Goal: Task Accomplishment & Management: Complete application form

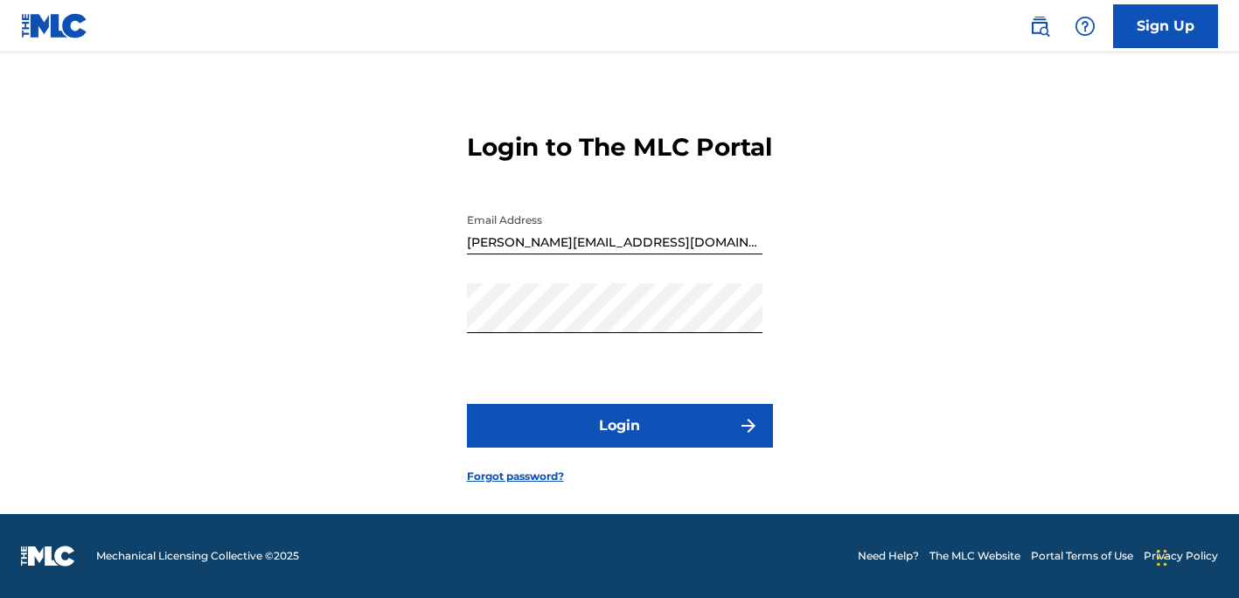
click at [672, 426] on button "Login" at bounding box center [620, 426] width 306 height 44
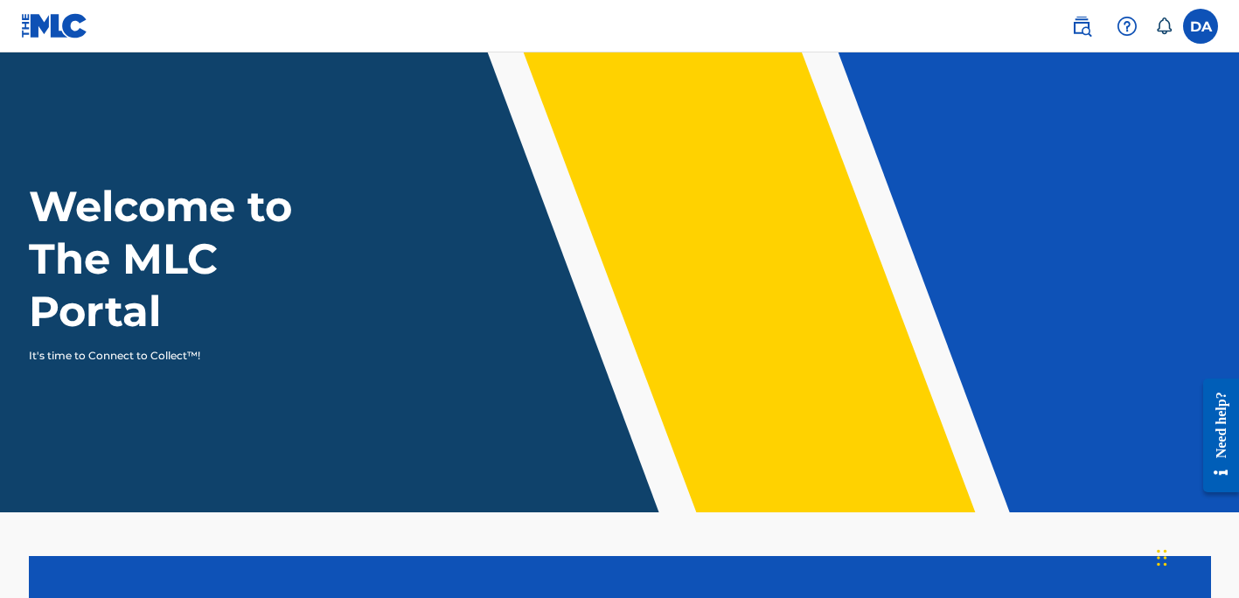
click at [1206, 21] on label at bounding box center [1200, 26] width 35 height 35
click at [1201, 26] on input "DA [PERSON_NAME] [PERSON_NAME][EMAIL_ADDRESS][DOMAIN_NAME] Notification Prefere…" at bounding box center [1201, 26] width 0 height 0
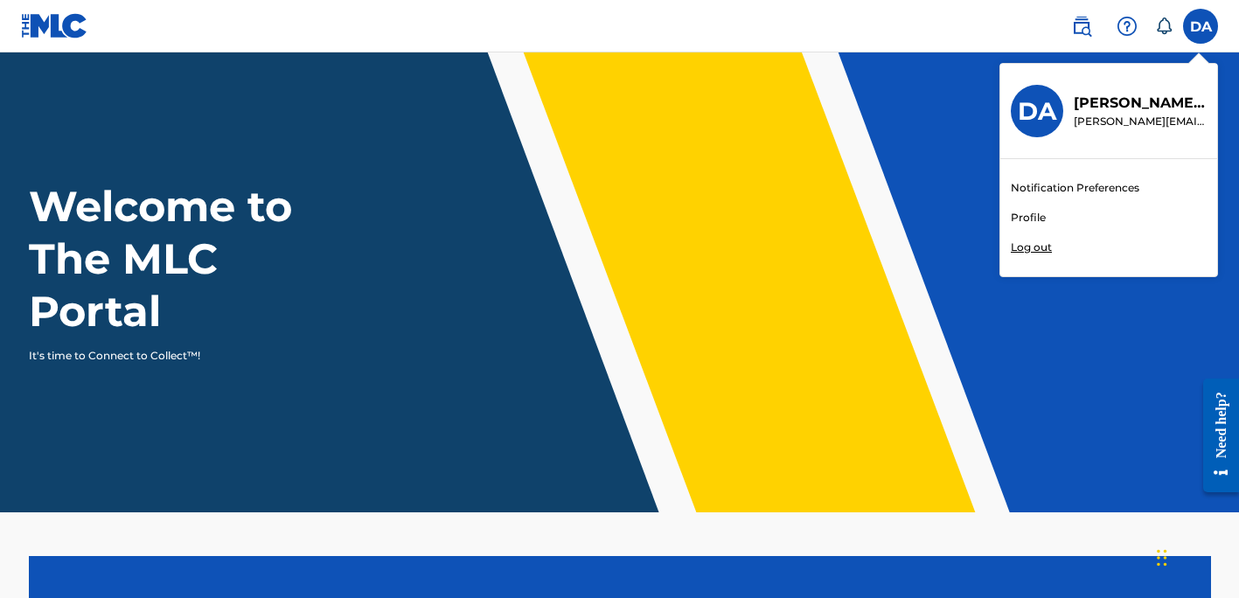
click at [1027, 213] on link "Profile" at bounding box center [1028, 218] width 35 height 16
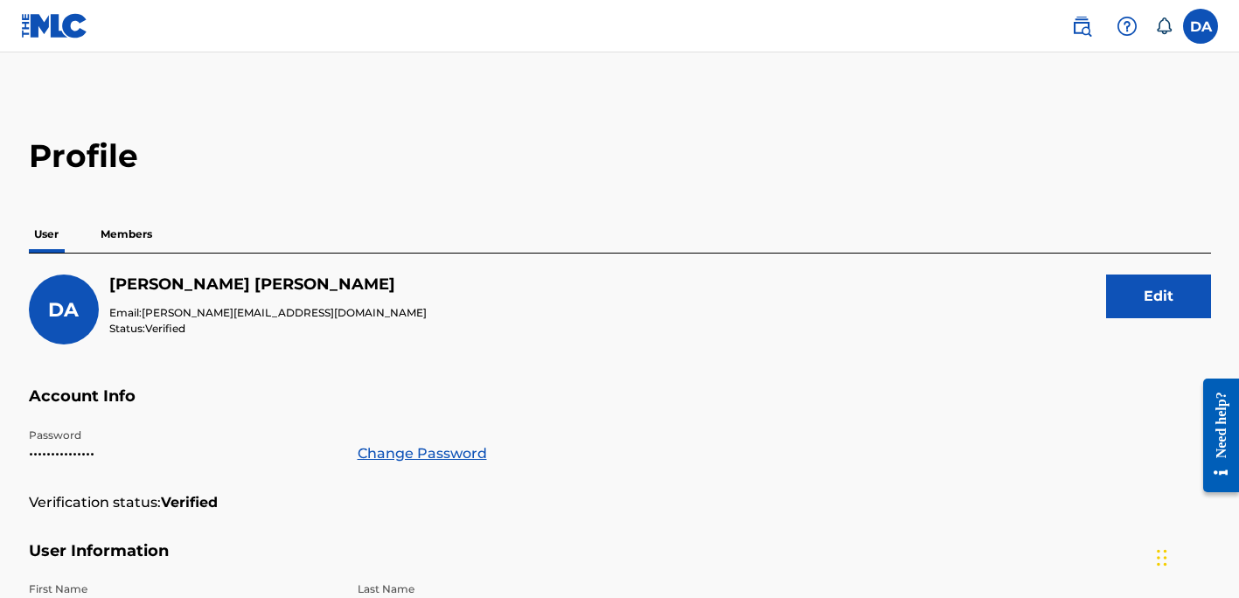
click at [136, 228] on p "Members" at bounding box center [126, 234] width 62 height 37
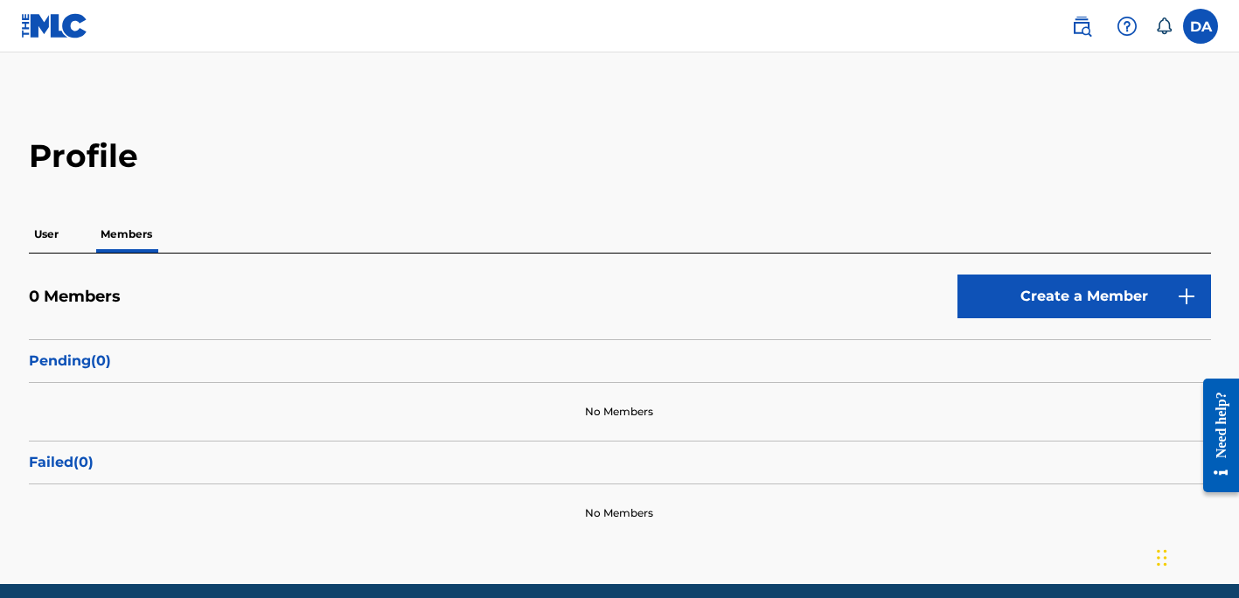
scroll to position [2, 0]
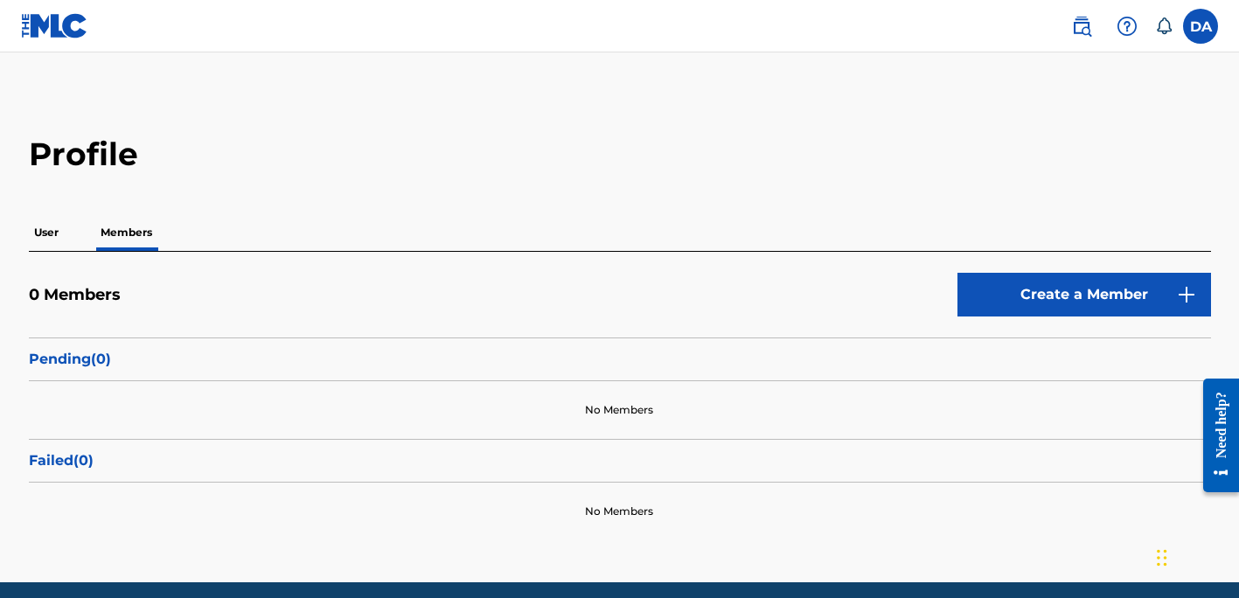
click at [1061, 297] on link "Create a Member" at bounding box center [1085, 295] width 254 height 44
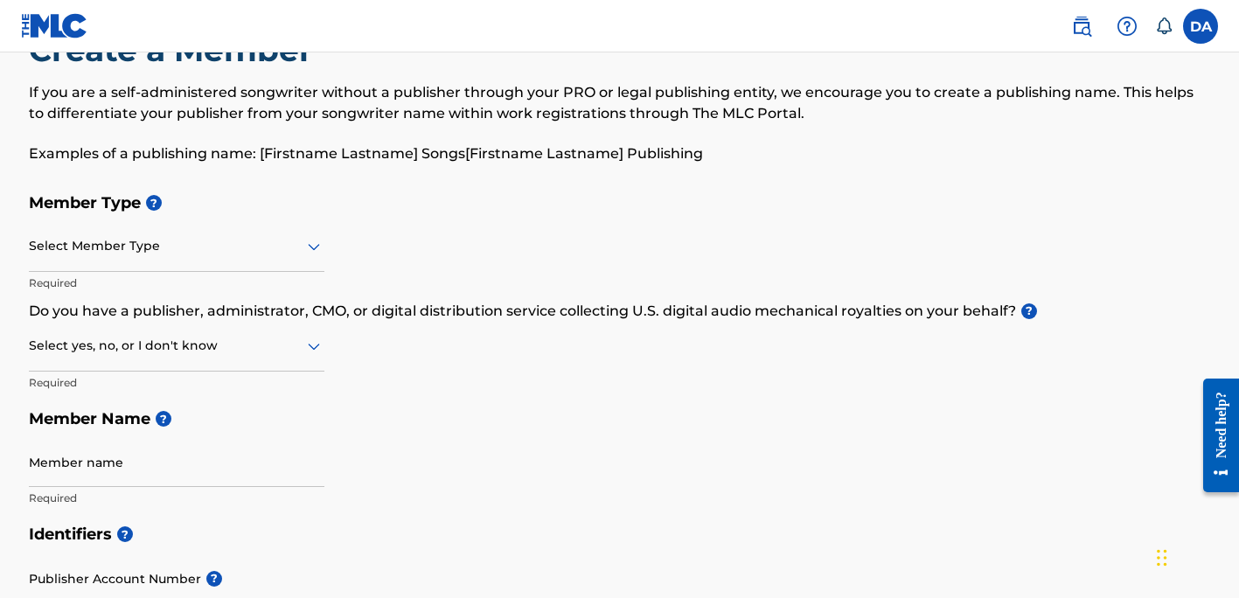
scroll to position [79, 0]
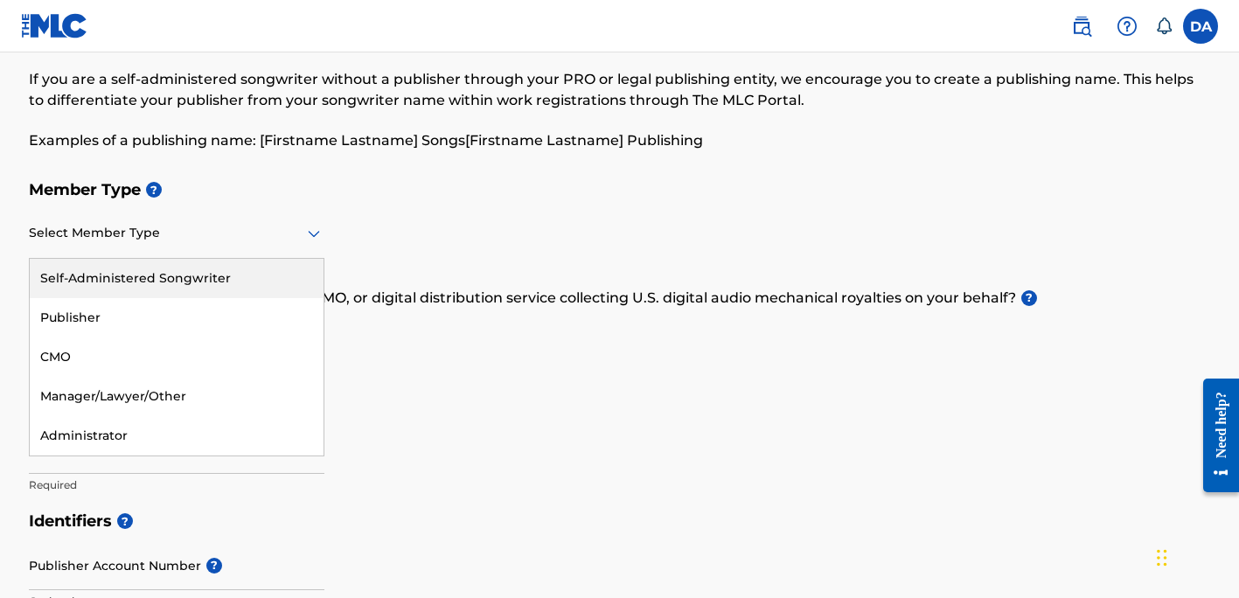
click at [311, 236] on icon at bounding box center [314, 234] width 12 height 7
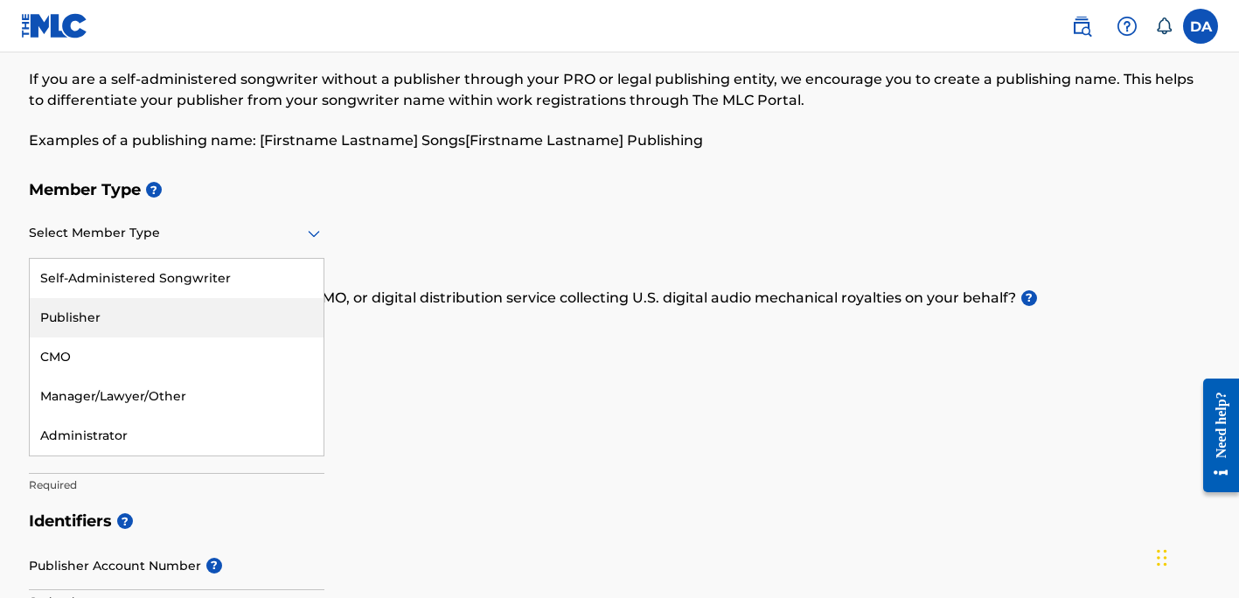
click at [101, 312] on div "Publisher" at bounding box center [177, 317] width 294 height 39
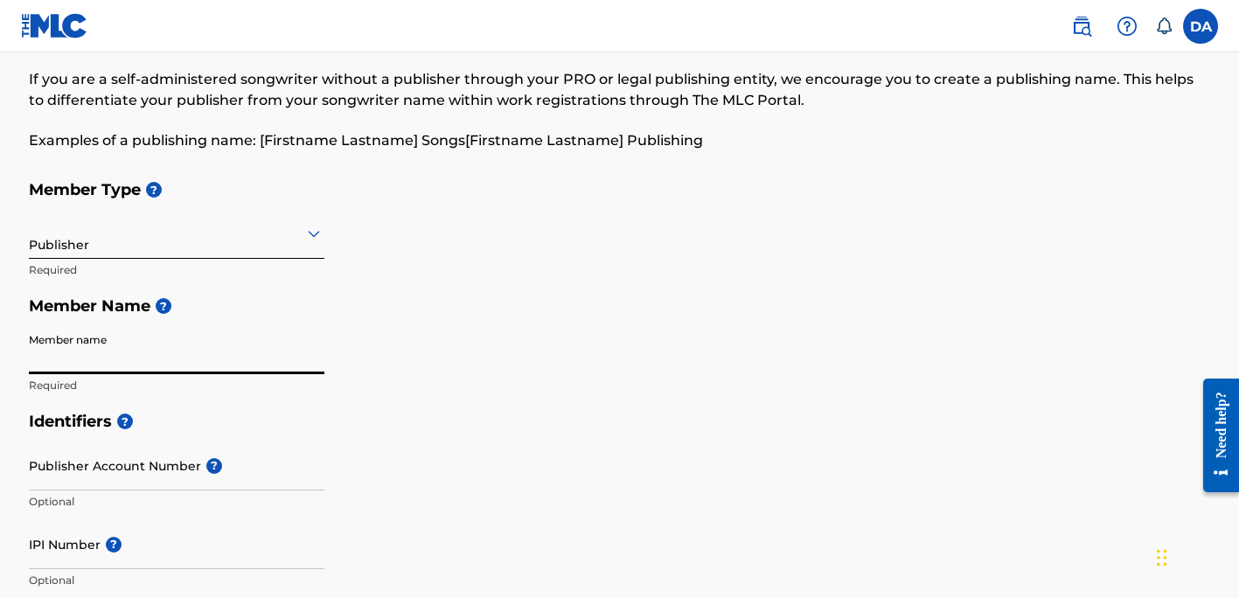
click at [101, 353] on input "Member name" at bounding box center [177, 350] width 296 height 50
type input "OtherAlpertMusic"
click at [306, 454] on input "Publisher Account Number ?" at bounding box center [177, 466] width 296 height 50
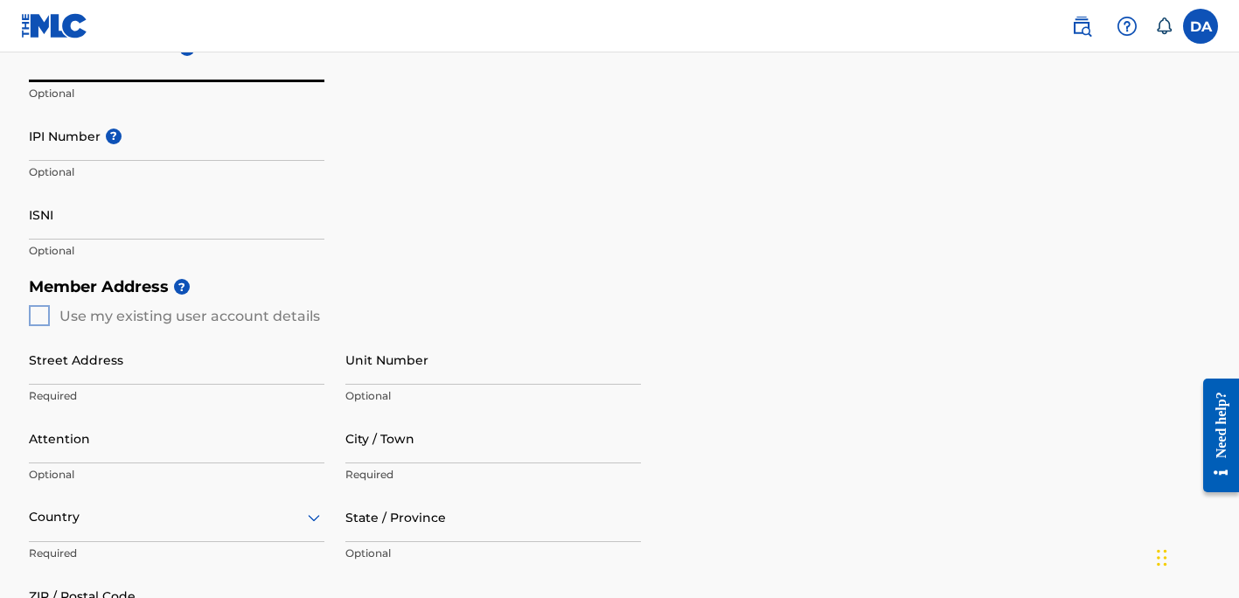
scroll to position [489, 0]
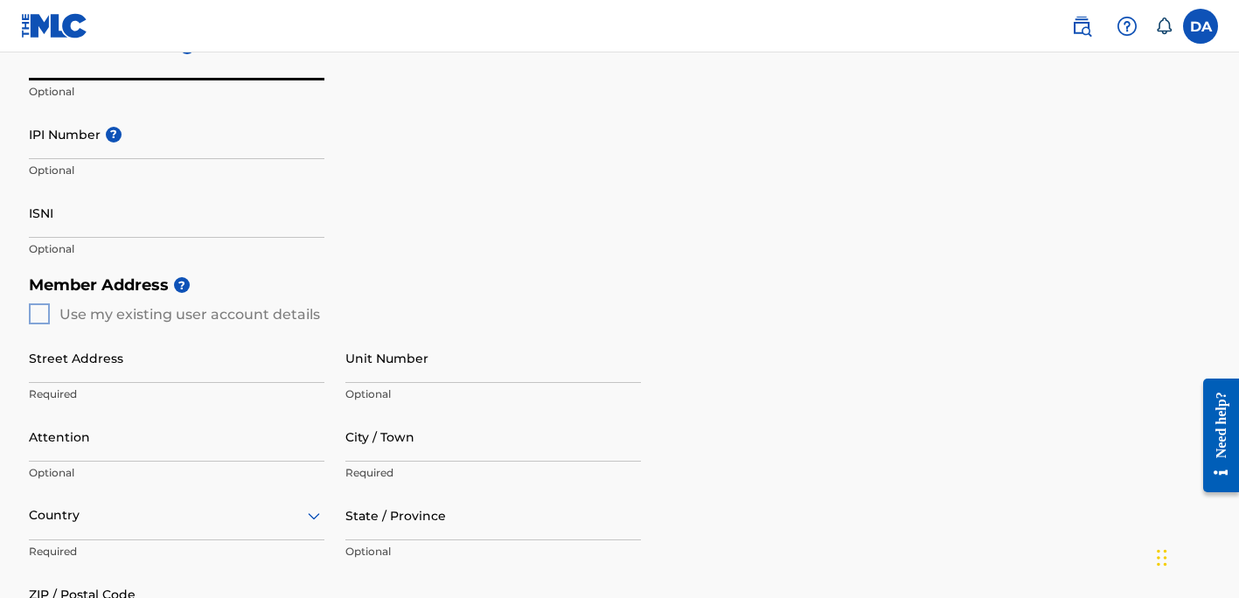
click at [38, 311] on div "Member Address ? Use my existing user account details Street Address Required U…" at bounding box center [620, 467] width 1183 height 400
click at [35, 313] on div "Member Address ? Use my existing user account details Street Address Required U…" at bounding box center [620, 467] width 1183 height 400
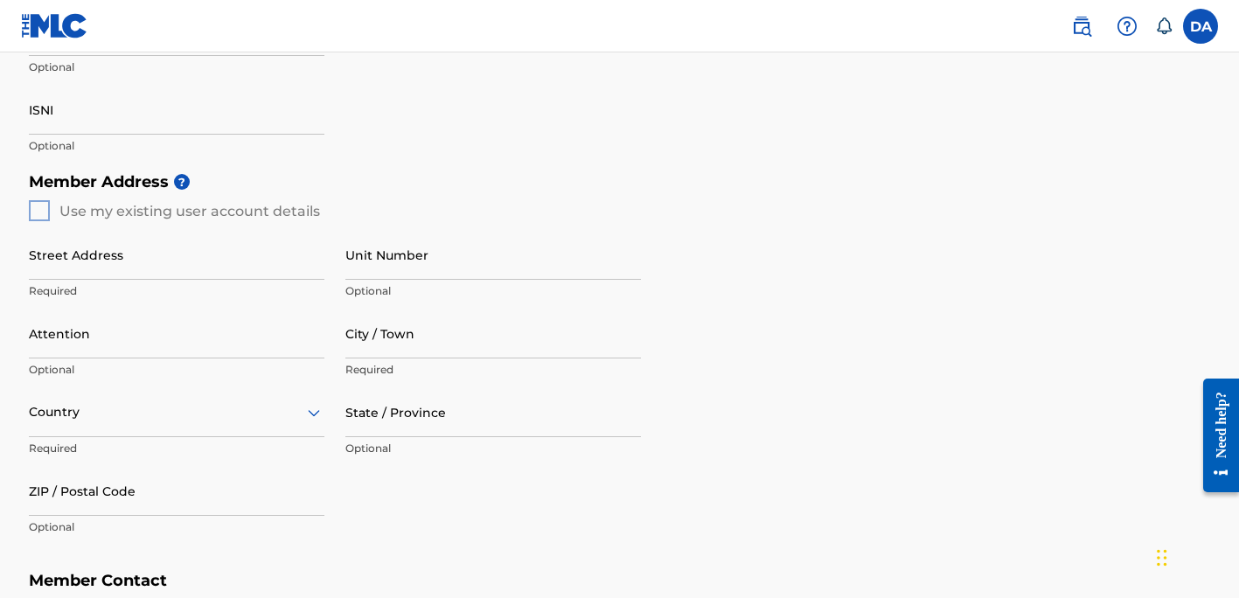
scroll to position [597, 0]
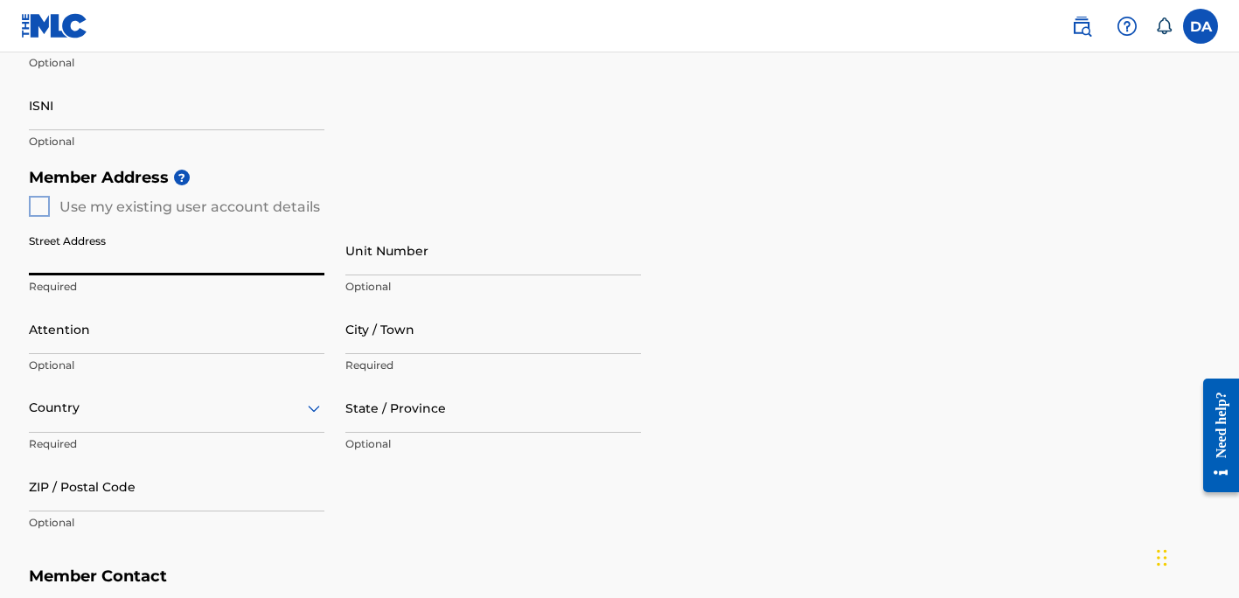
click at [55, 252] on input "Street Address" at bounding box center [177, 251] width 296 height 50
type input "[STREET_ADDRESS]"
type input "Guilford"
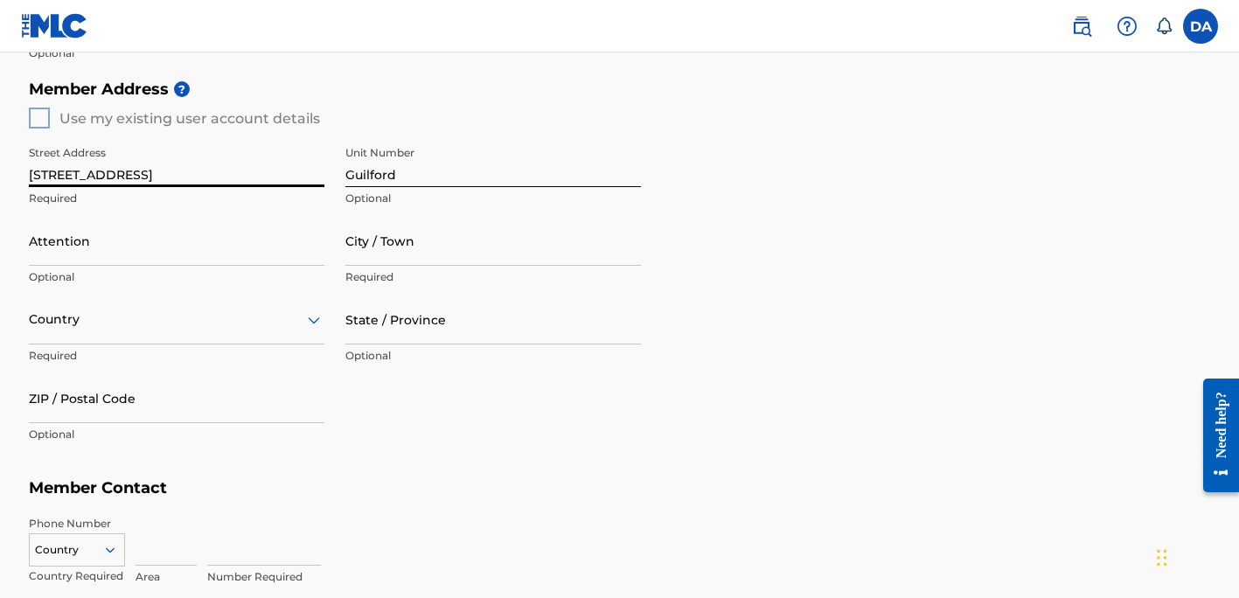
scroll to position [735, 0]
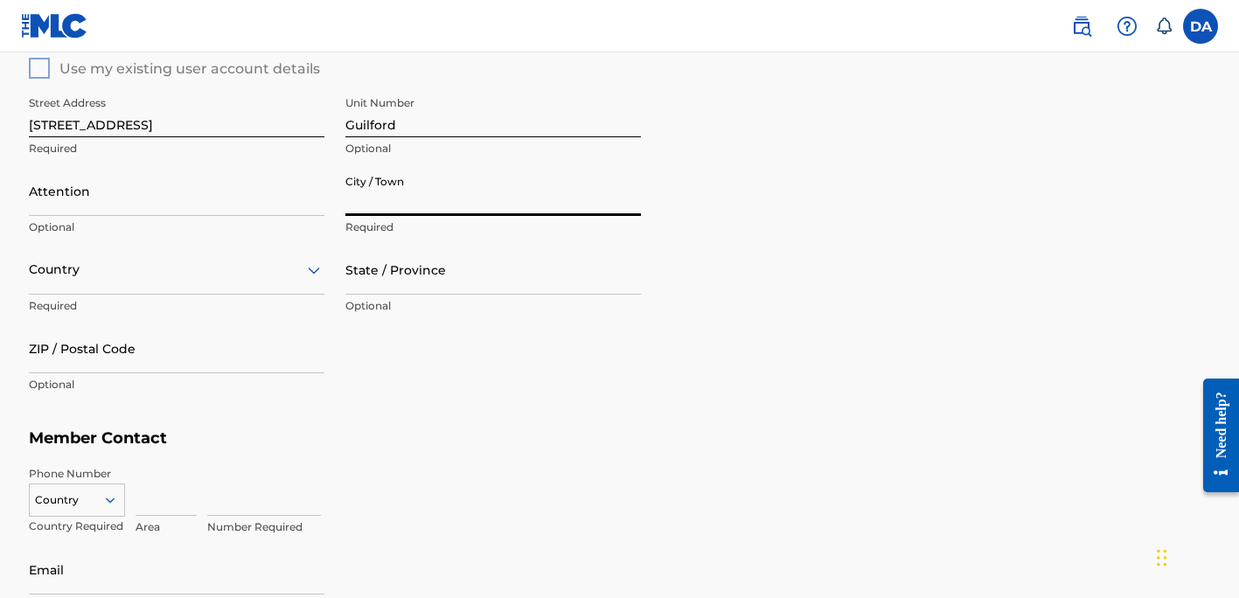
click at [387, 193] on input "City / Town" at bounding box center [494, 191] width 296 height 50
type input "Guilford"
type input "[PERSON_NAME]"
type input "[GEOGRAPHIC_DATA]"
type input "CT"
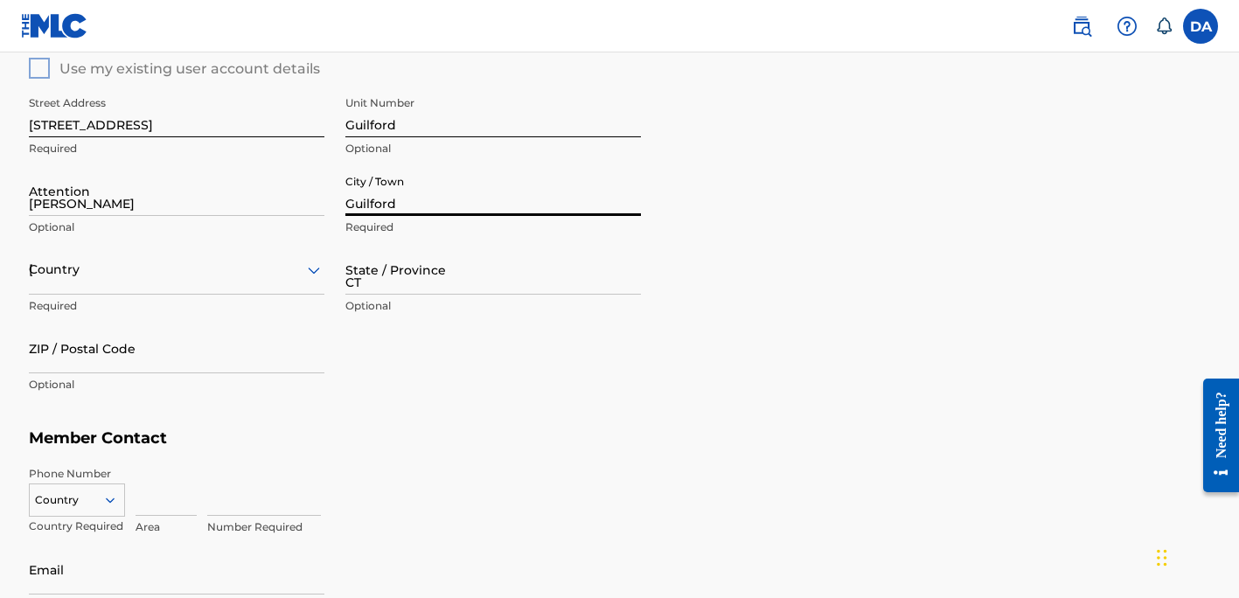
type input "06437"
type input "203"
type input "3144429"
type input "[PERSON_NAME][EMAIL_ADDRESS][DOMAIN_NAME]"
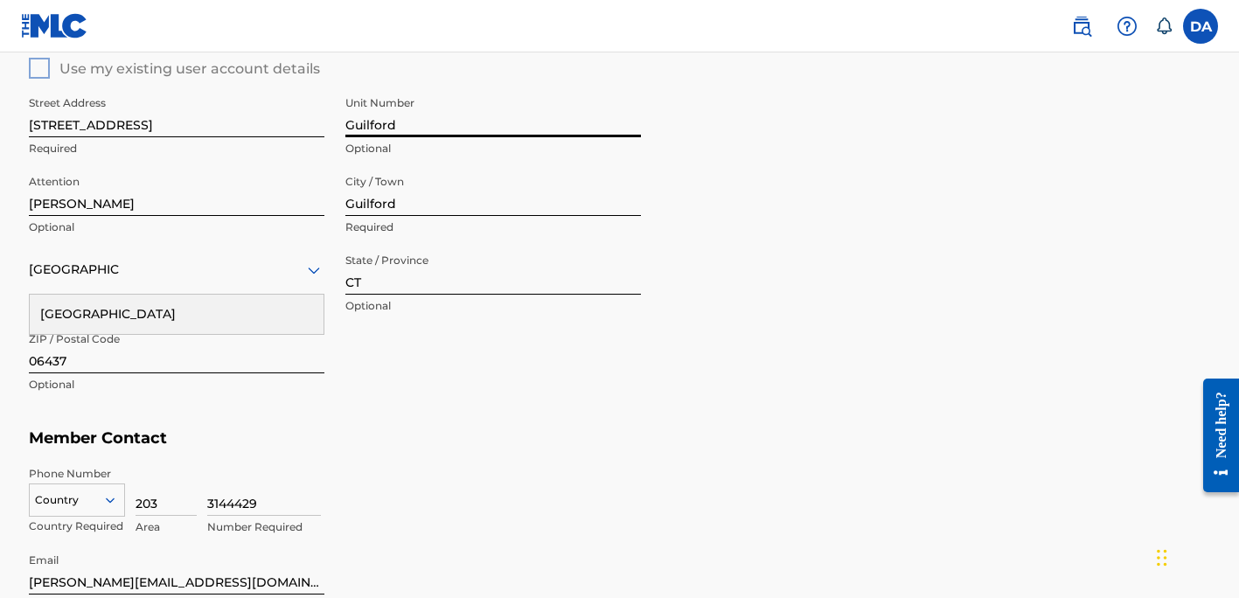
drag, startPoint x: 408, startPoint y: 122, endPoint x: 344, endPoint y: 122, distance: 63.9
click at [344, 122] on div "Street Address [STREET_ADDRESS] Required Unit Number Guilford Optional Attentio…" at bounding box center [335, 245] width 612 height 332
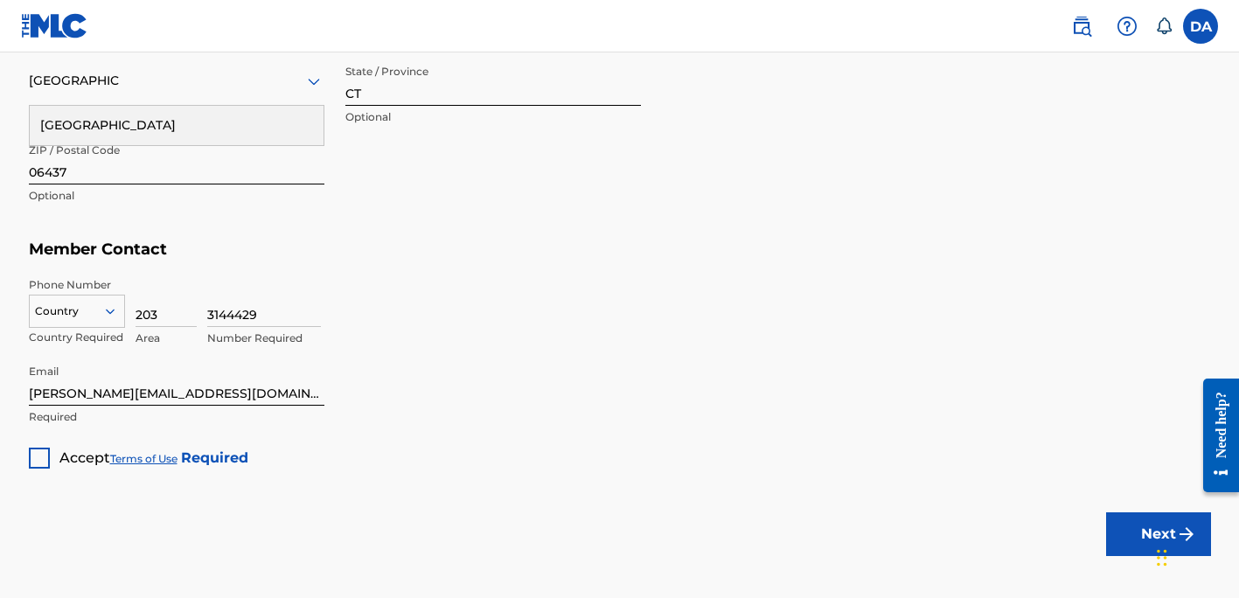
scroll to position [931, 0]
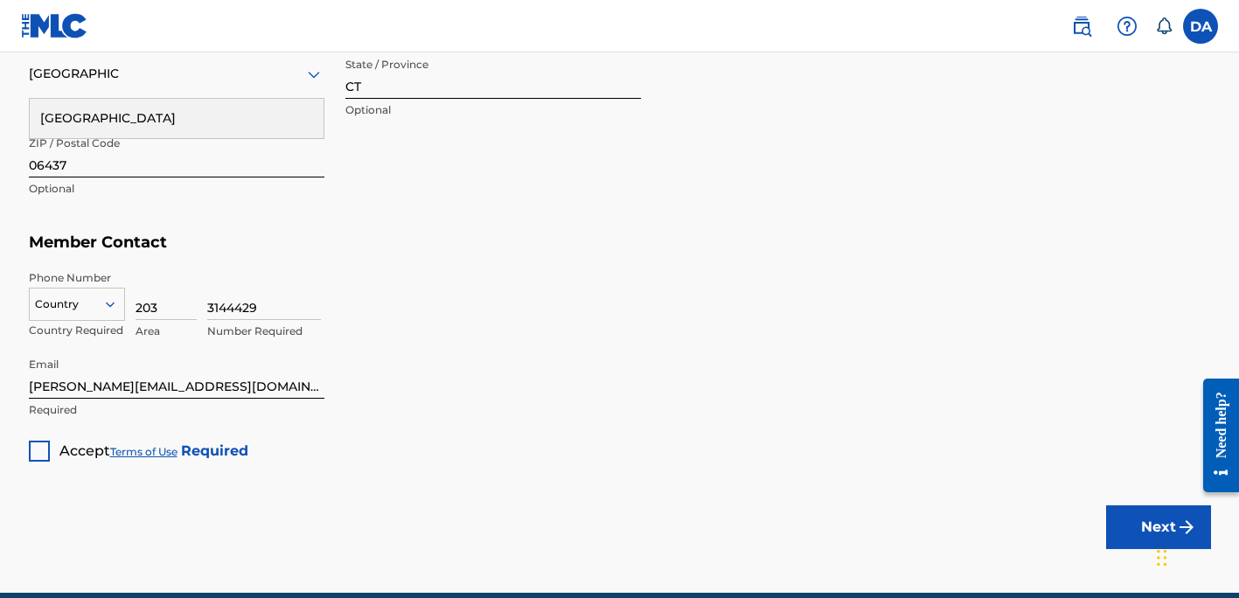
click at [228, 311] on input "3144429" at bounding box center [264, 295] width 114 height 50
click at [37, 450] on div at bounding box center [39, 451] width 21 height 21
click at [1160, 533] on div "Chat Widget" at bounding box center [1195, 556] width 87 height 84
click at [146, 104] on div "[GEOGRAPHIC_DATA]" at bounding box center [177, 118] width 294 height 39
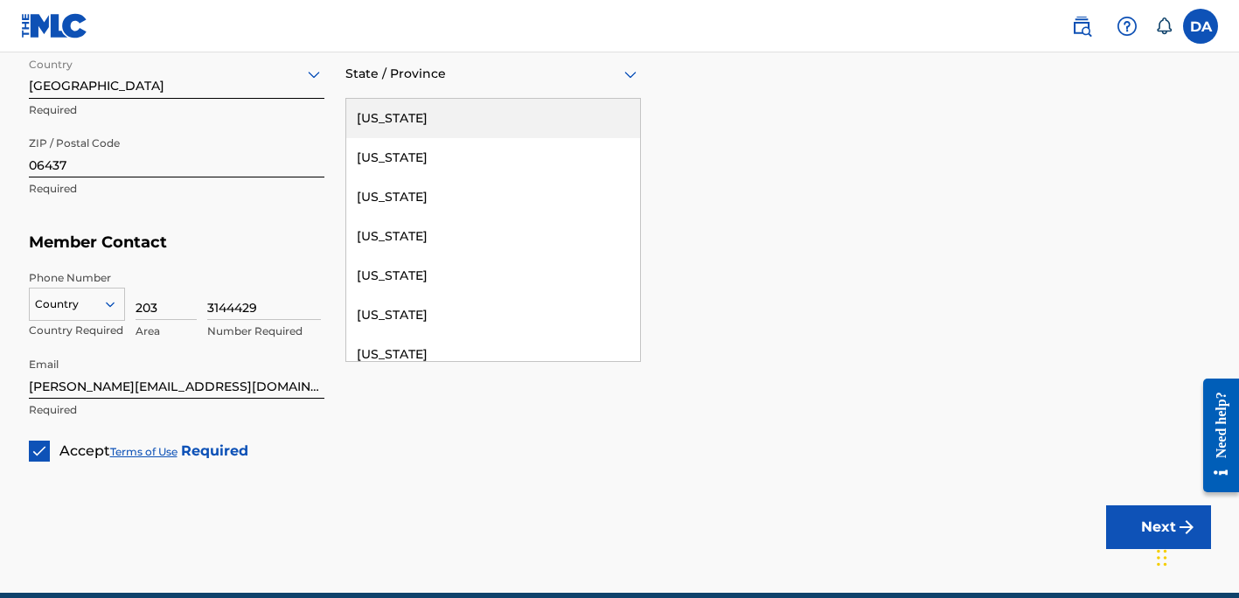
click at [448, 86] on div "State / Province" at bounding box center [494, 74] width 296 height 50
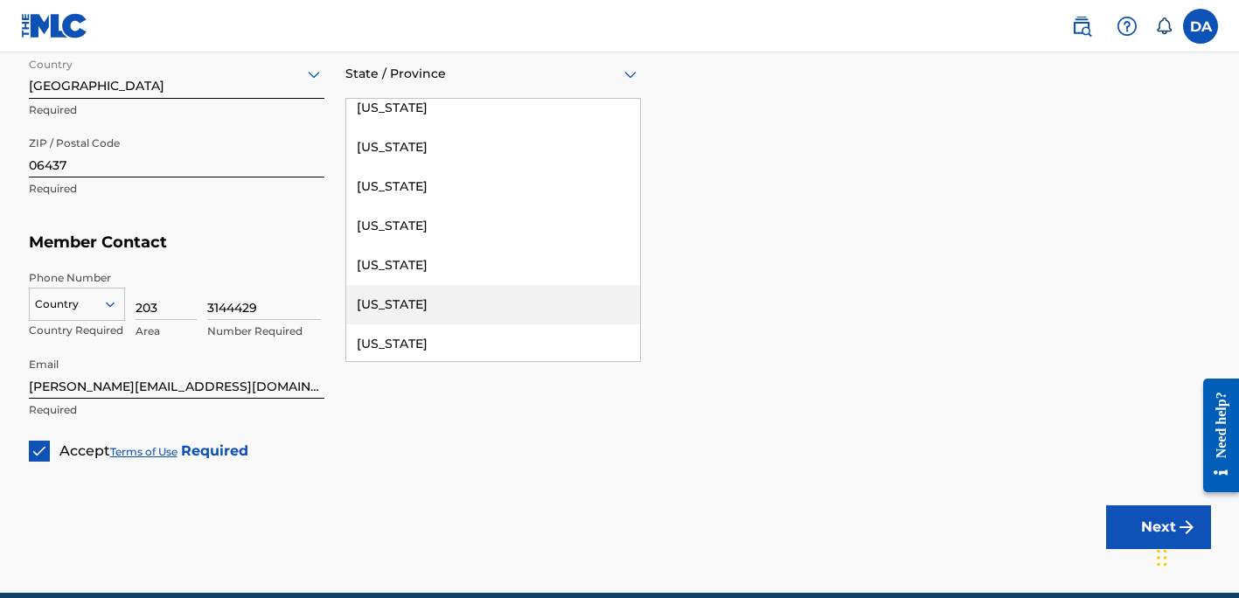
scroll to position [56, 0]
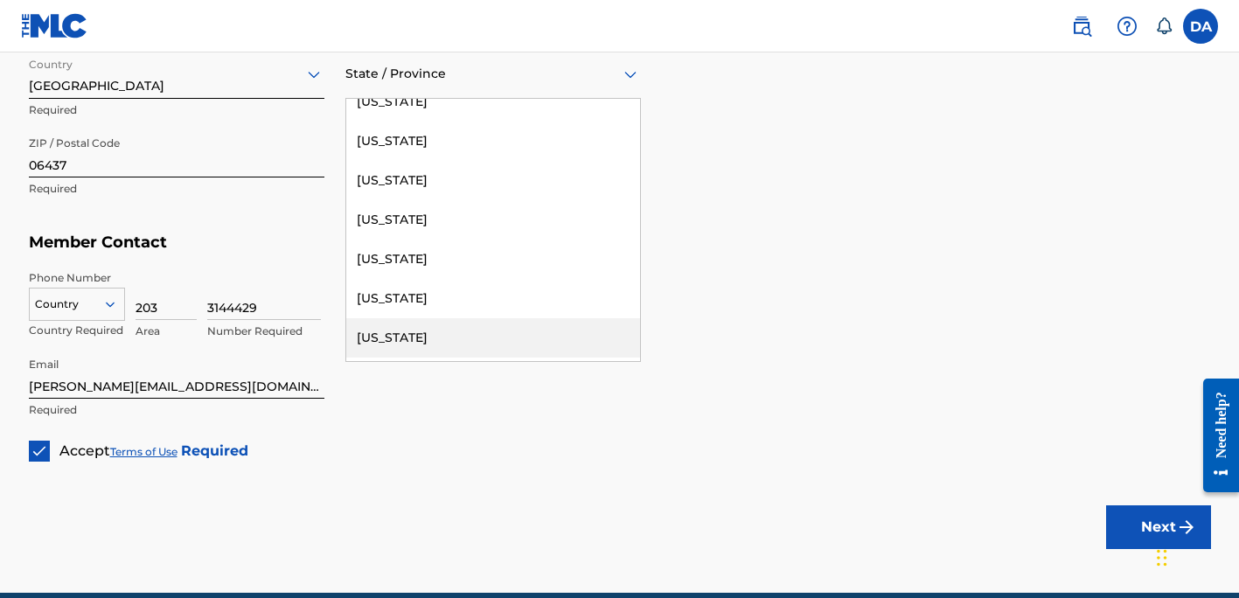
click at [396, 341] on div "[US_STATE]" at bounding box center [493, 337] width 294 height 39
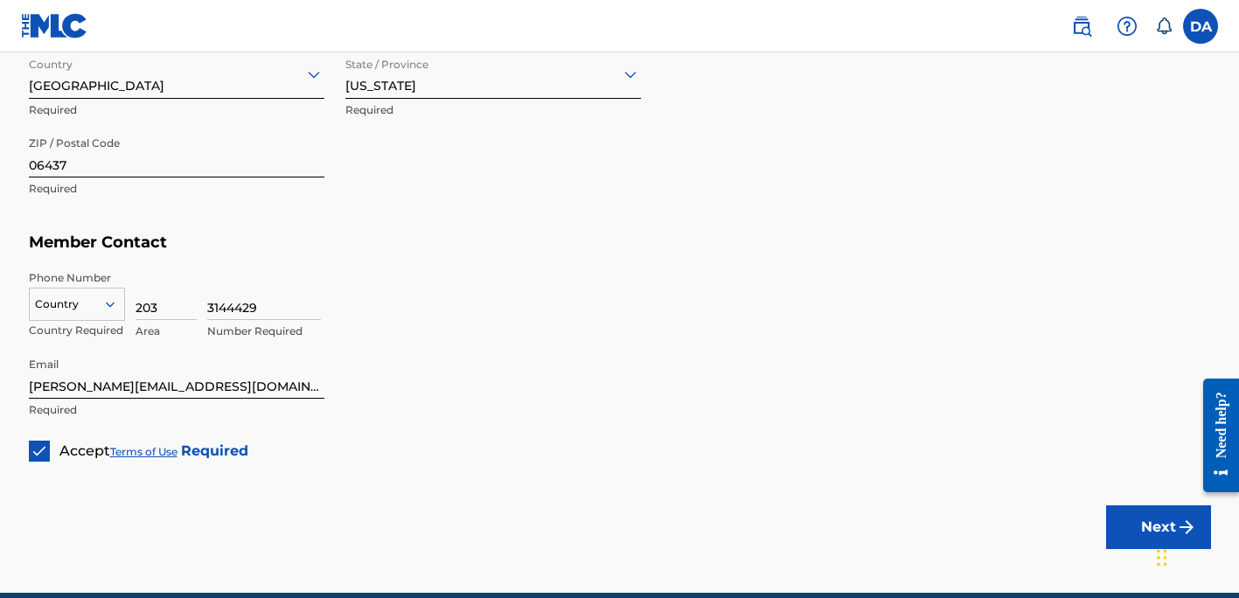
click at [1148, 522] on button "Next" at bounding box center [1158, 528] width 105 height 44
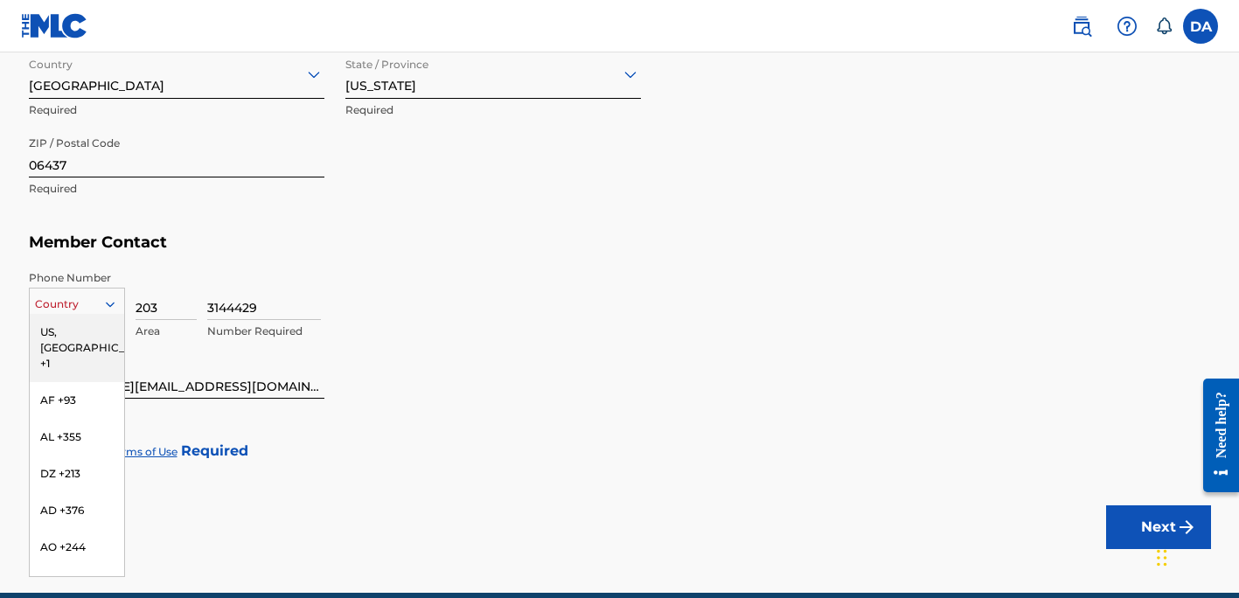
click at [113, 302] on icon at bounding box center [109, 304] width 9 height 5
click at [75, 327] on div "US, [GEOGRAPHIC_DATA] +1" at bounding box center [77, 348] width 94 height 68
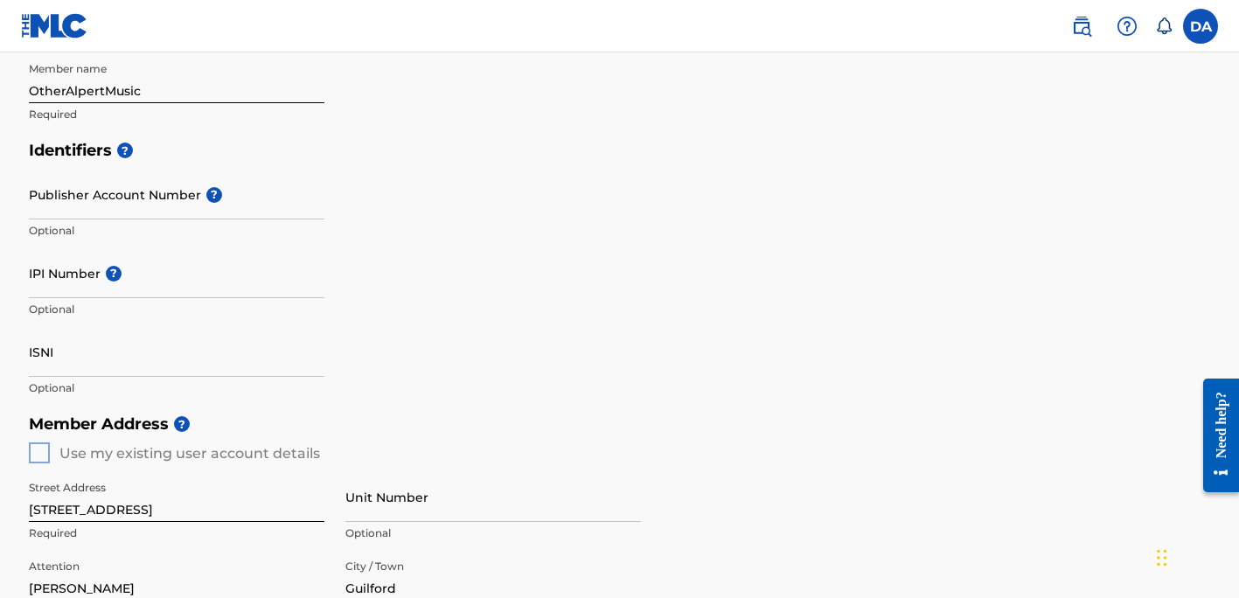
scroll to position [344, 0]
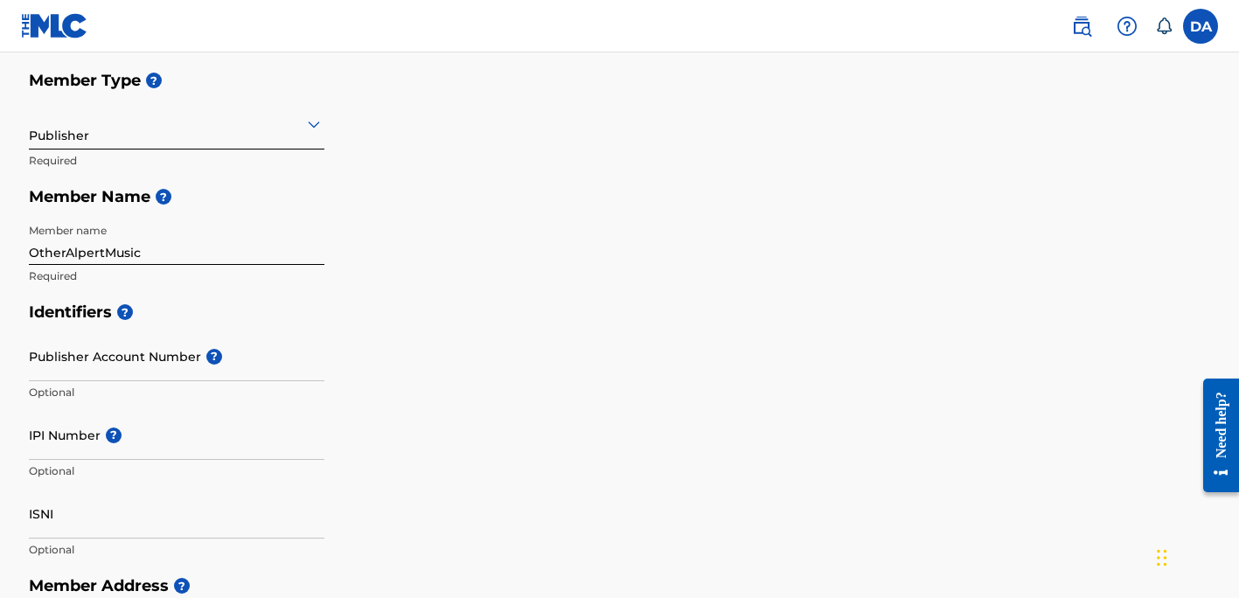
scroll to position [186, 0]
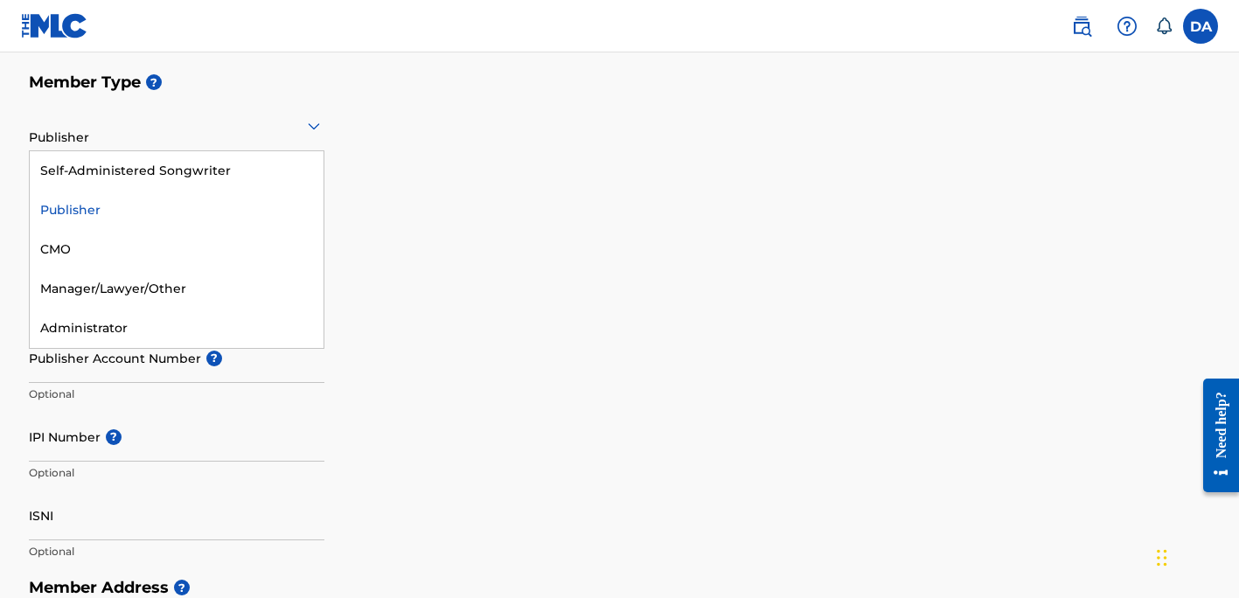
click at [312, 129] on icon at bounding box center [314, 126] width 12 height 7
click at [136, 161] on div "Self-Administered Songwriter" at bounding box center [177, 170] width 294 height 39
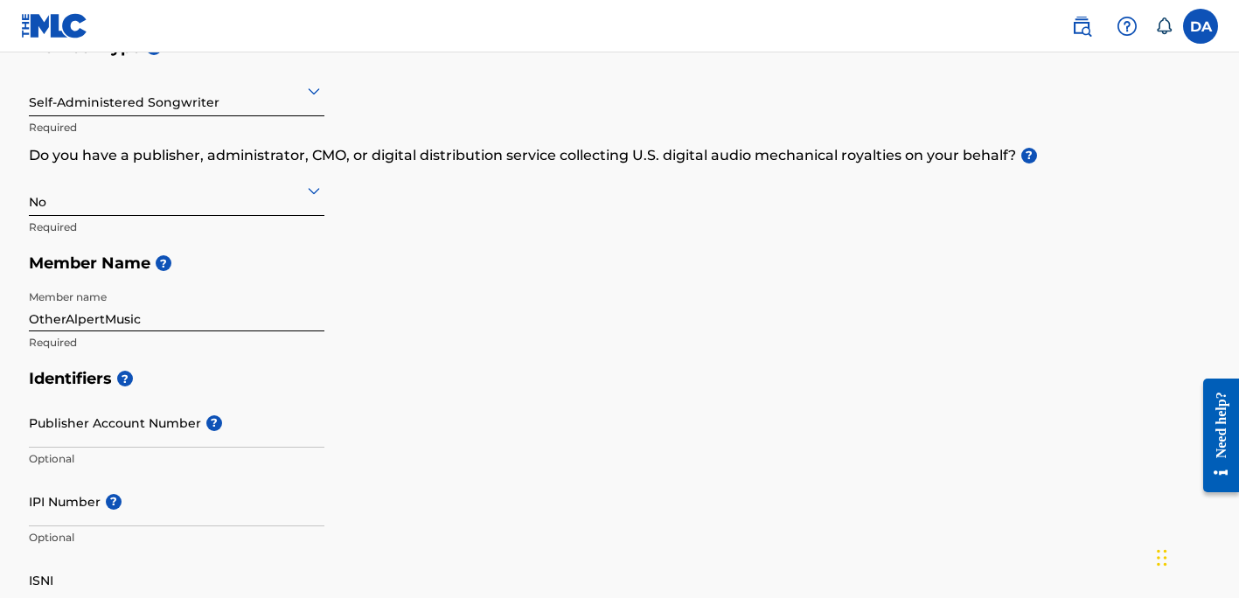
scroll to position [214, 0]
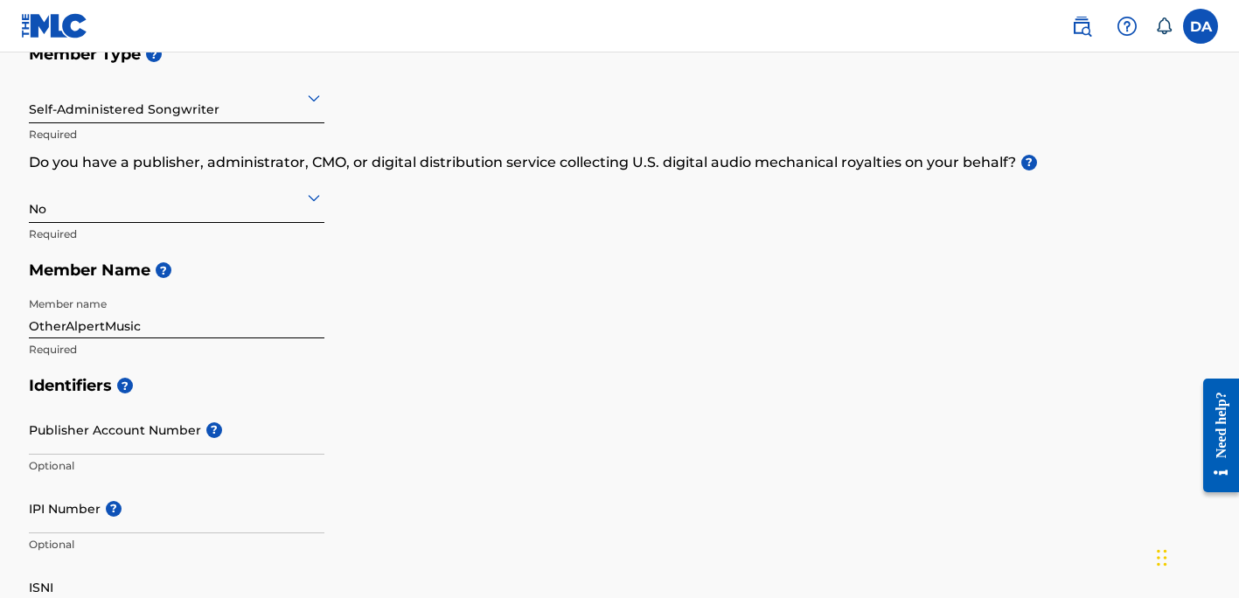
click at [318, 195] on icon at bounding box center [314, 198] width 12 height 7
click at [353, 215] on div "Member Type ? Self-Administered Songwriter Required Do you have a publisher, ad…" at bounding box center [620, 202] width 1183 height 332
click at [315, 197] on icon at bounding box center [314, 198] width 12 height 7
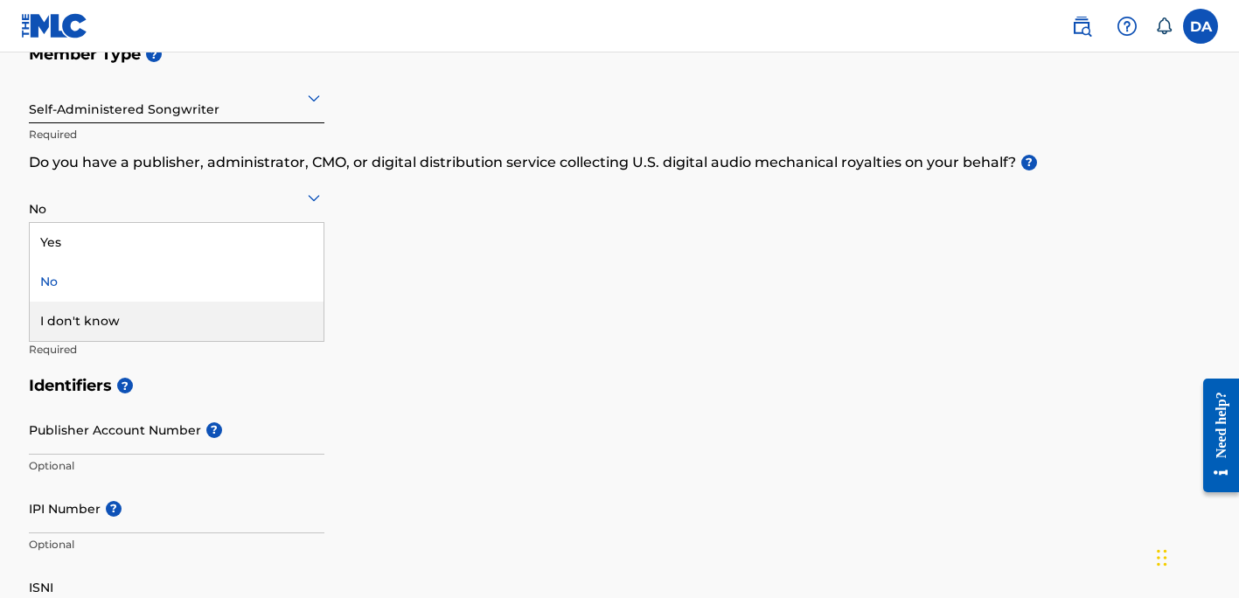
click at [93, 318] on div "I don't know" at bounding box center [177, 321] width 294 height 39
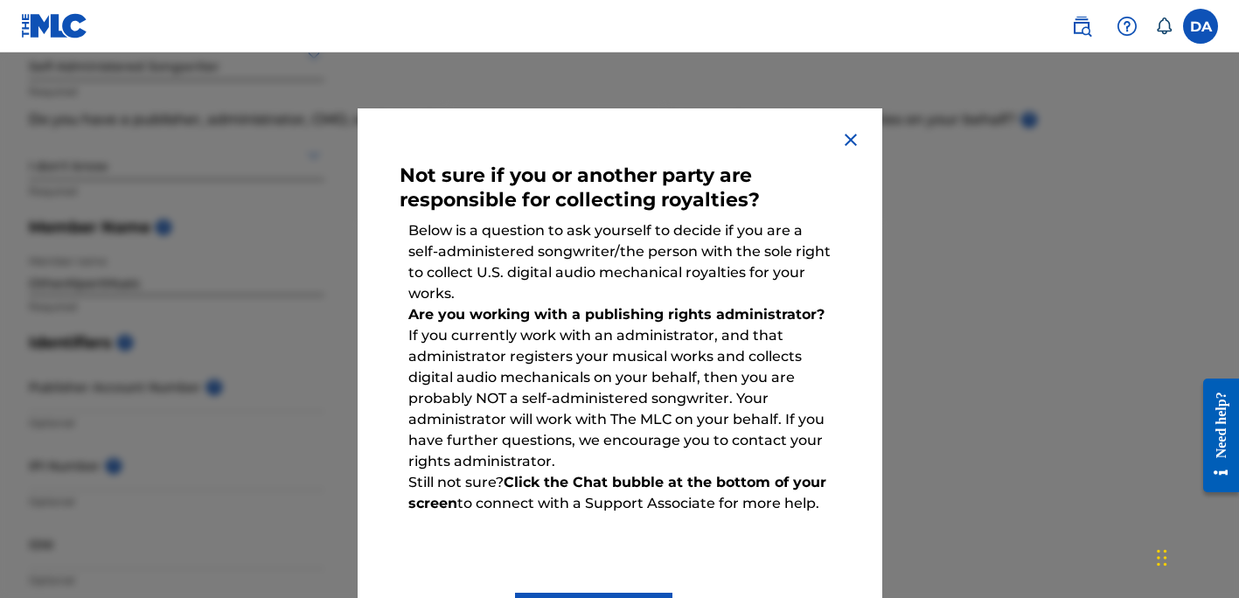
scroll to position [266, 0]
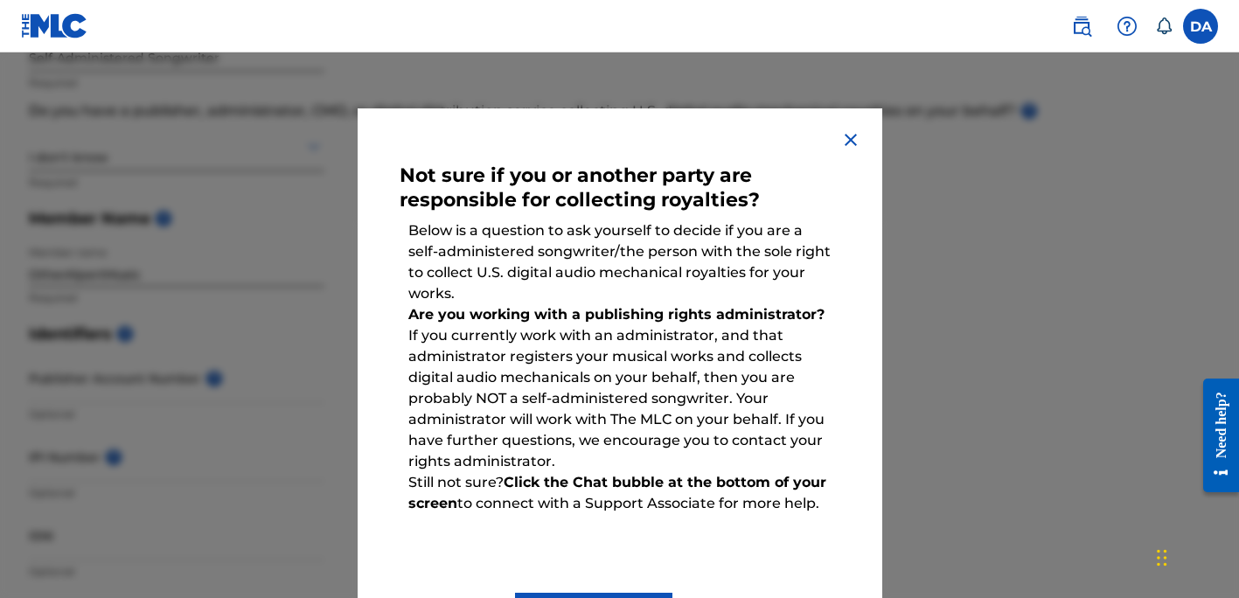
click at [855, 134] on img at bounding box center [851, 139] width 21 height 21
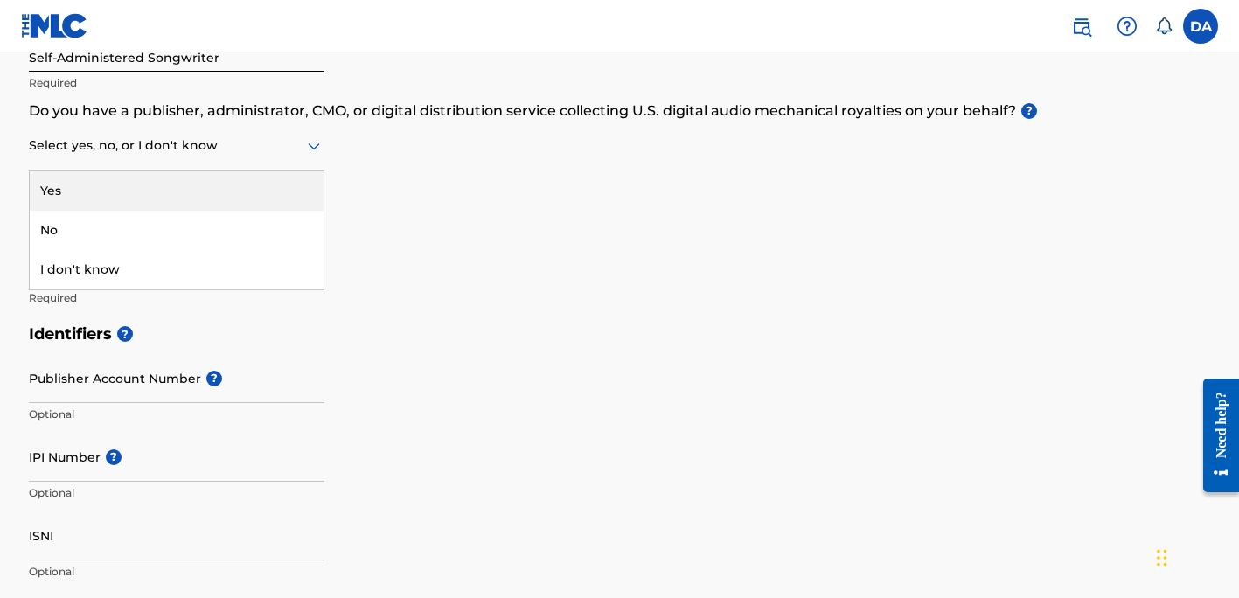
click at [316, 145] on icon at bounding box center [314, 146] width 12 height 7
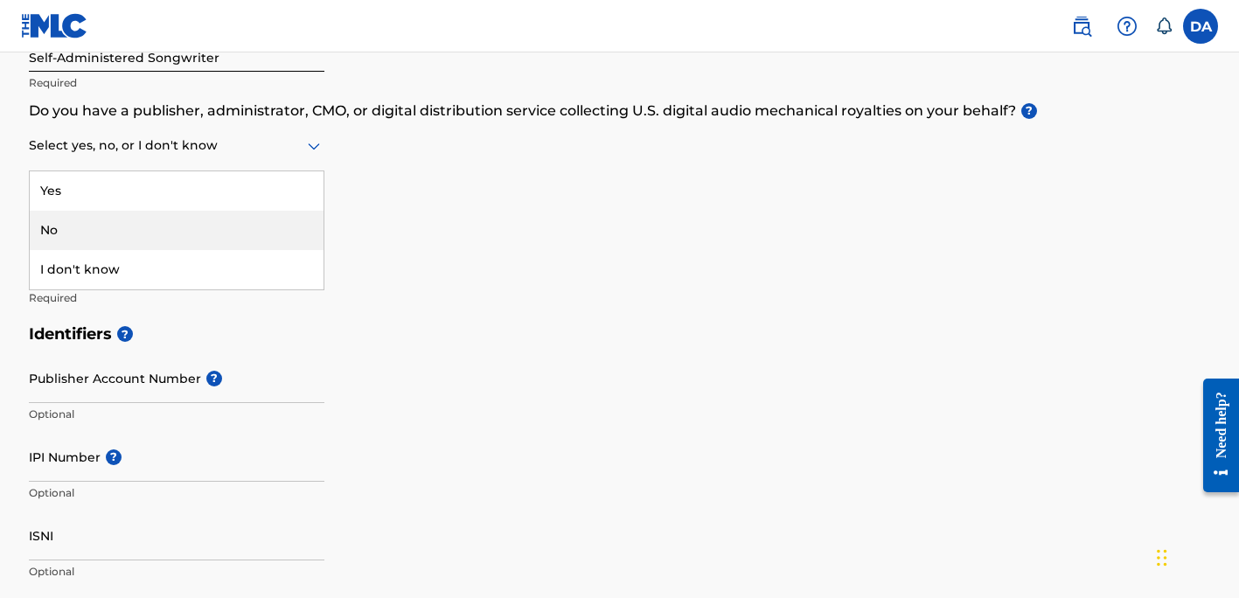
drag, startPoint x: 137, startPoint y: 191, endPoint x: 115, endPoint y: 229, distance: 44.7
click at [115, 229] on div "Yes No I don't know" at bounding box center [177, 230] width 294 height 118
click at [115, 229] on div "No" at bounding box center [177, 230] width 294 height 39
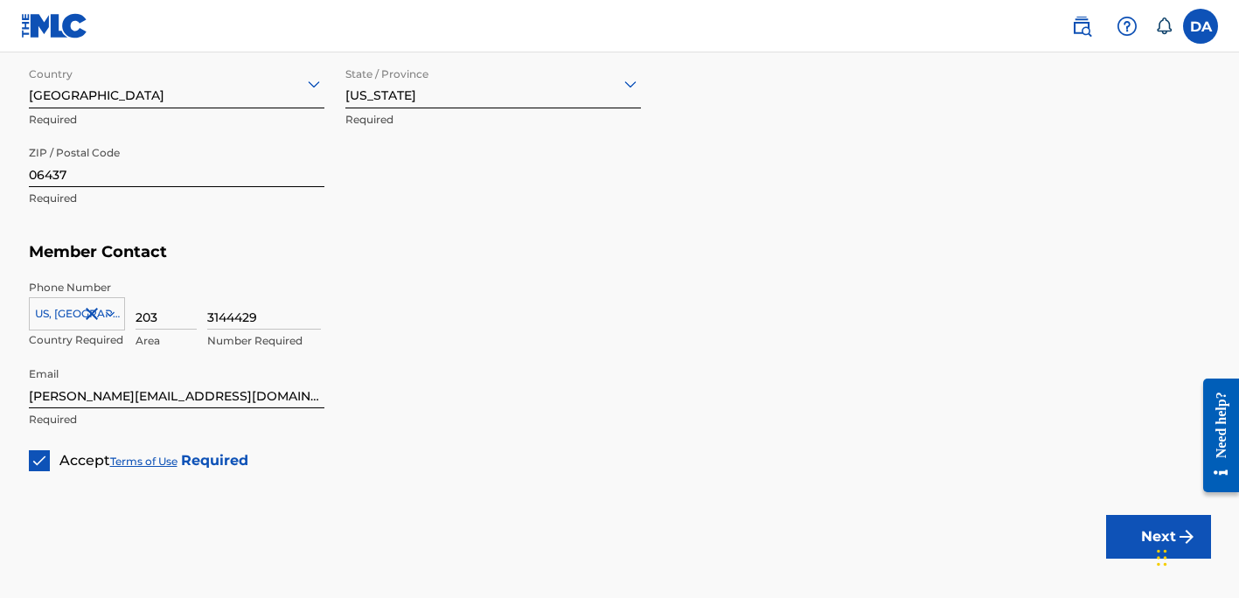
scroll to position [1108, 0]
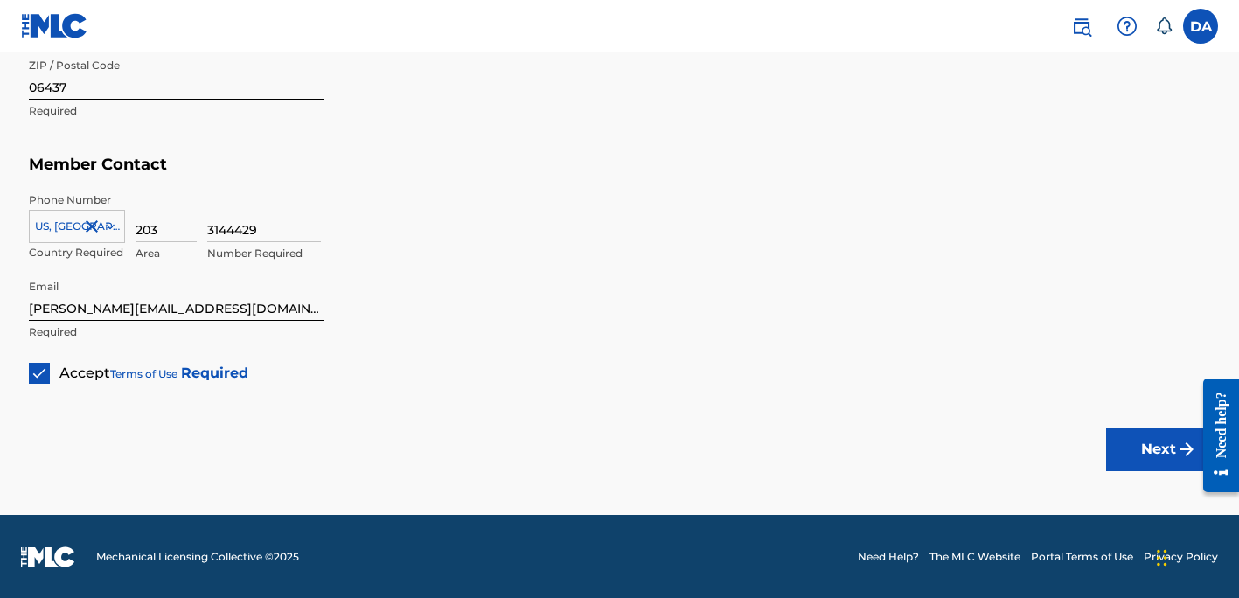
click at [1140, 451] on button "Next" at bounding box center [1158, 450] width 105 height 44
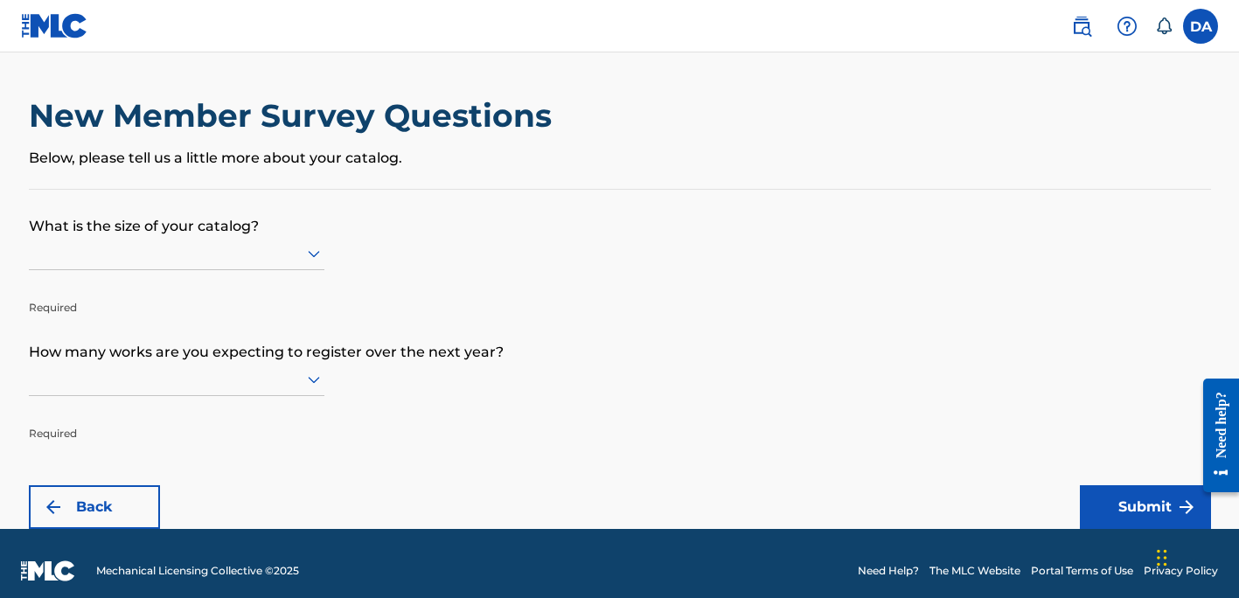
click at [311, 254] on icon at bounding box center [314, 254] width 12 height 7
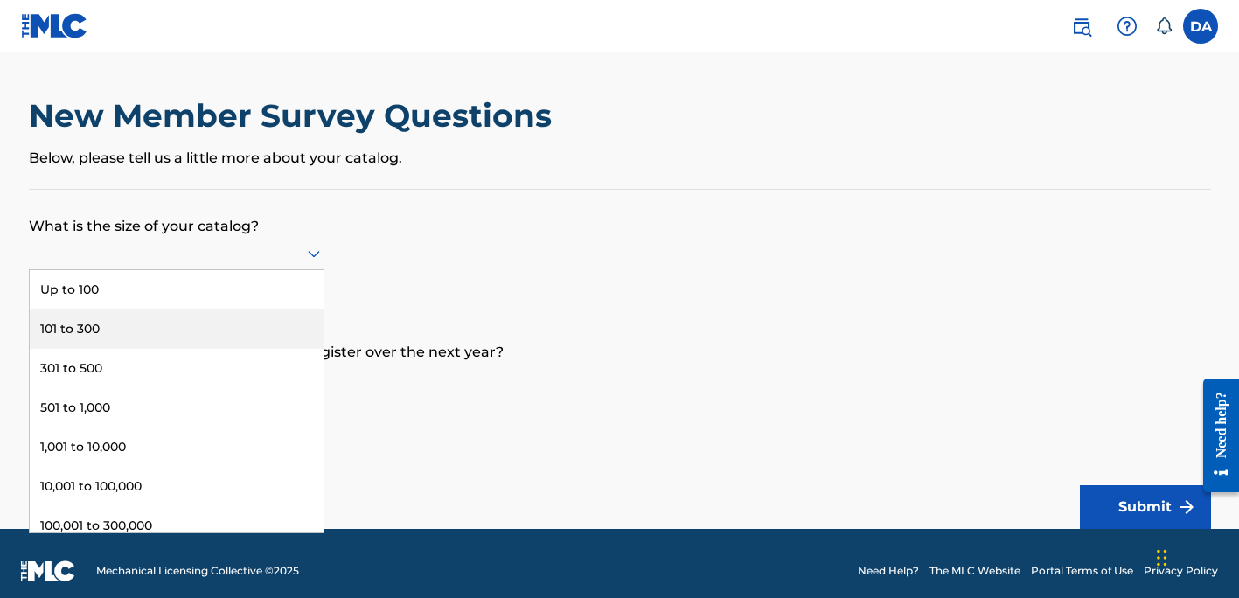
click at [74, 327] on div "101 to 300" at bounding box center [177, 329] width 294 height 39
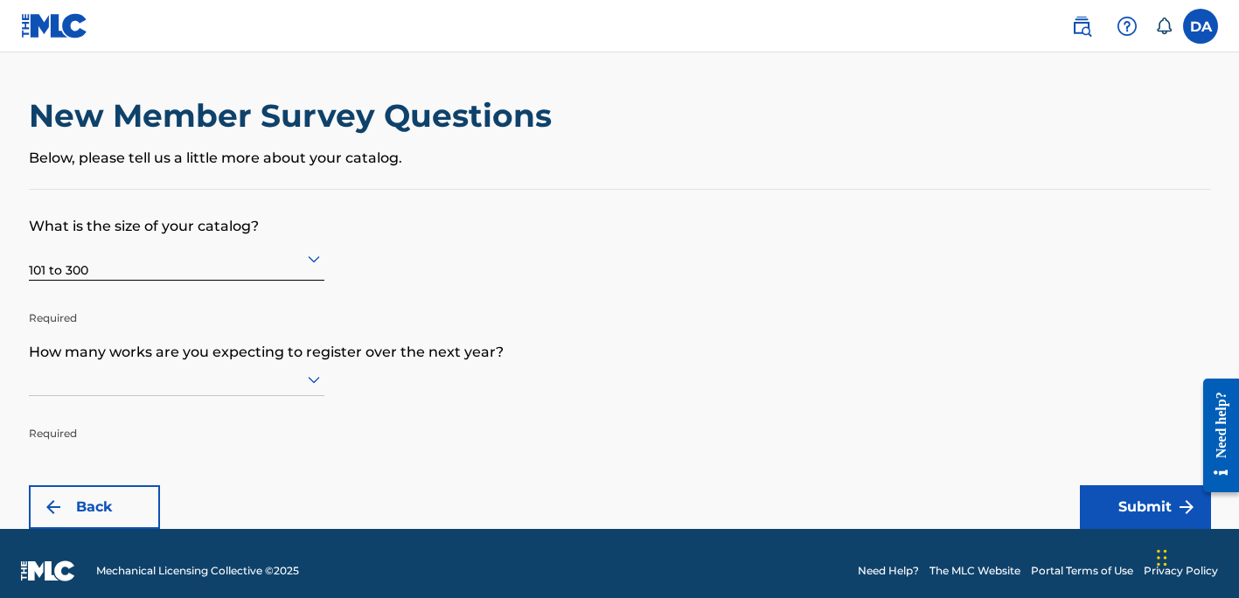
scroll to position [15, 0]
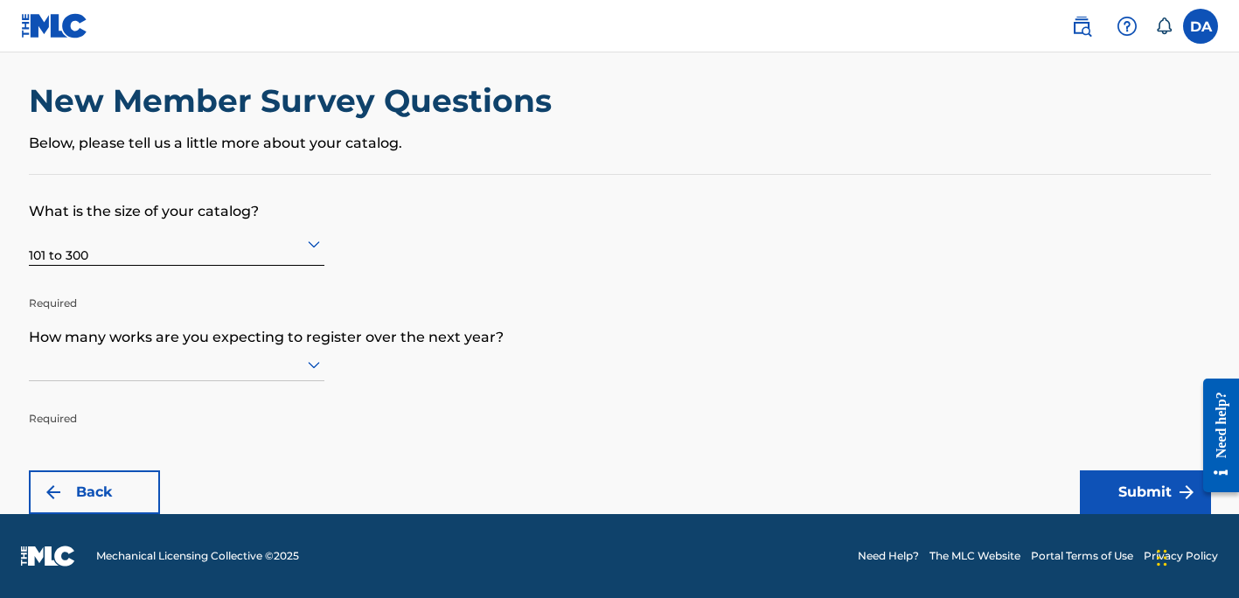
click at [313, 380] on div at bounding box center [177, 364] width 296 height 33
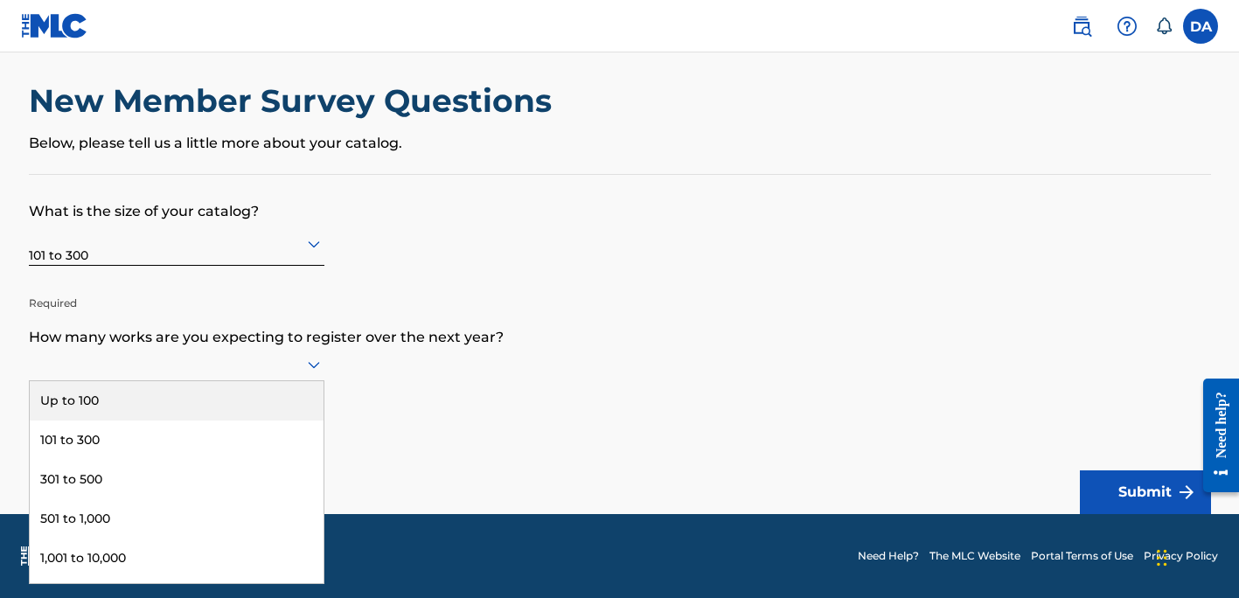
click at [183, 382] on div "Up to 100" at bounding box center [177, 400] width 294 height 39
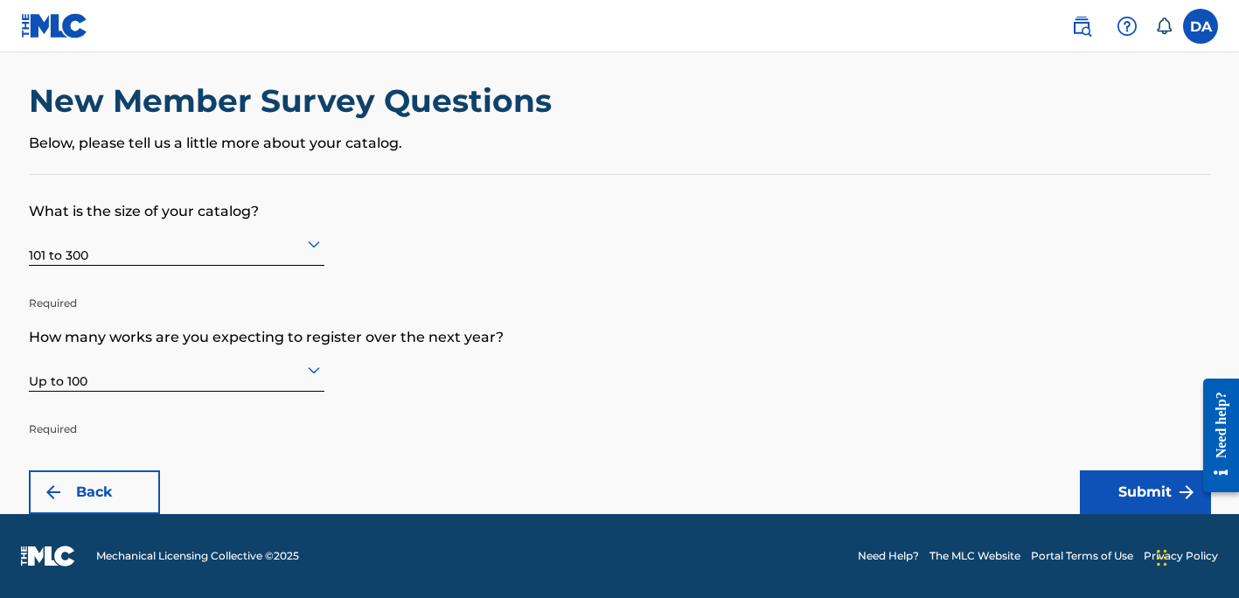
click at [1127, 495] on button "Submit" at bounding box center [1145, 493] width 131 height 44
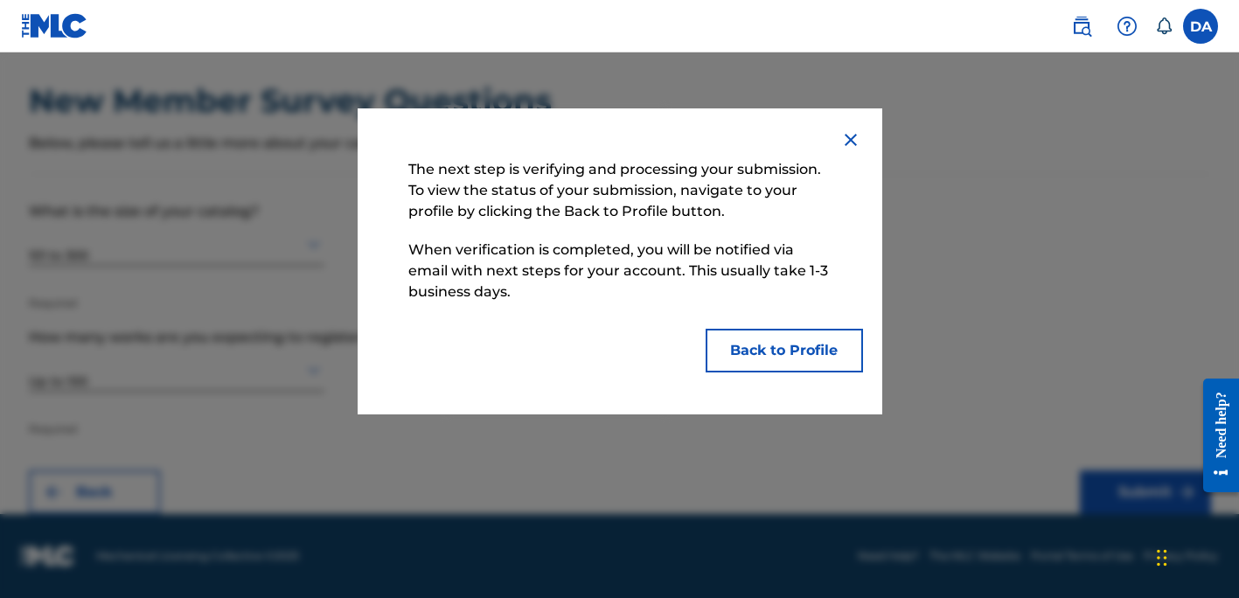
click at [787, 359] on button "Back to Profile" at bounding box center [784, 351] width 157 height 44
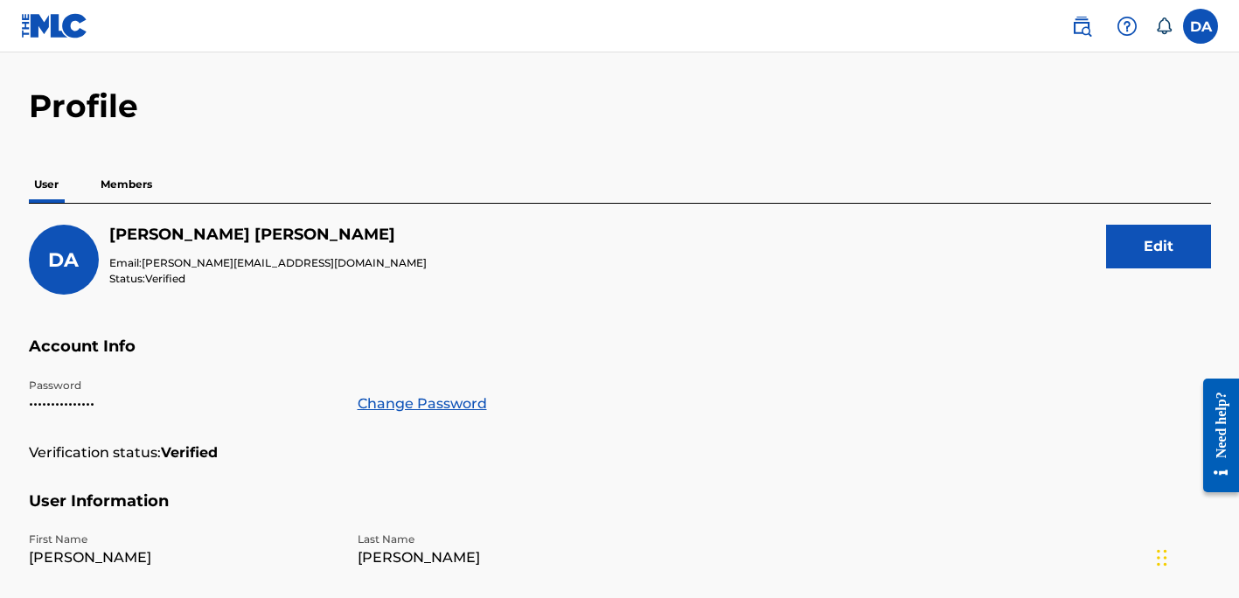
scroll to position [38, 0]
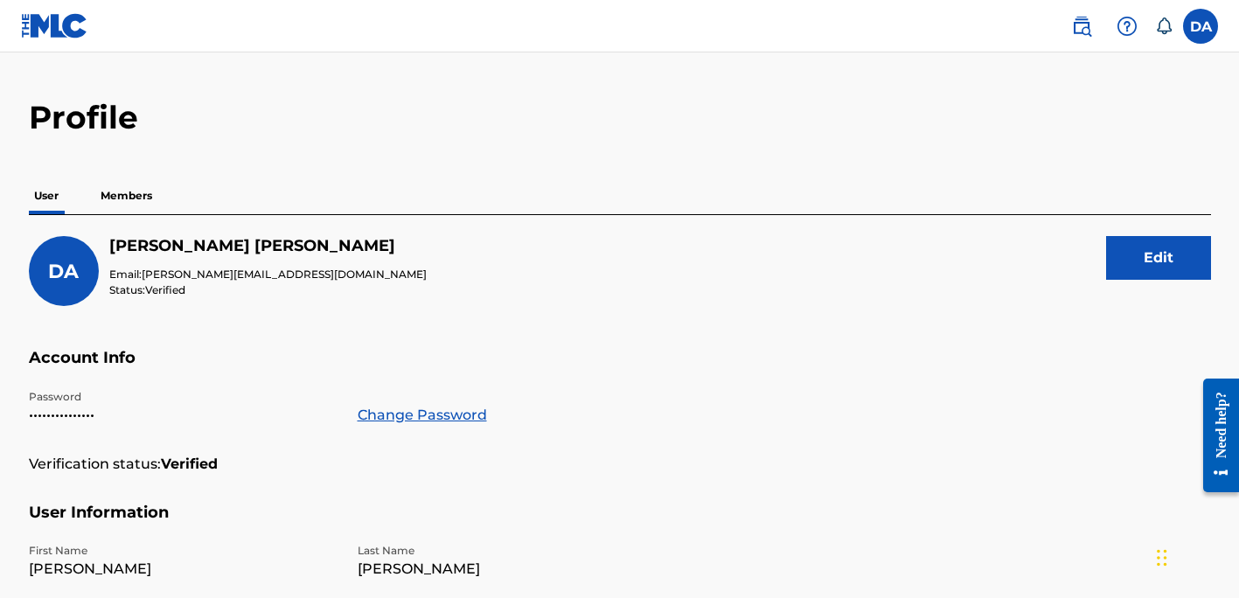
click at [1166, 24] on icon at bounding box center [1163, 25] width 17 height 17
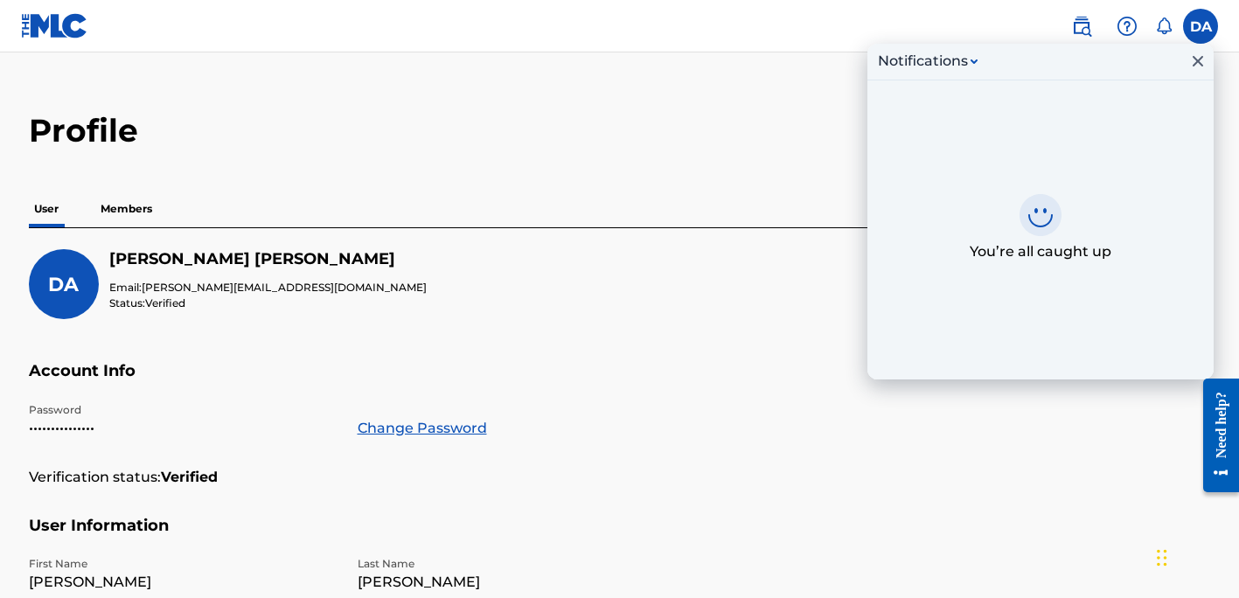
scroll to position [0, 0]
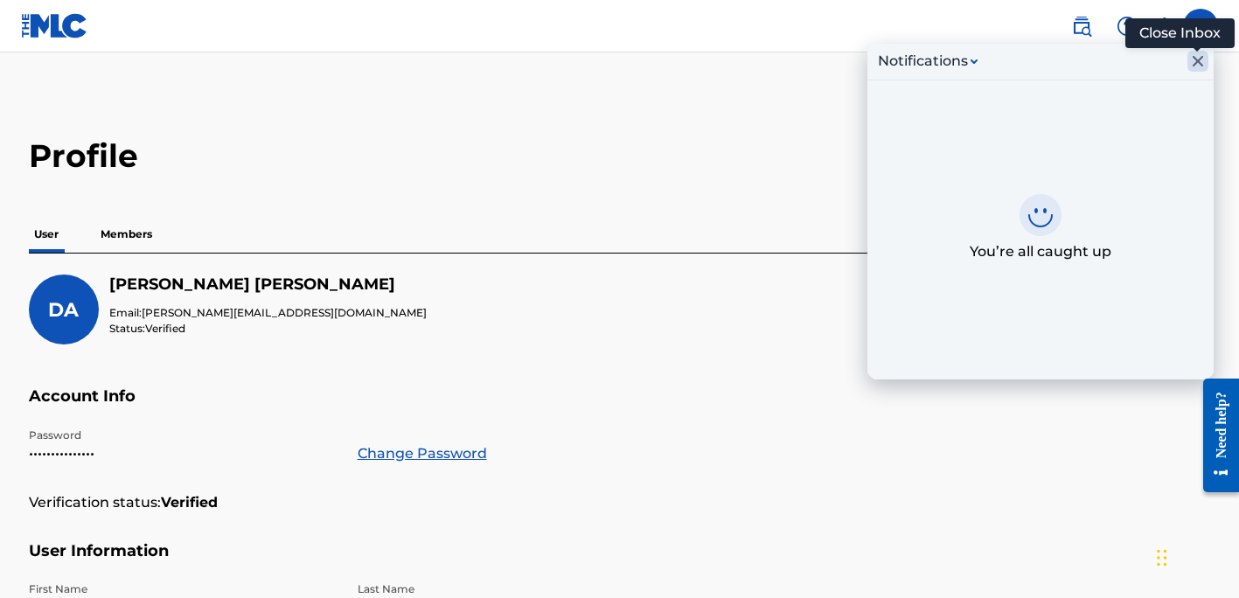
click at [1197, 58] on icon "Close Inbox" at bounding box center [1198, 61] width 21 height 21
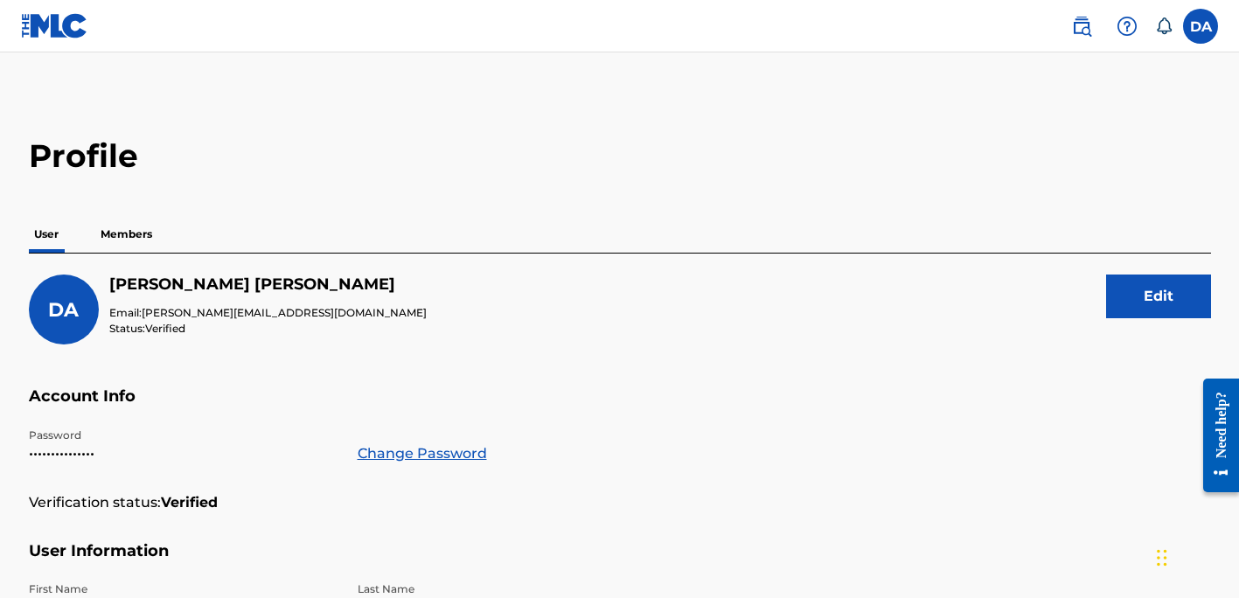
click at [59, 22] on img at bounding box center [54, 25] width 67 height 25
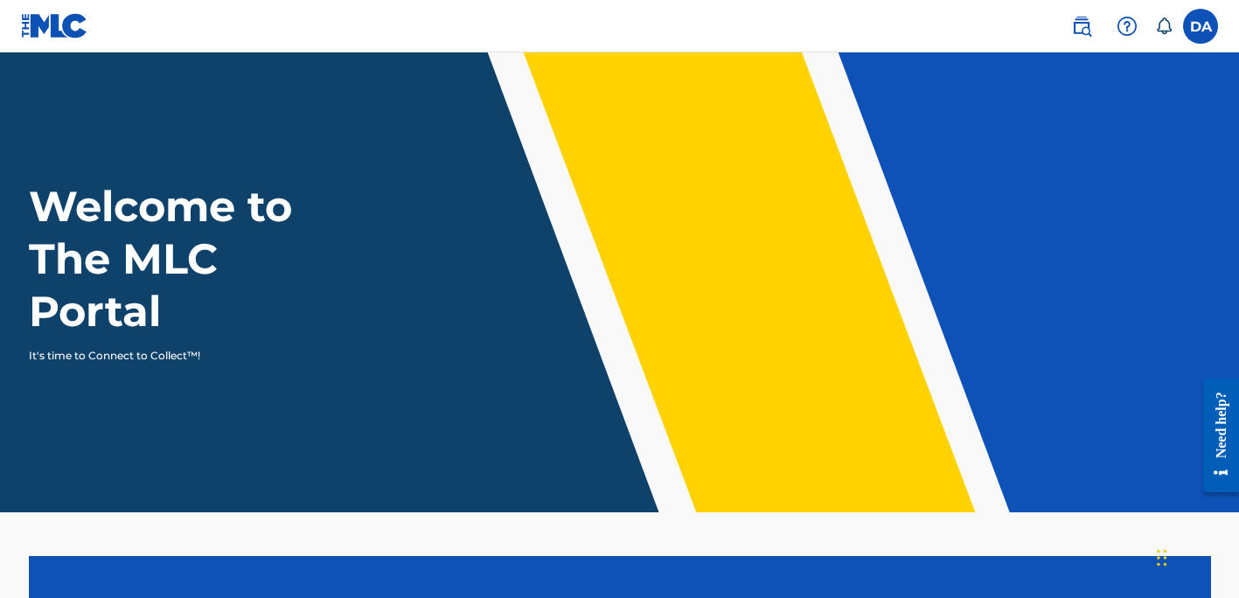
click at [819, 39] on nav "DA DA [PERSON_NAME] [PERSON_NAME][EMAIL_ADDRESS][DOMAIN_NAME] Notification Pref…" at bounding box center [619, 26] width 1239 height 52
click at [1202, 29] on label at bounding box center [1200, 26] width 35 height 35
click at [1201, 26] on input "DA [PERSON_NAME] [PERSON_NAME][EMAIL_ADDRESS][DOMAIN_NAME] Notification Prefere…" at bounding box center [1201, 26] width 0 height 0
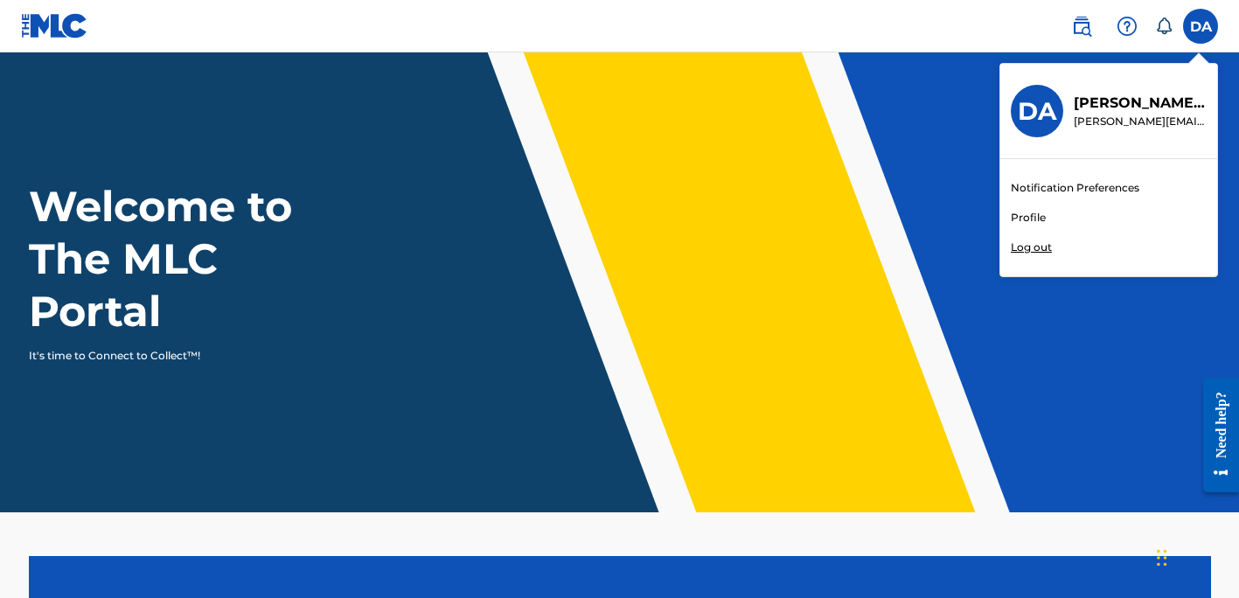
click at [1083, 22] on img at bounding box center [1081, 26] width 21 height 21
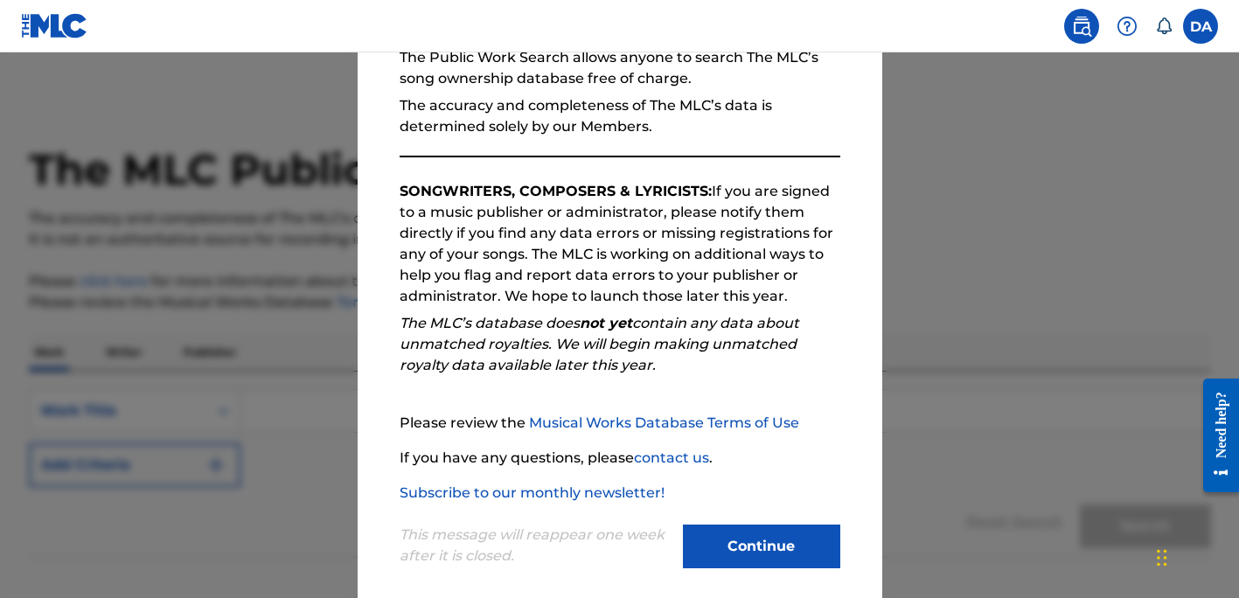
scroll to position [202, 0]
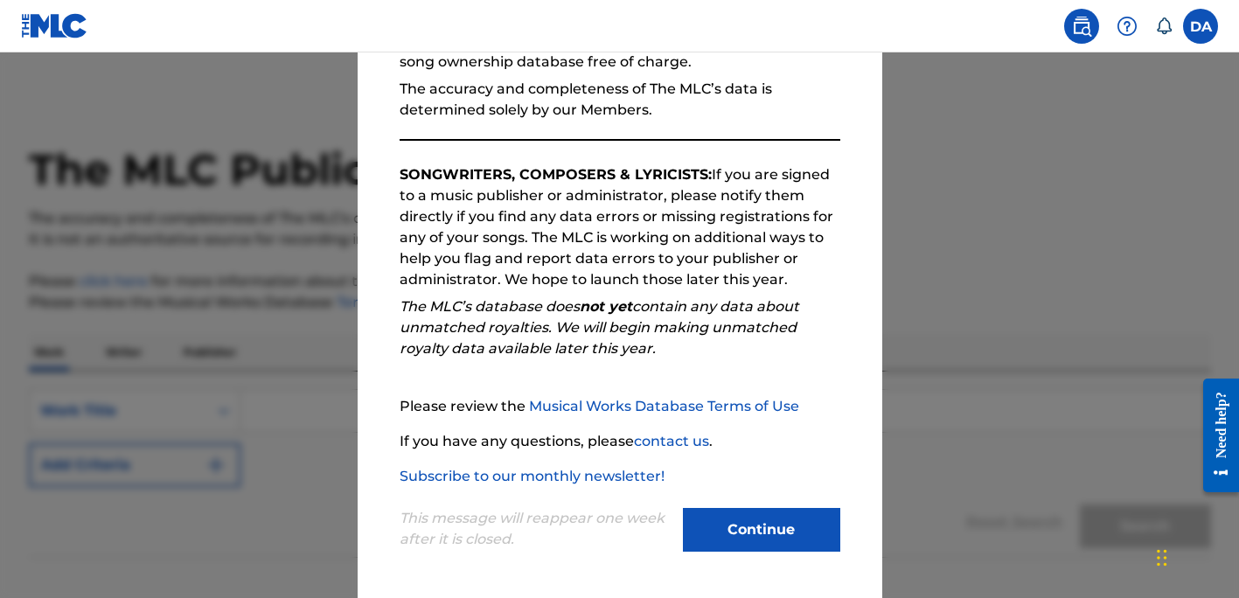
click at [731, 519] on button "Continue" at bounding box center [761, 530] width 157 height 44
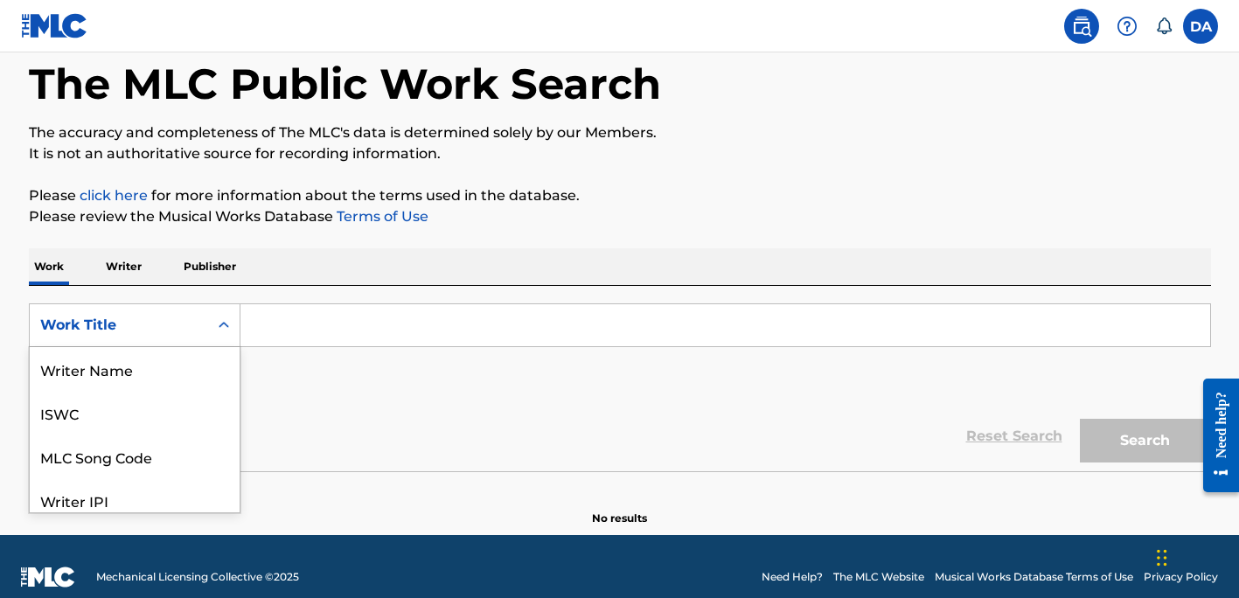
scroll to position [87, 0]
click at [226, 347] on div "Work Title selected, 8 of 8. 8 results available. Use Up and Down to choose opt…" at bounding box center [135, 326] width 212 height 44
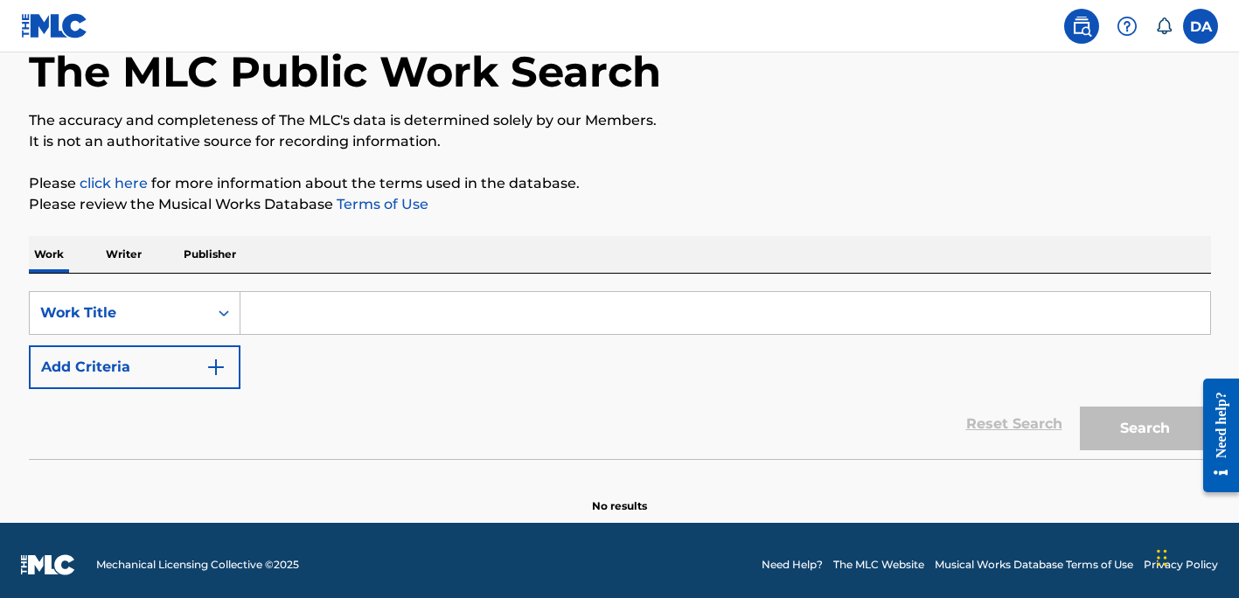
click at [286, 373] on div "SearchWithCriteria4af31b9e-e293-4bfe-b3c7-784d9c8435bc Work Title Add Criteria" at bounding box center [620, 340] width 1183 height 98
click at [122, 256] on p "Writer" at bounding box center [124, 254] width 46 height 37
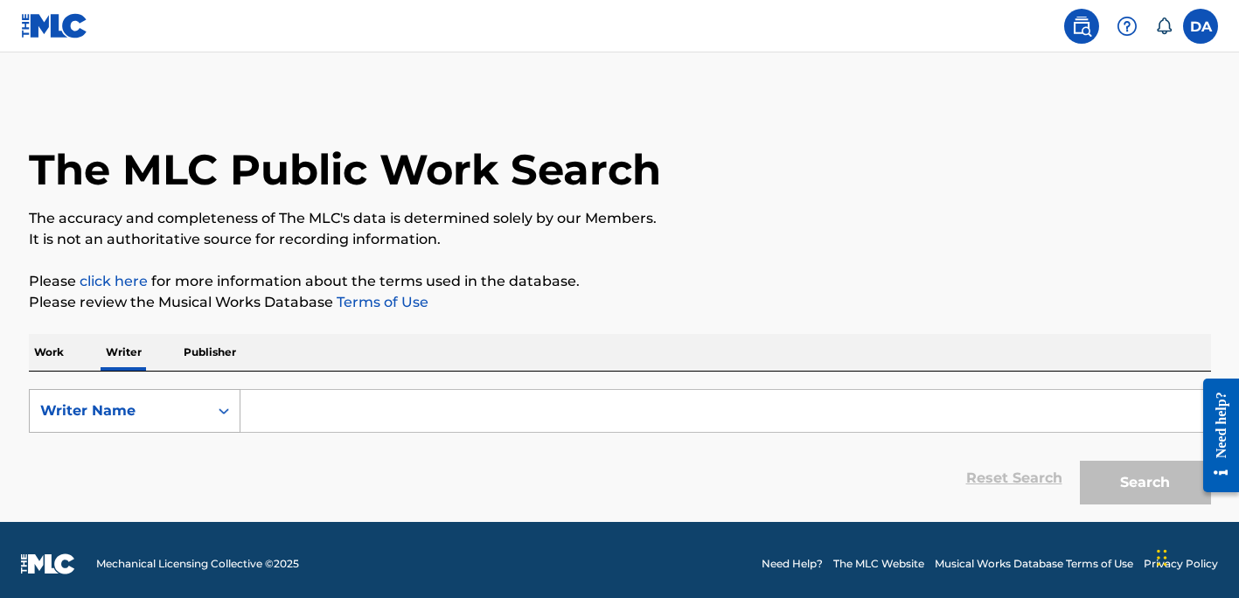
click at [221, 417] on icon "Search Form" at bounding box center [223, 410] width 17 height 17
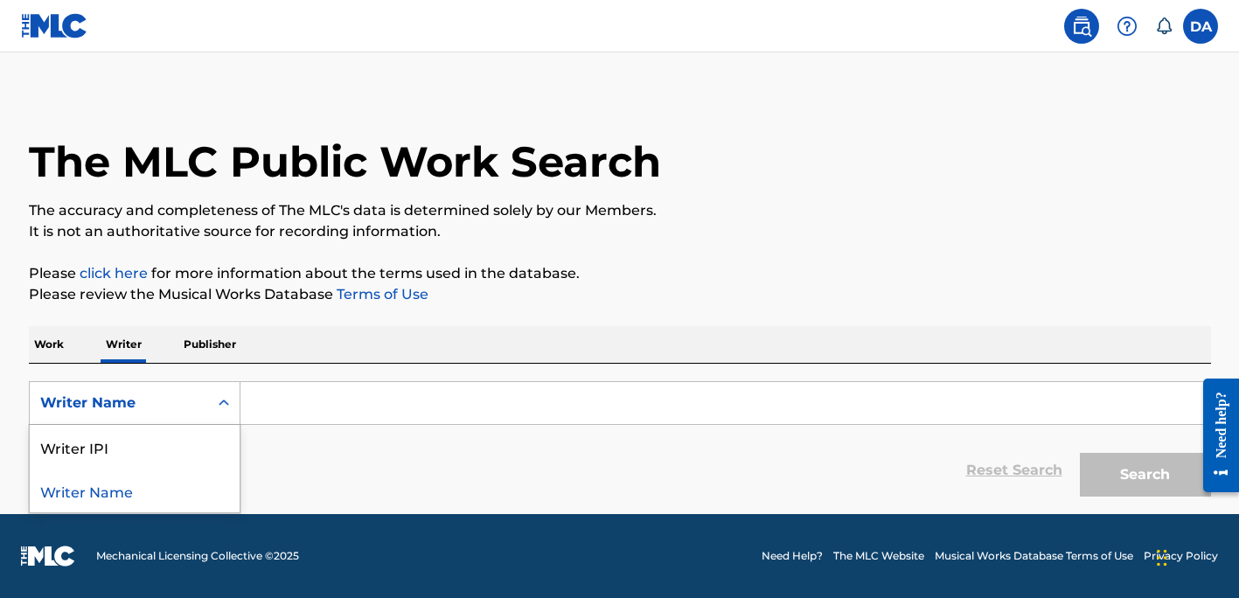
click at [116, 491] on div "Writer Name" at bounding box center [135, 491] width 210 height 44
click at [347, 401] on input "Search Form" at bounding box center [726, 403] width 970 height 42
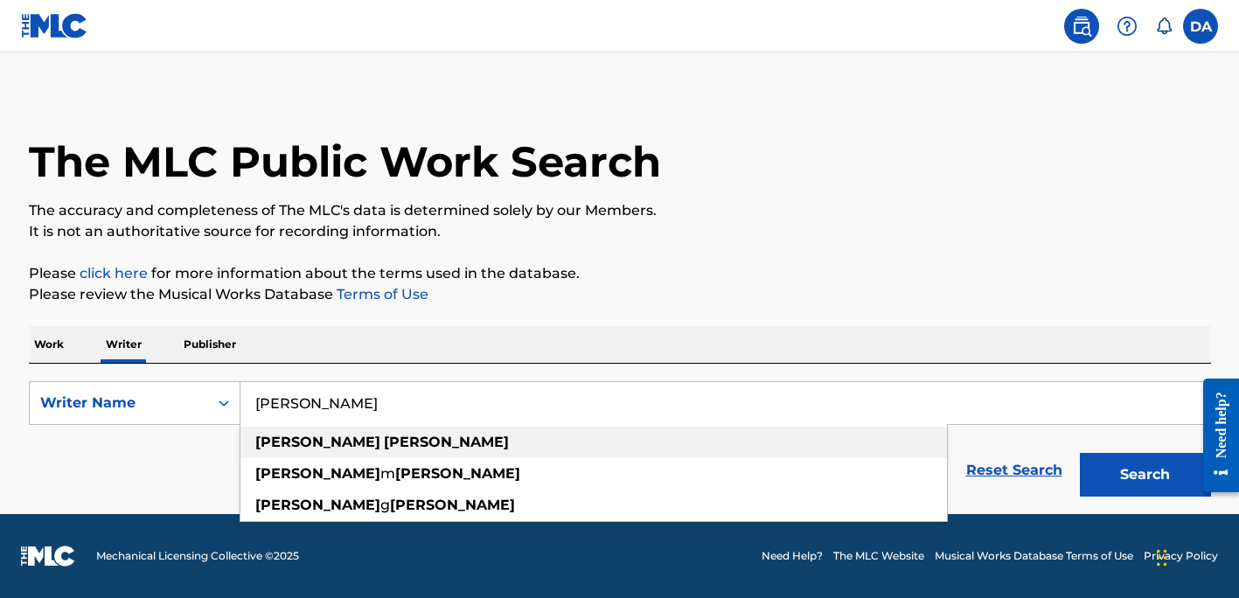
click at [384, 440] on strong "[PERSON_NAME]" at bounding box center [446, 442] width 125 height 17
type input "[PERSON_NAME]"
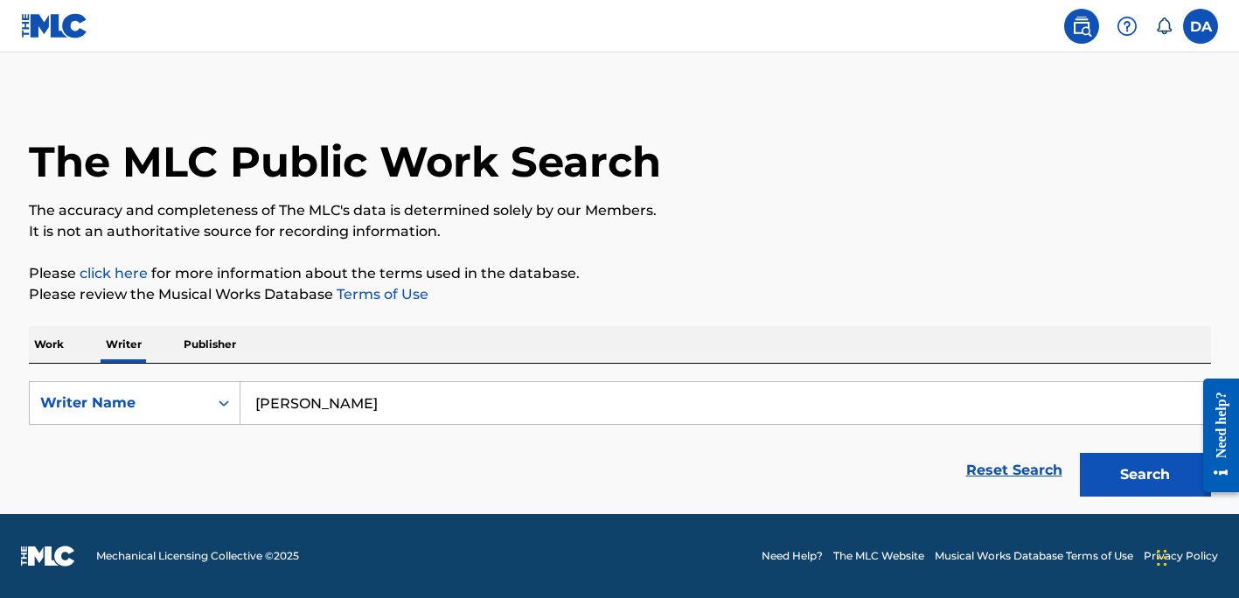
click at [1136, 469] on button "Search" at bounding box center [1145, 475] width 131 height 44
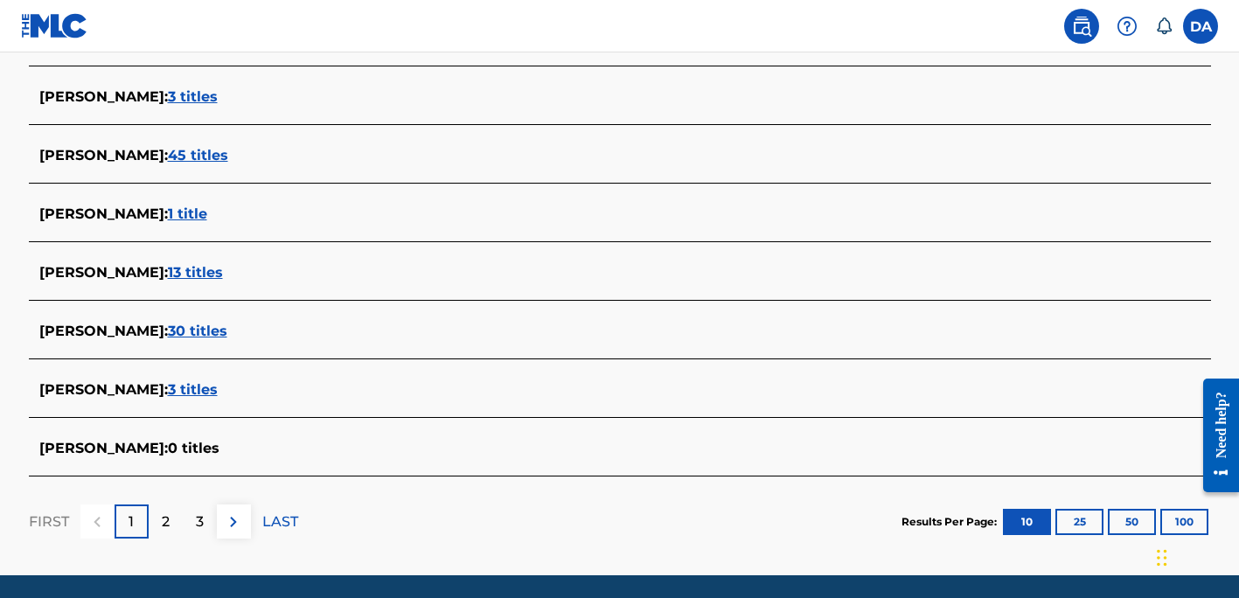
scroll to position [654, 0]
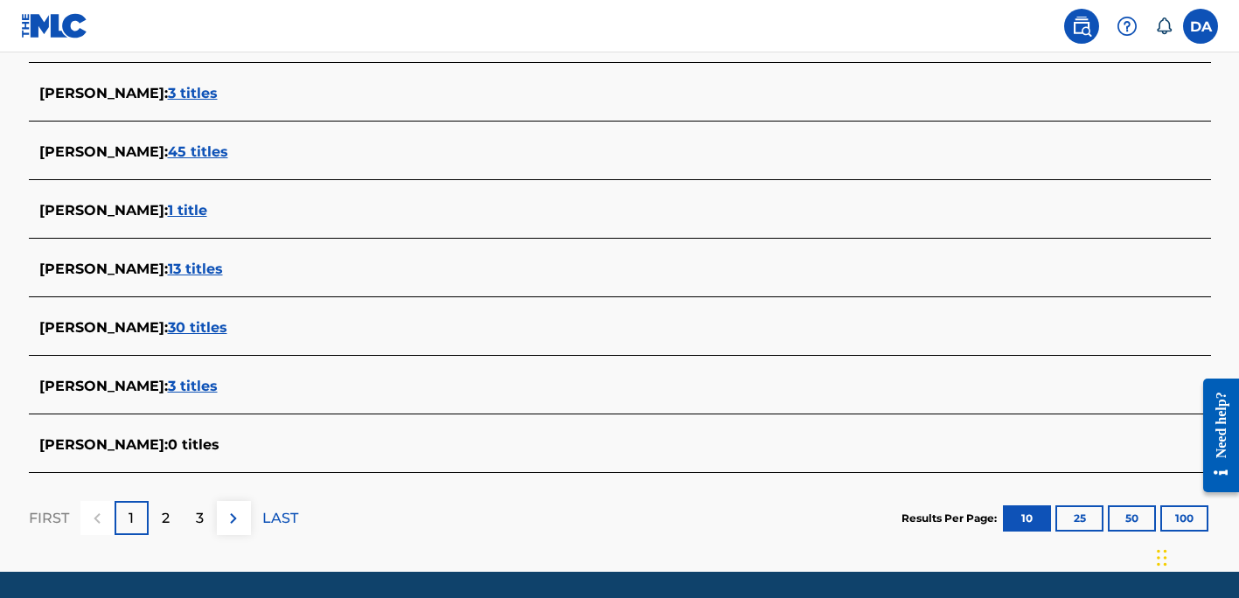
click at [197, 329] on span "30 titles" at bounding box center [197, 327] width 59 height 17
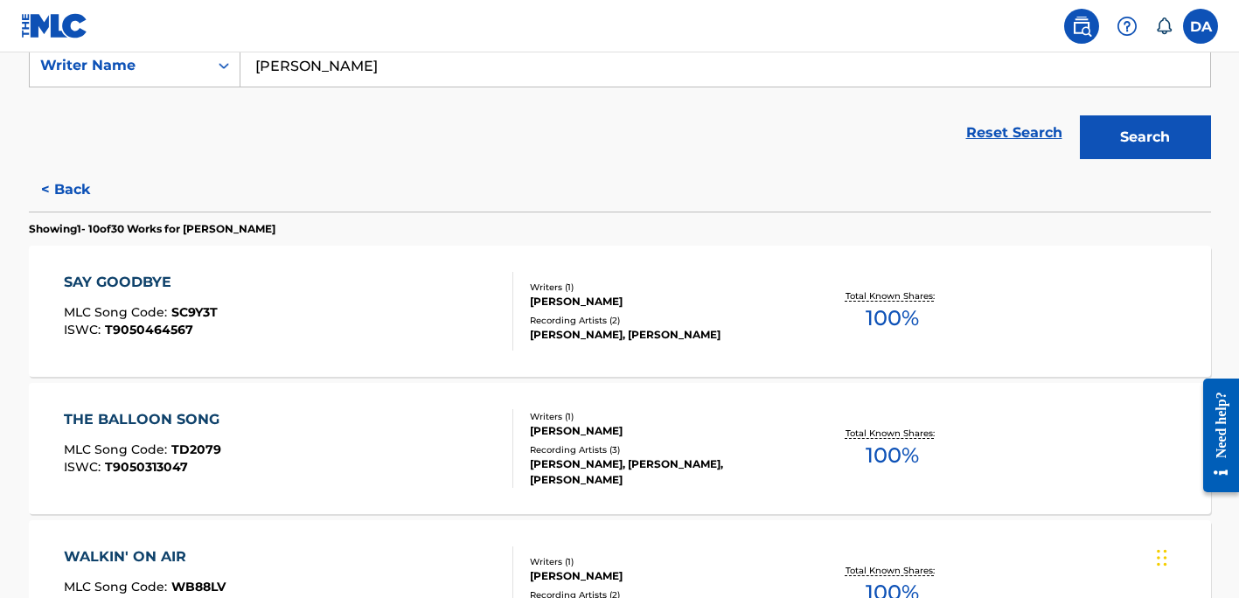
scroll to position [350, 0]
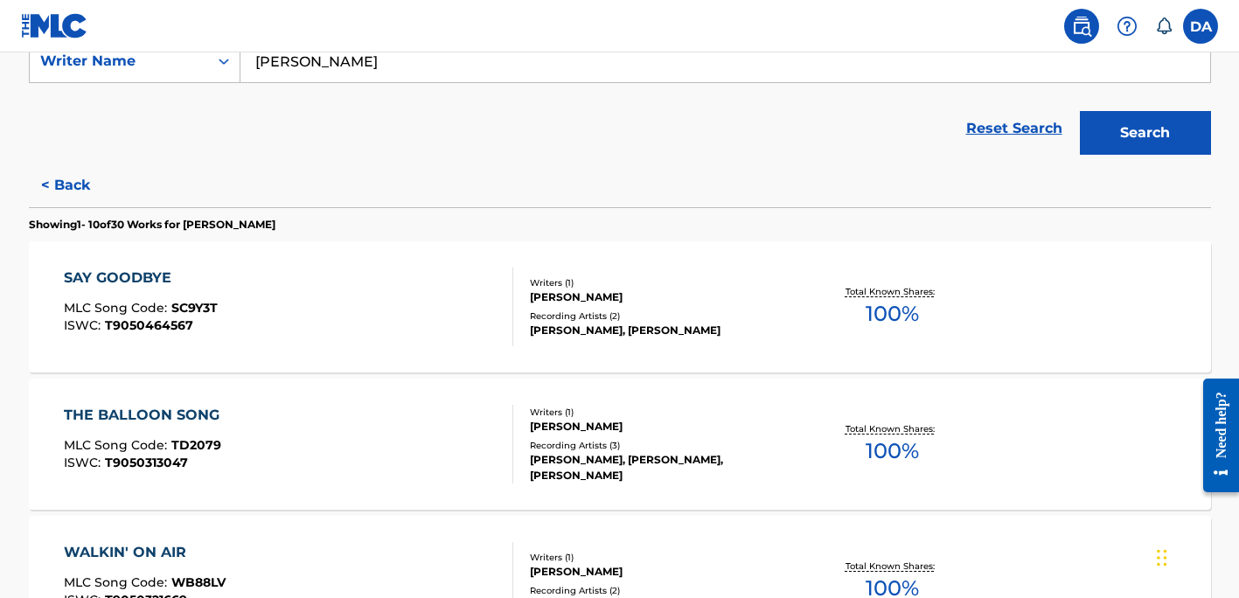
click at [175, 275] on div "SAY GOODBYE" at bounding box center [141, 278] width 154 height 21
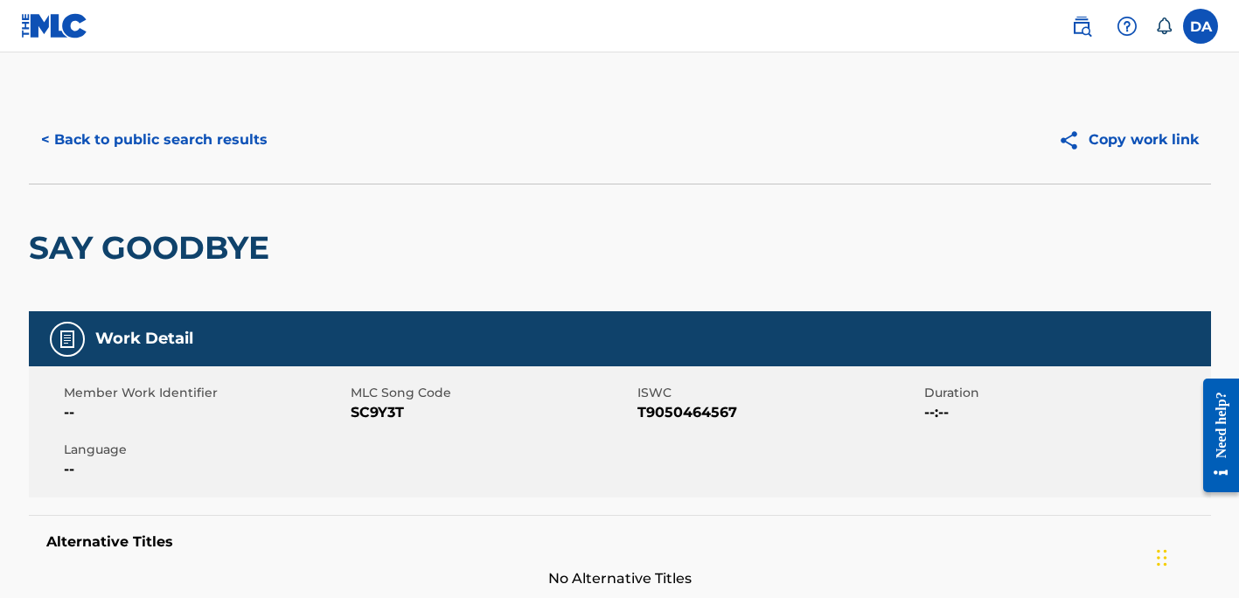
click at [87, 136] on button "< Back to public search results" at bounding box center [154, 140] width 251 height 44
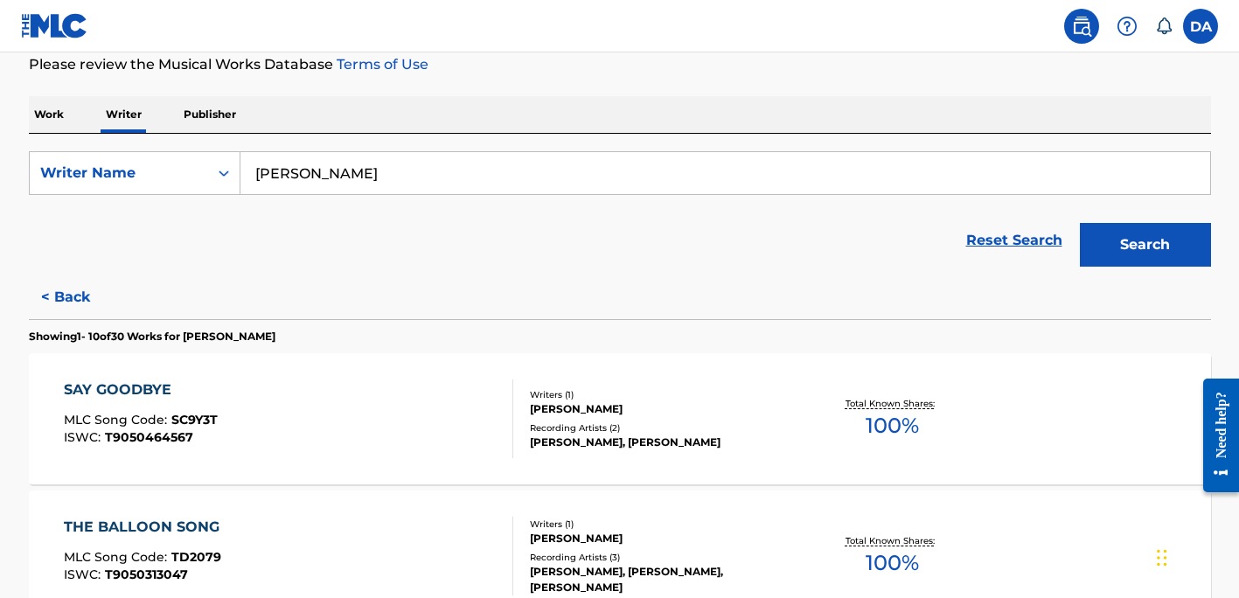
scroll to position [286, 0]
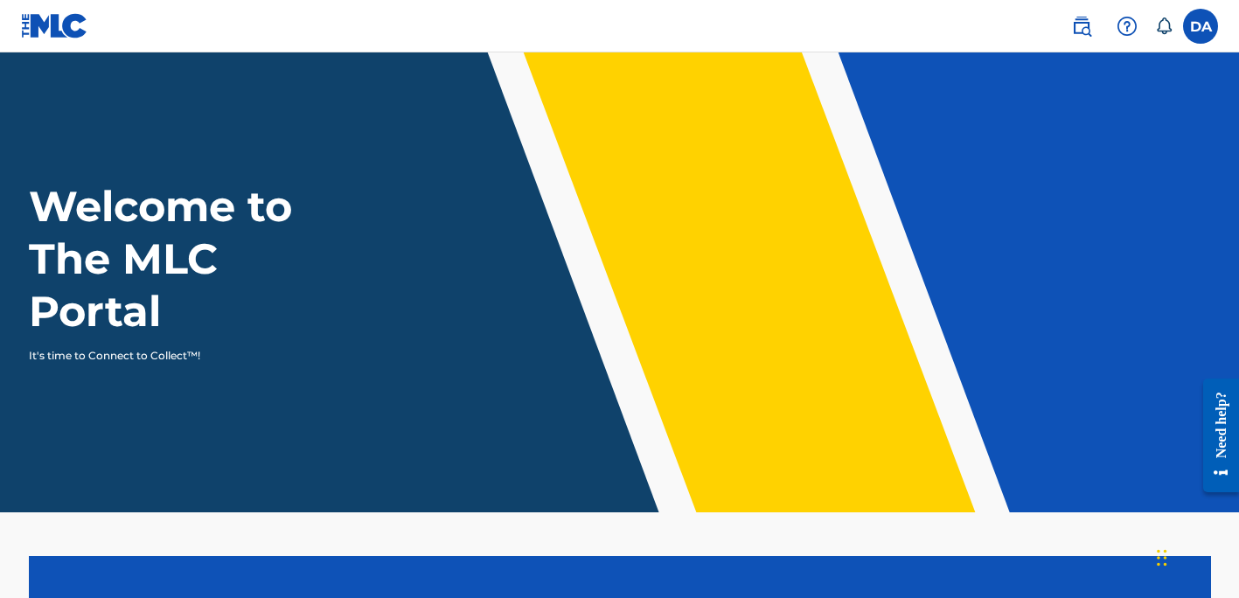
click at [1082, 21] on img at bounding box center [1081, 26] width 21 height 21
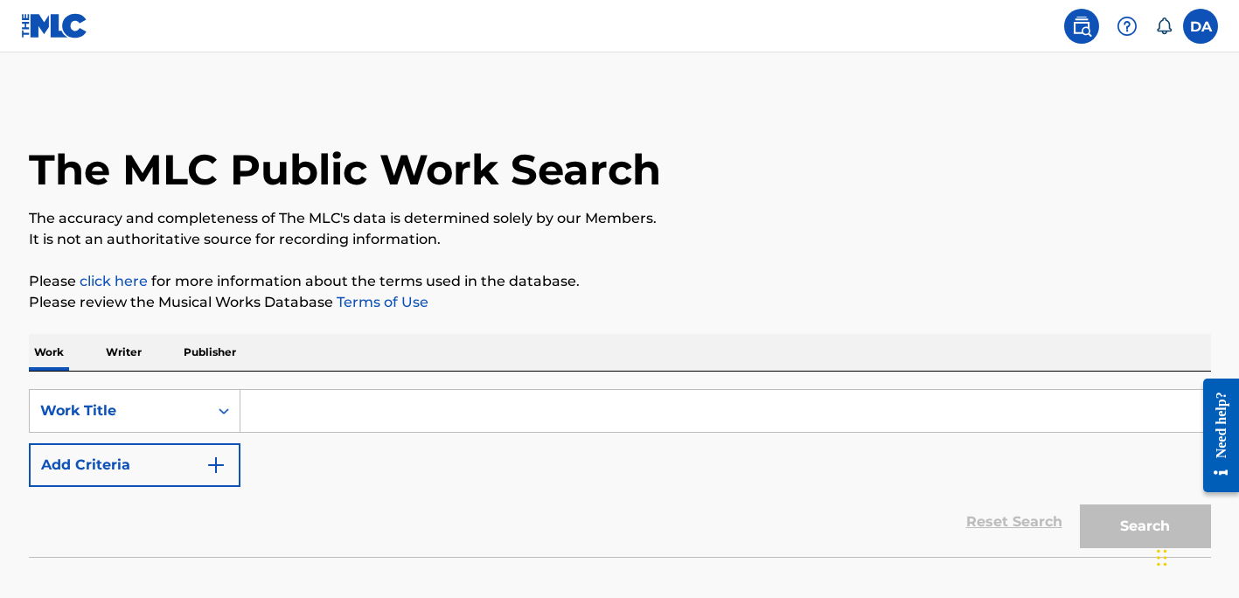
click at [132, 350] on p "Writer" at bounding box center [124, 352] width 46 height 37
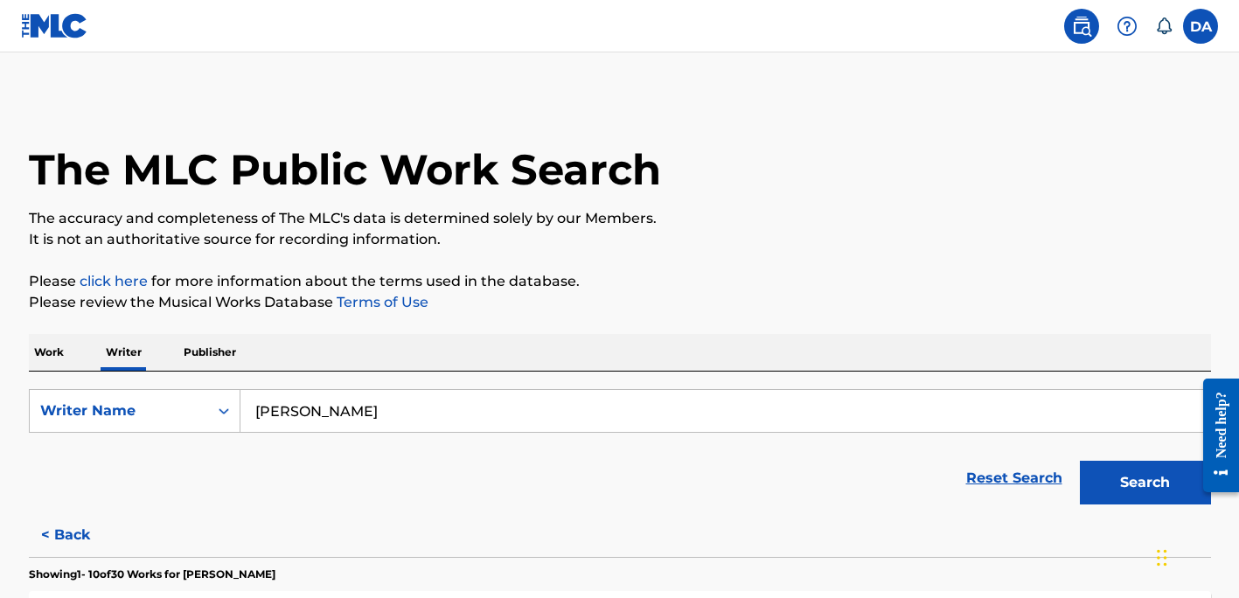
click at [345, 415] on input "[PERSON_NAME]" at bounding box center [726, 411] width 970 height 42
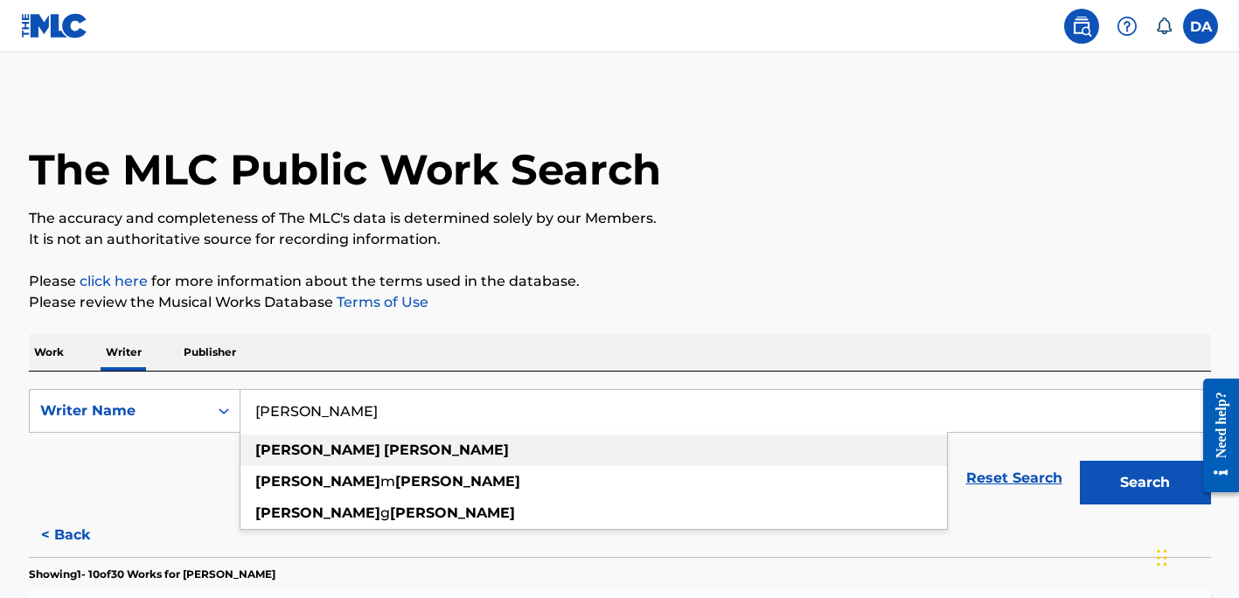
click at [384, 452] on strong "[PERSON_NAME]" at bounding box center [446, 450] width 125 height 17
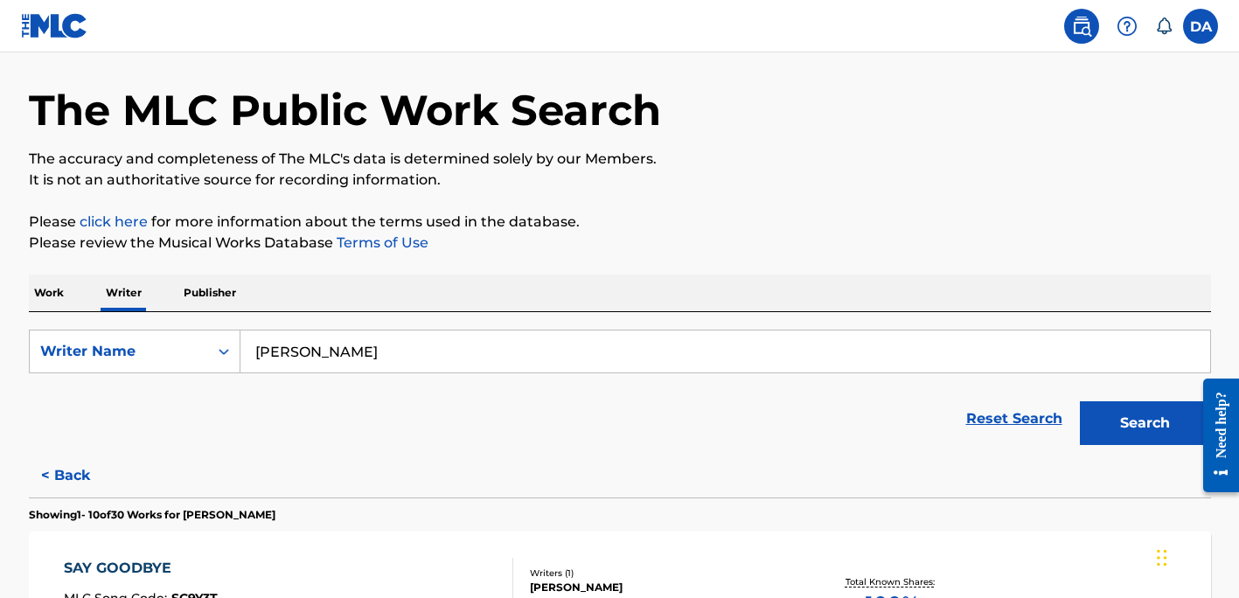
scroll to position [24, 0]
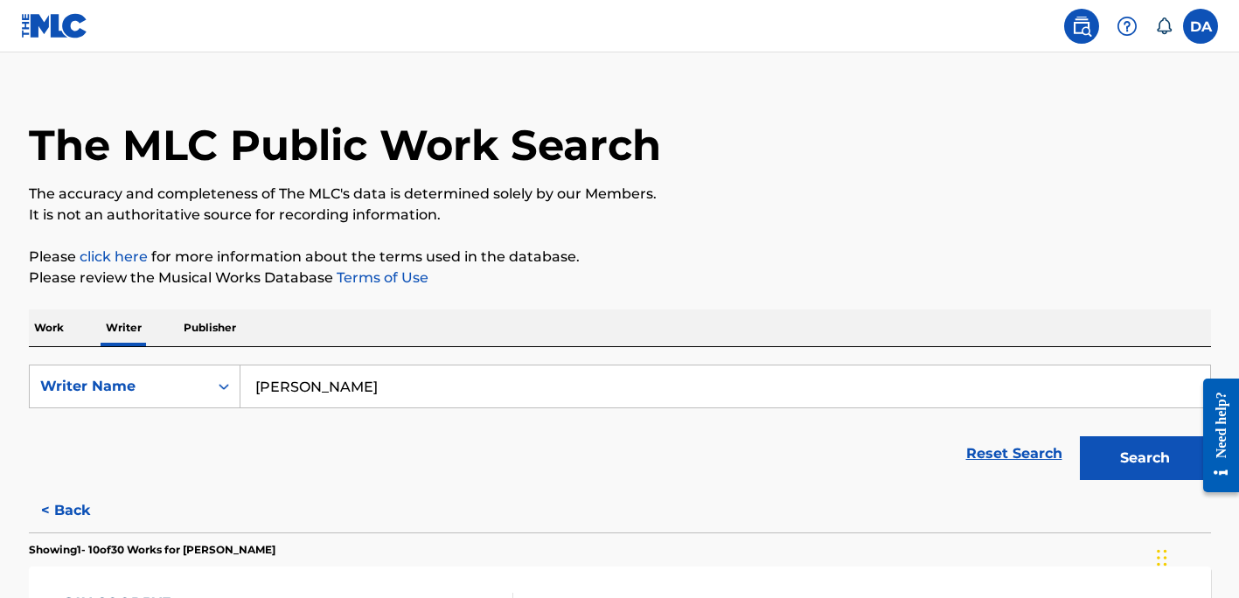
click at [1141, 450] on button "Search" at bounding box center [1145, 458] width 131 height 44
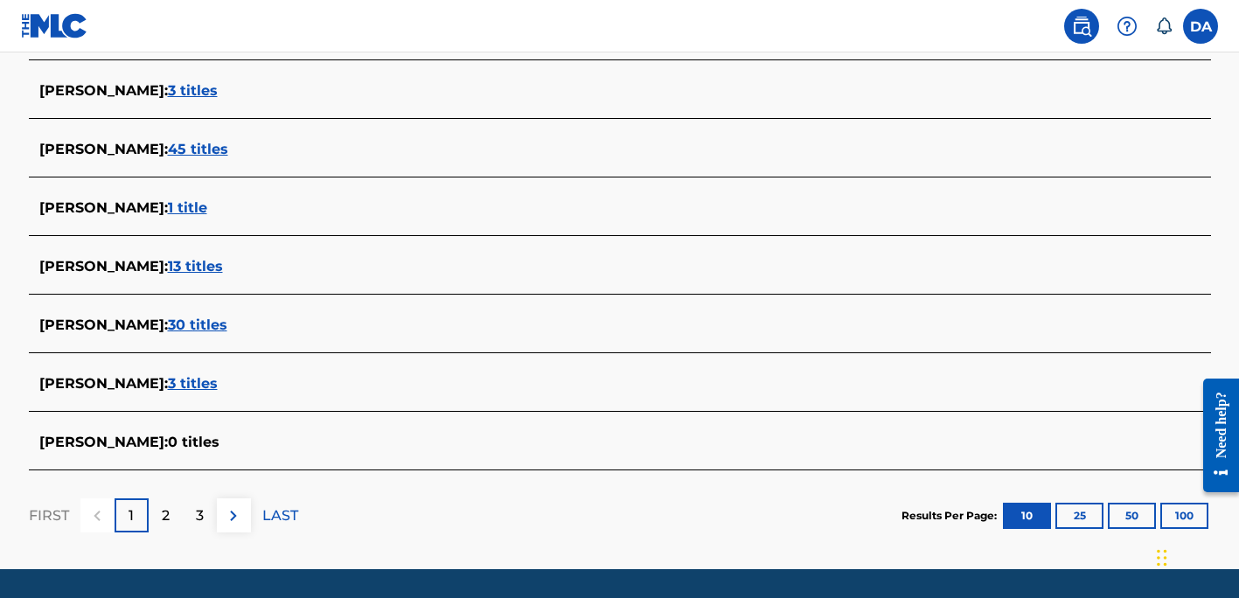
scroll to position [712, 0]
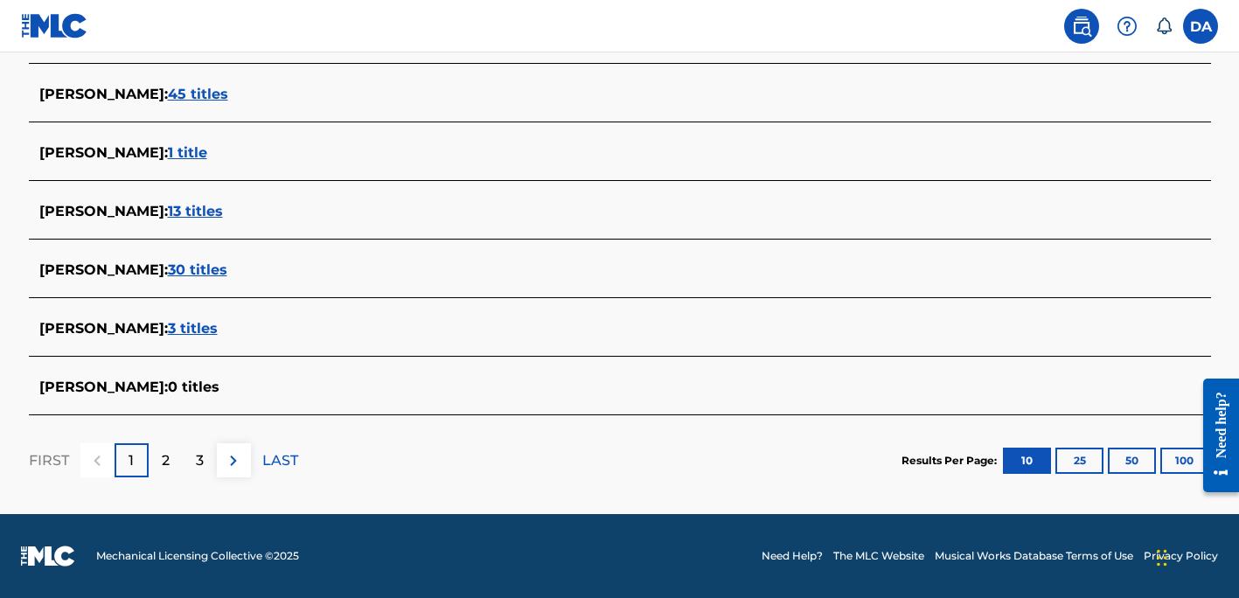
click at [176, 329] on span "3 titles" at bounding box center [193, 328] width 50 height 17
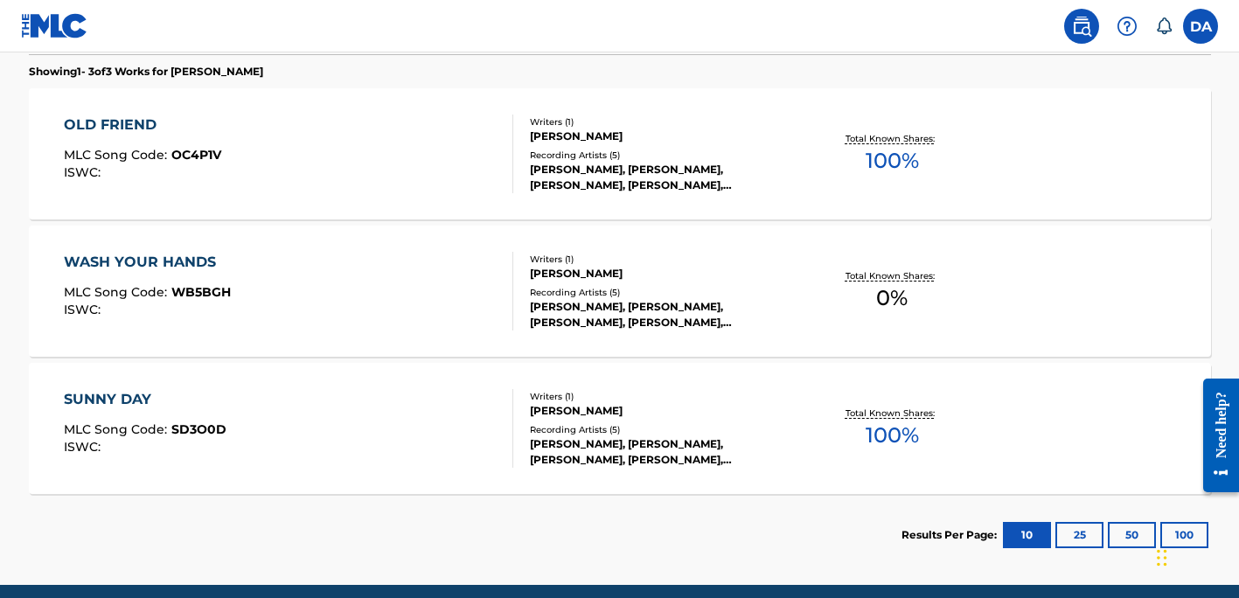
scroll to position [511, 0]
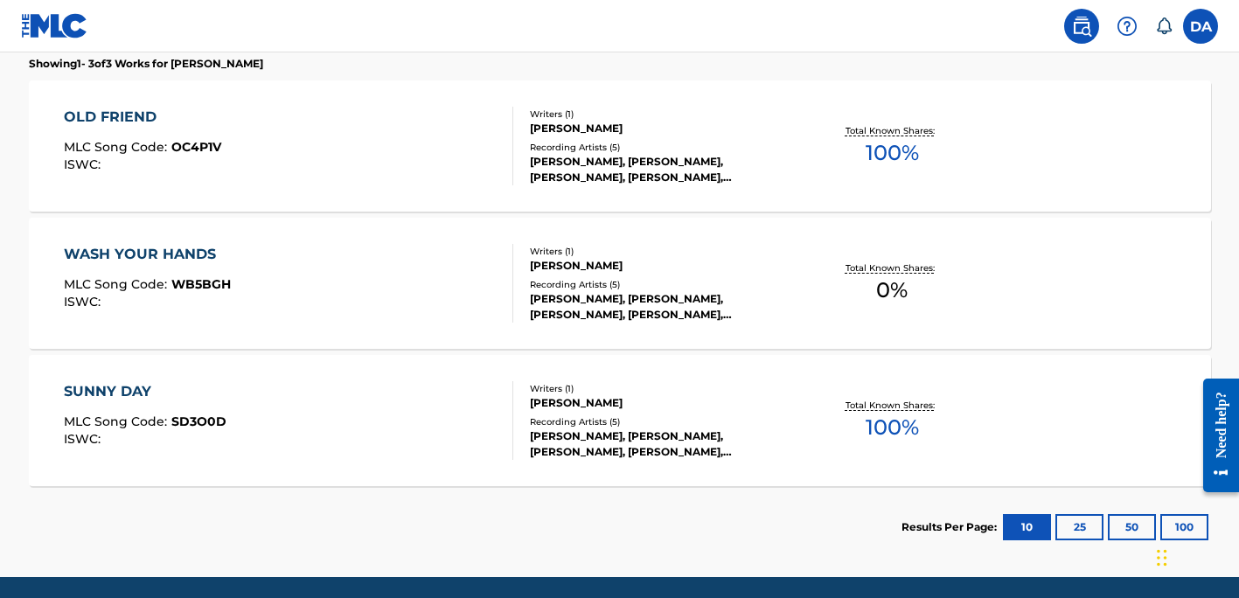
click at [172, 248] on div "WASH YOUR HANDS" at bounding box center [147, 254] width 167 height 21
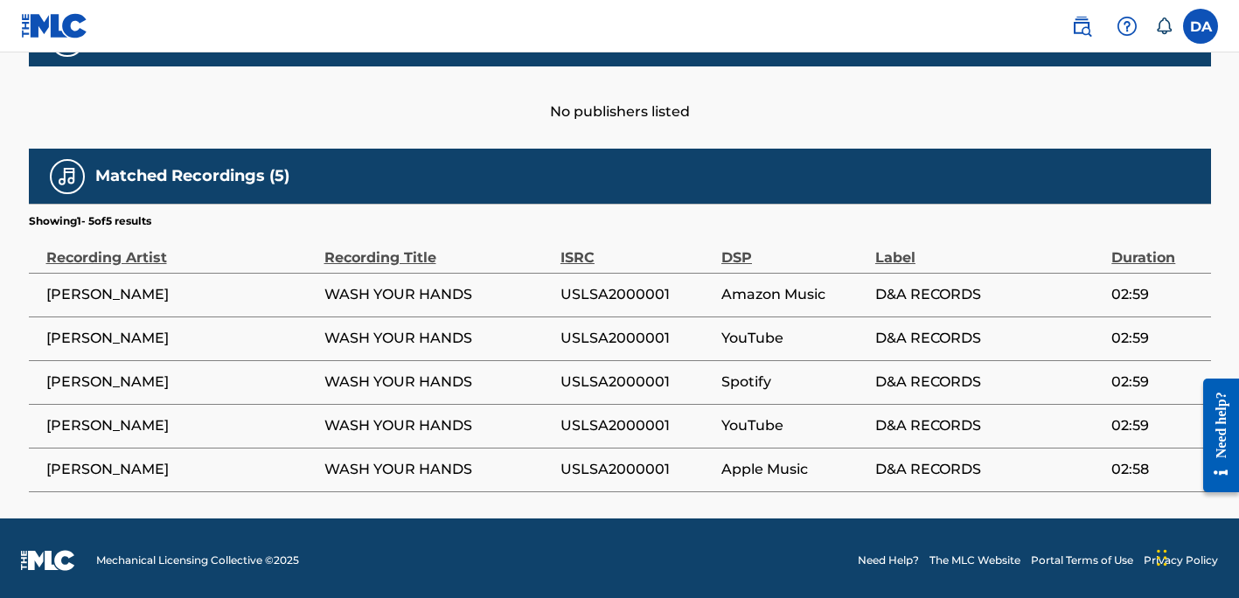
scroll to position [808, 0]
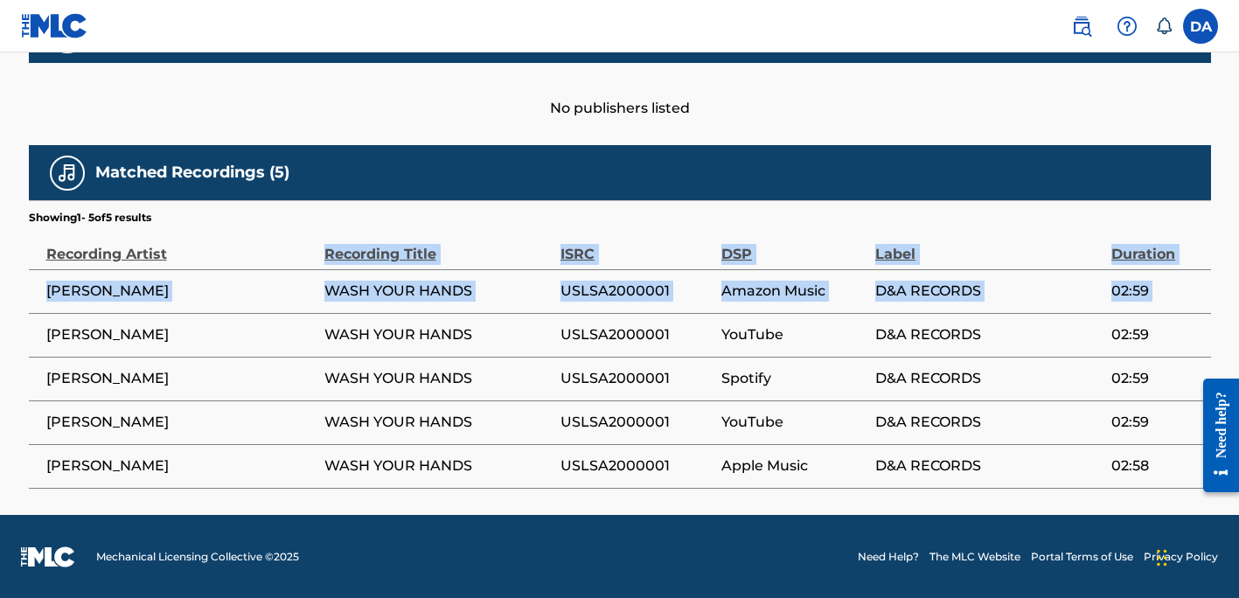
drag, startPoint x: 143, startPoint y: 268, endPoint x: 153, endPoint y: 346, distance: 78.6
click at [153, 346] on table "Recording Artist Recording Title ISRC DSP Label Duration [PERSON_NAME] WASH YOU…" at bounding box center [620, 357] width 1183 height 263
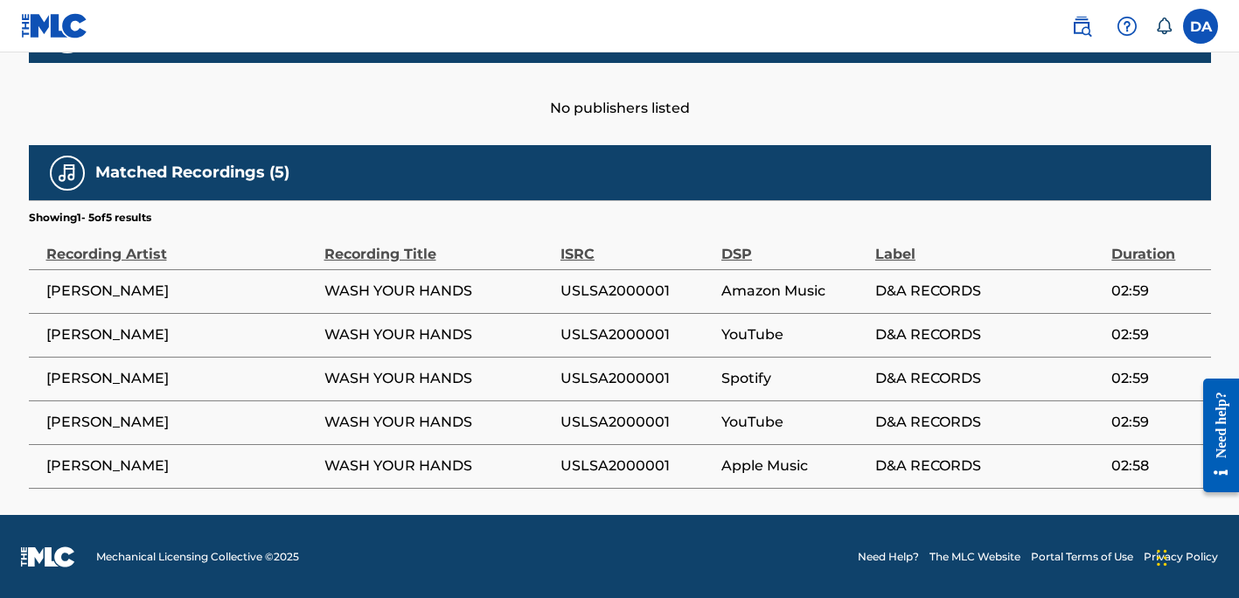
click at [212, 146] on div "Matched Recordings (5)" at bounding box center [620, 172] width 1183 height 55
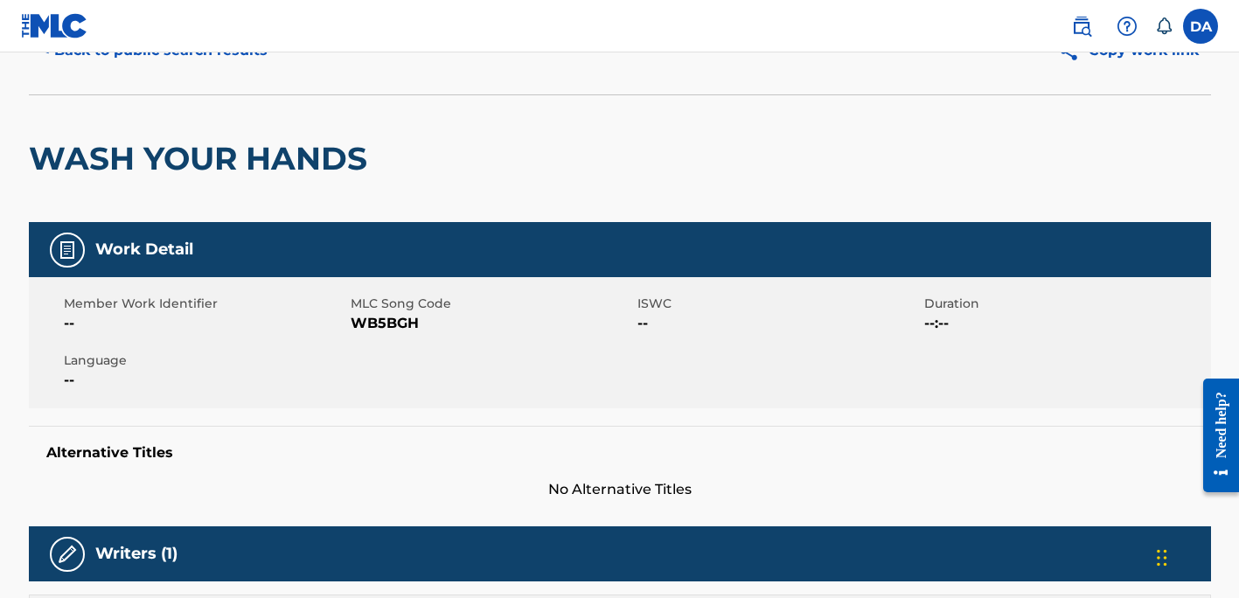
scroll to position [84, 0]
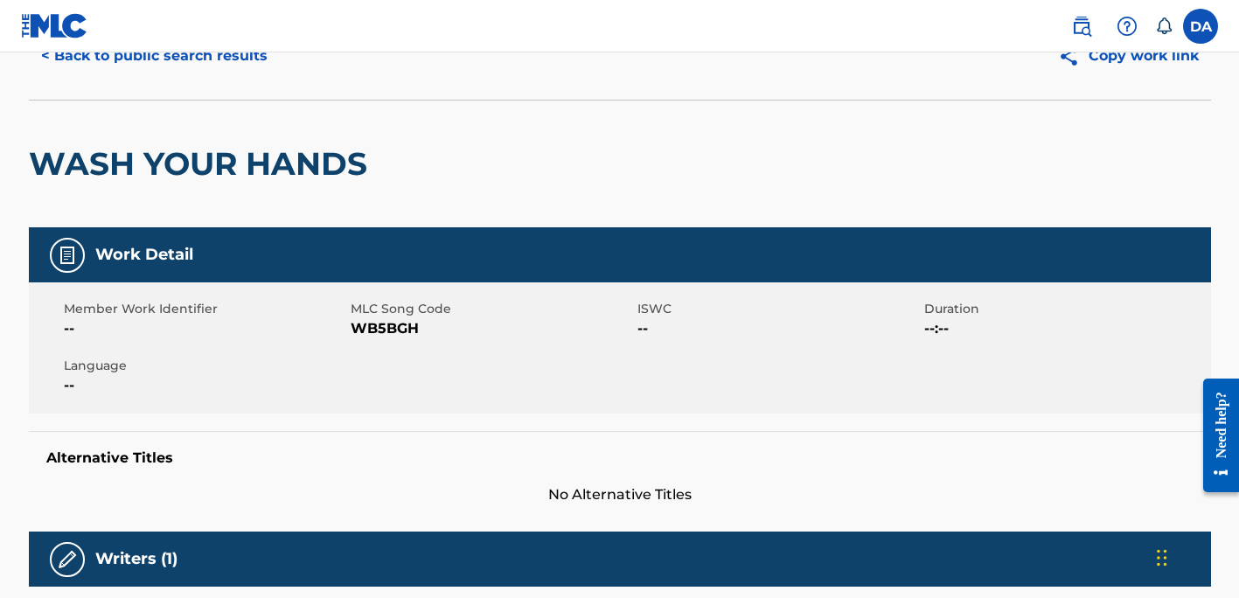
click at [79, 51] on link at bounding box center [54, 26] width 67 height 52
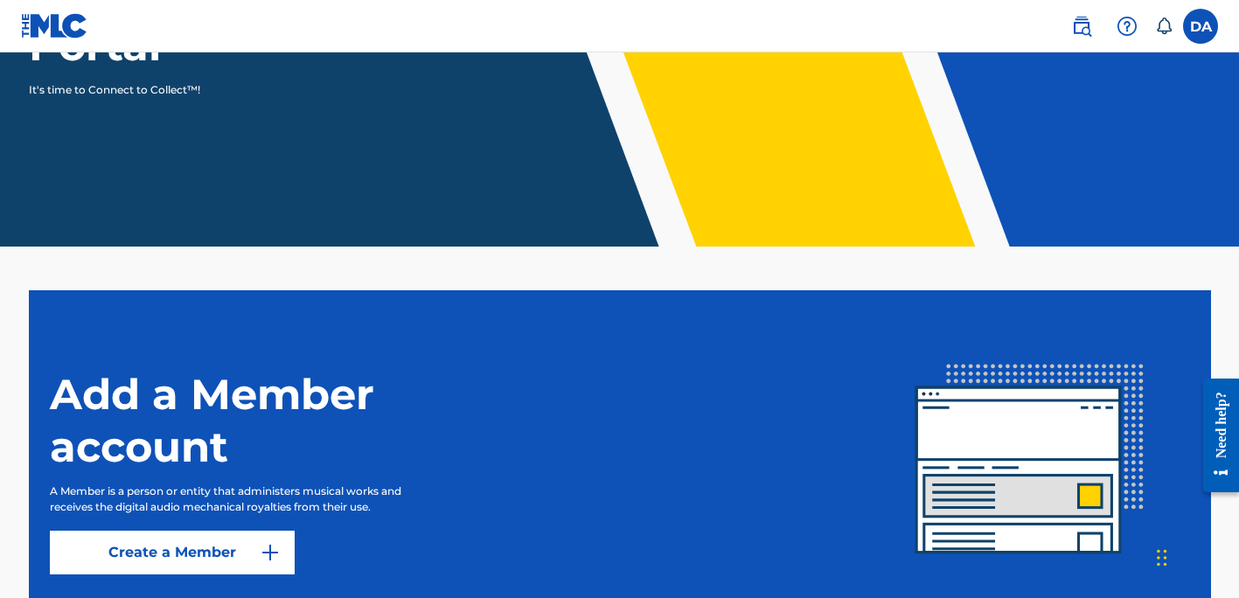
scroll to position [404, 0]
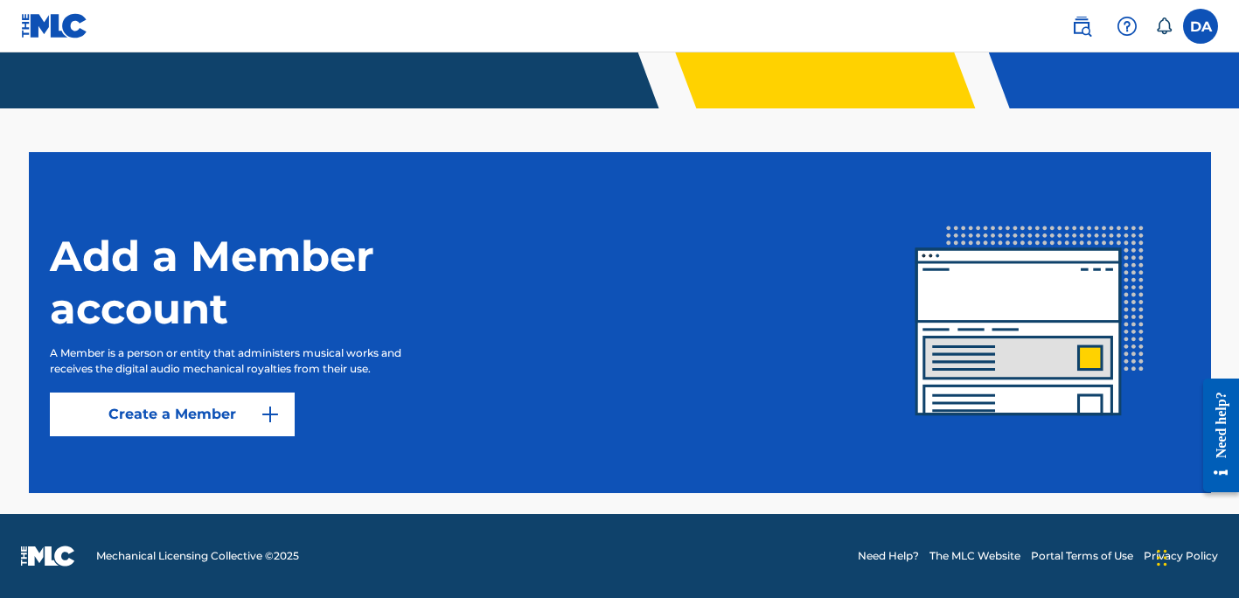
click at [1084, 19] on img at bounding box center [1081, 26] width 21 height 21
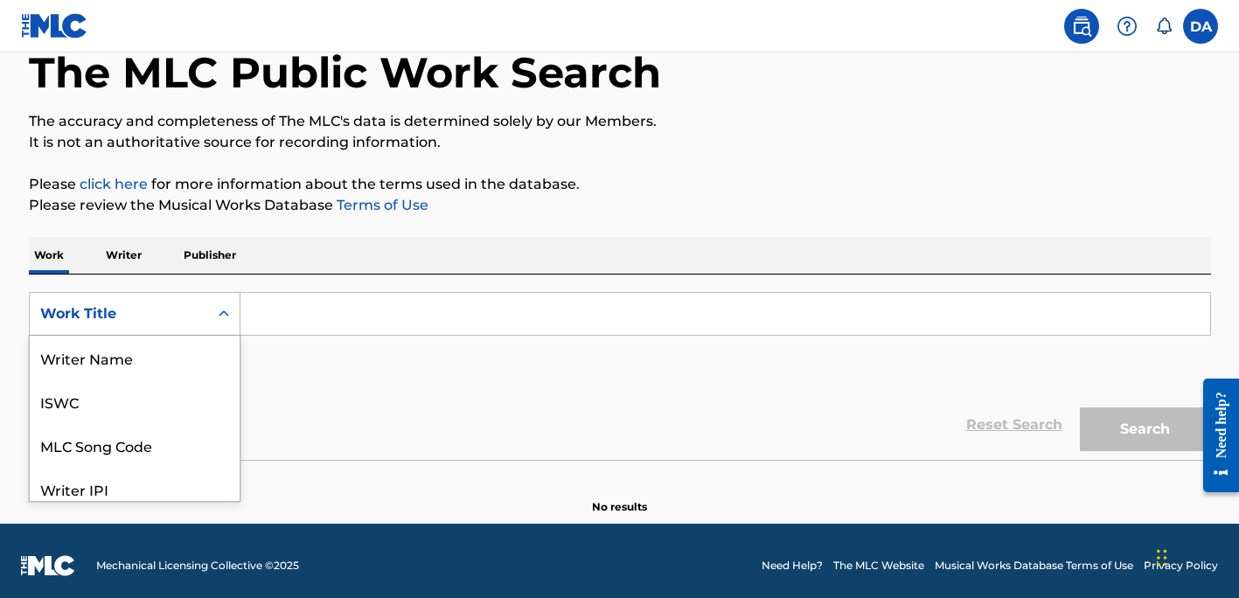
scroll to position [87, 0]
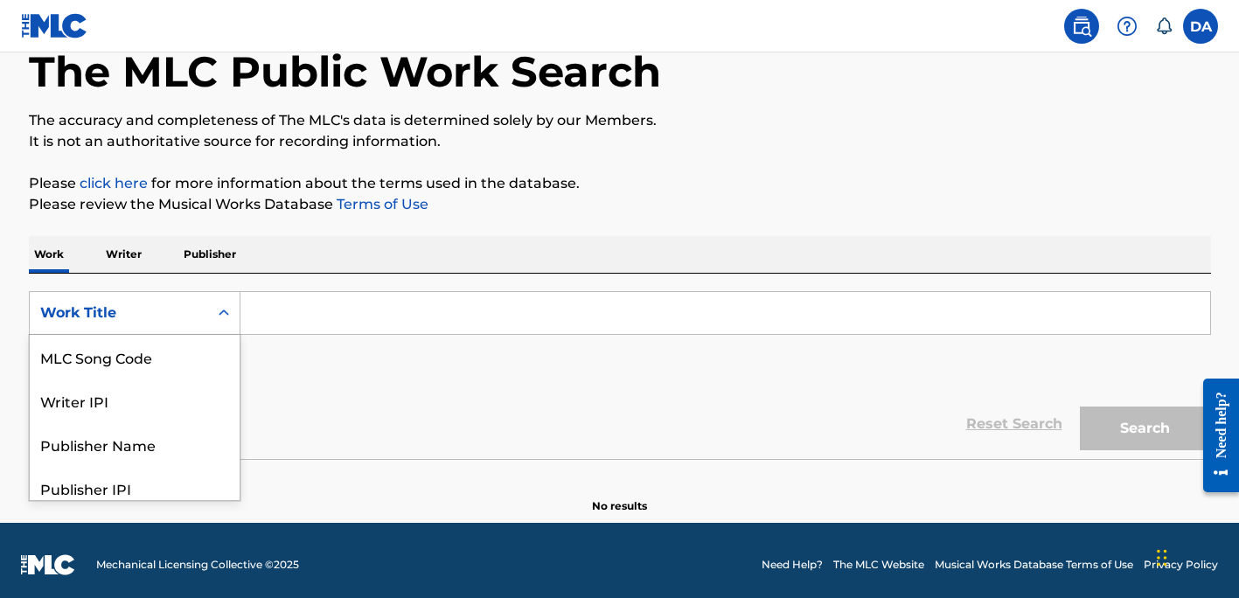
click at [227, 335] on div "Work Title selected, 8 of 8. 8 results available. Use Up and Down to choose opt…" at bounding box center [135, 313] width 212 height 44
click at [122, 449] on div "Publisher Name" at bounding box center [135, 444] width 210 height 44
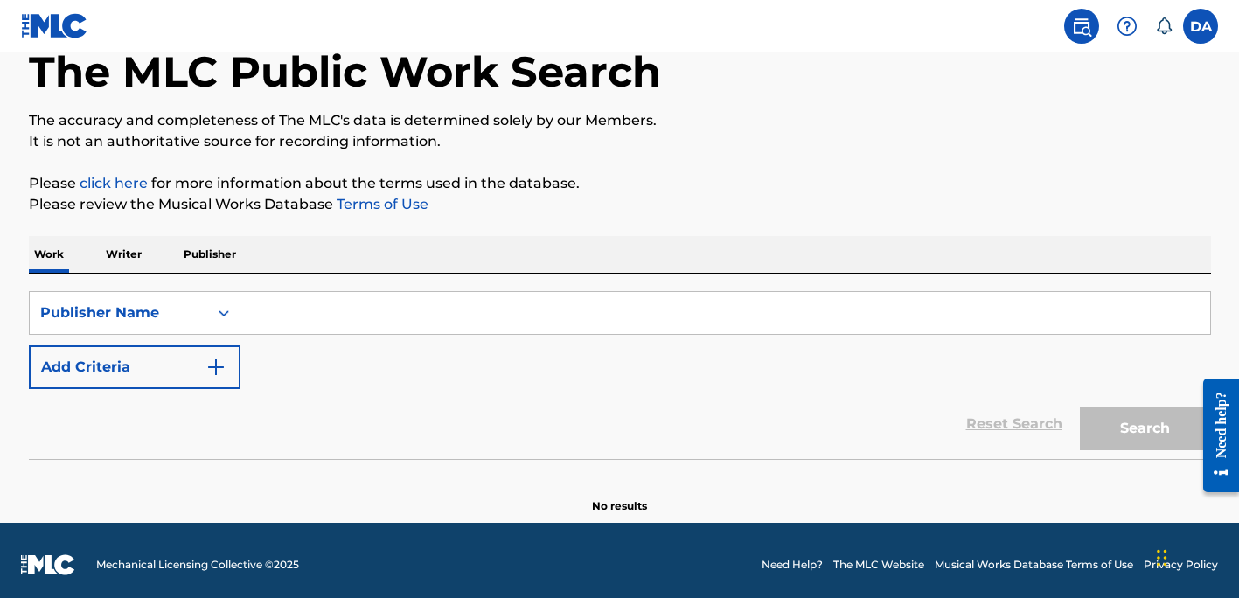
click at [256, 319] on input "Search Form" at bounding box center [726, 313] width 970 height 42
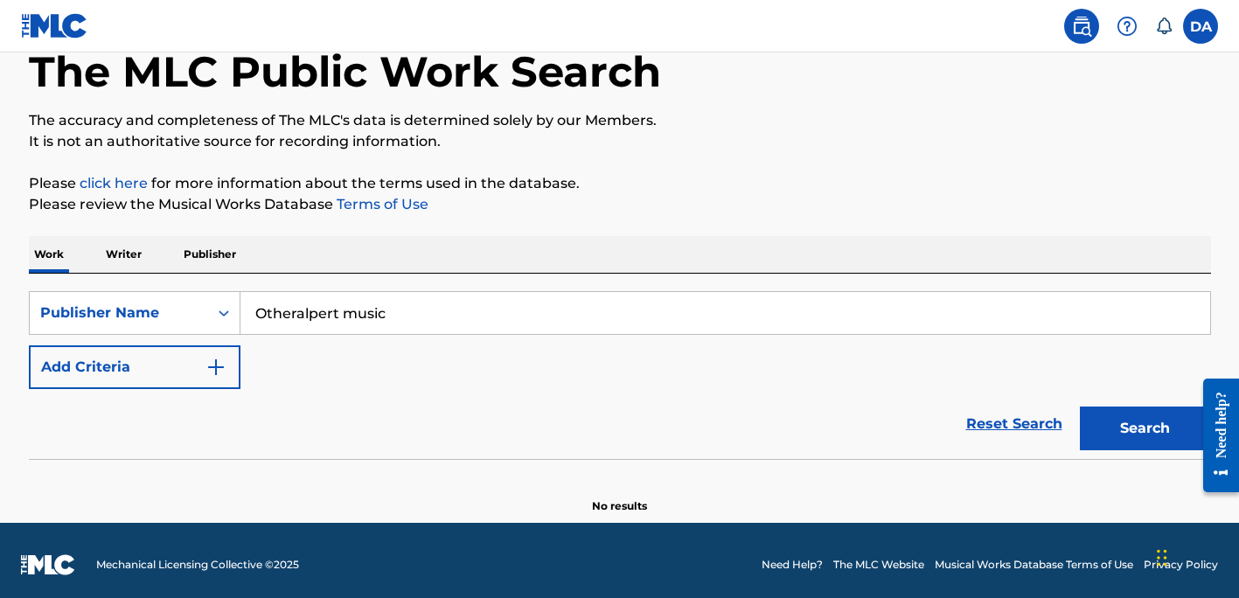
click at [295, 314] on input "Otheralpert music" at bounding box center [726, 313] width 970 height 42
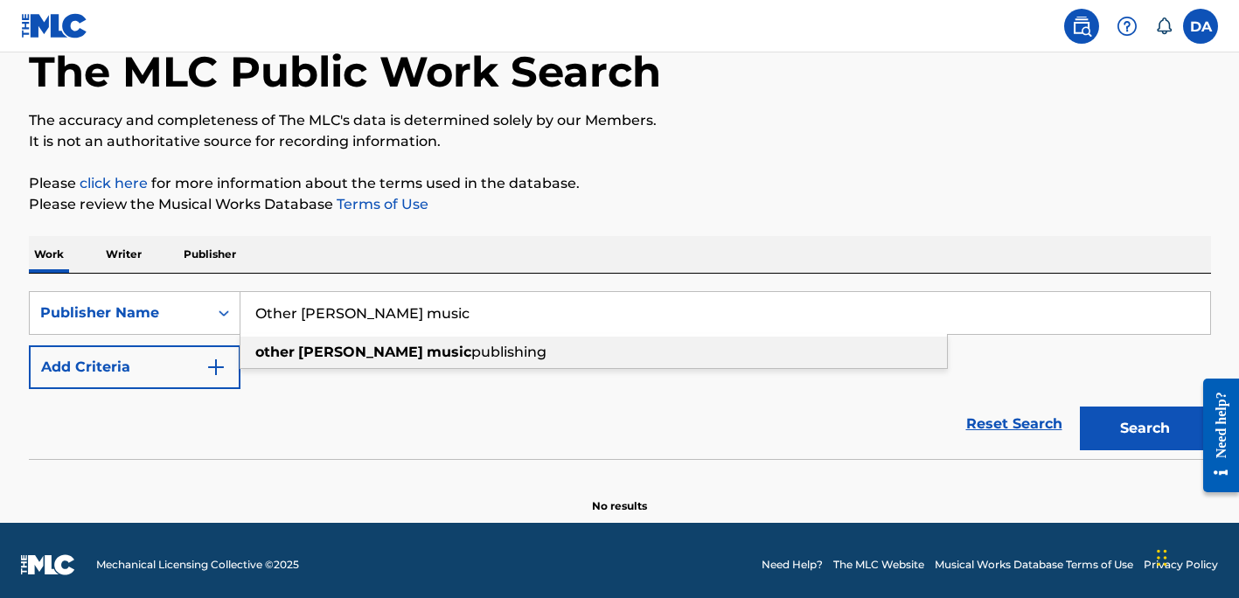
click at [427, 346] on strong "music" at bounding box center [449, 352] width 45 height 17
type input "other [PERSON_NAME] music publishing"
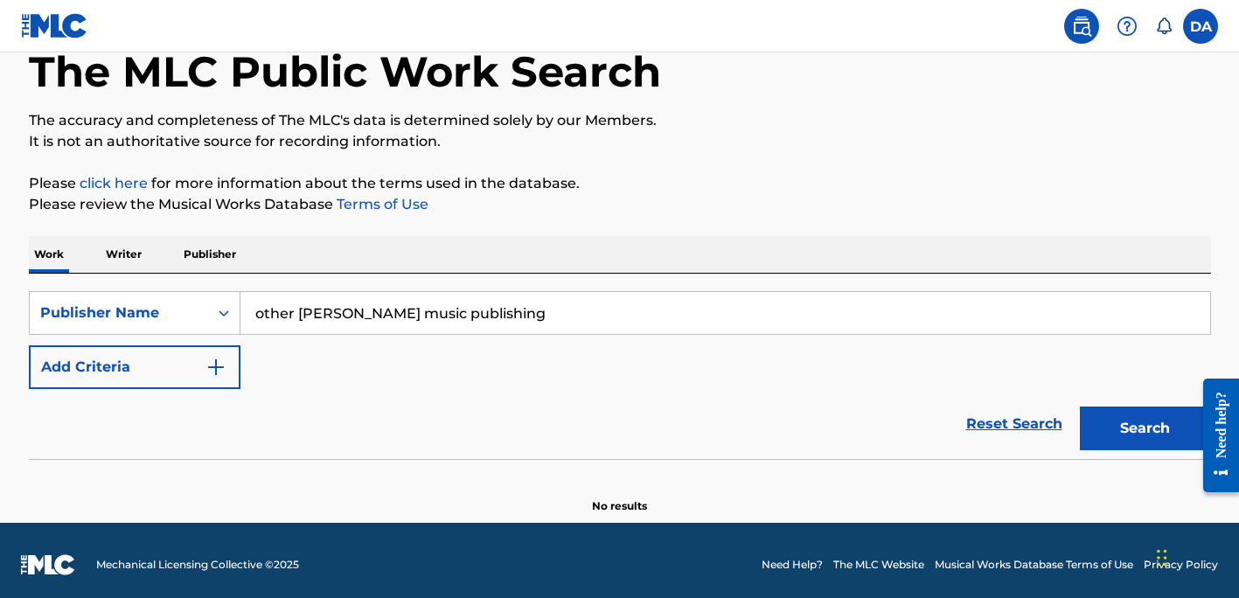
click at [1138, 425] on button "Search" at bounding box center [1145, 429] width 131 height 44
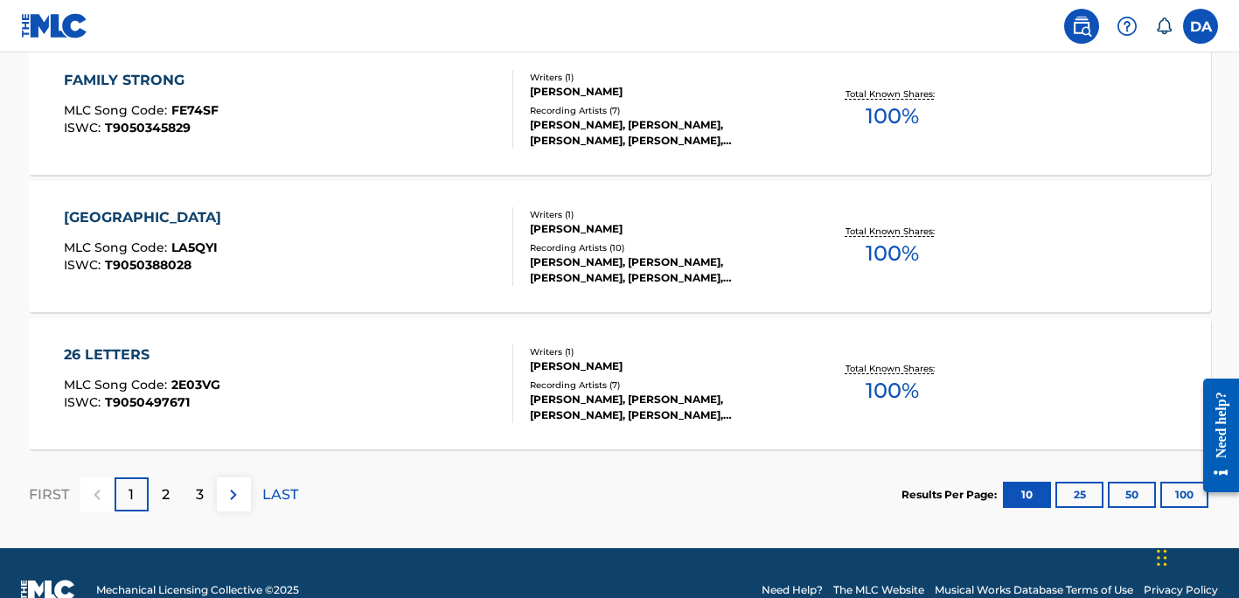
scroll to position [1543, 0]
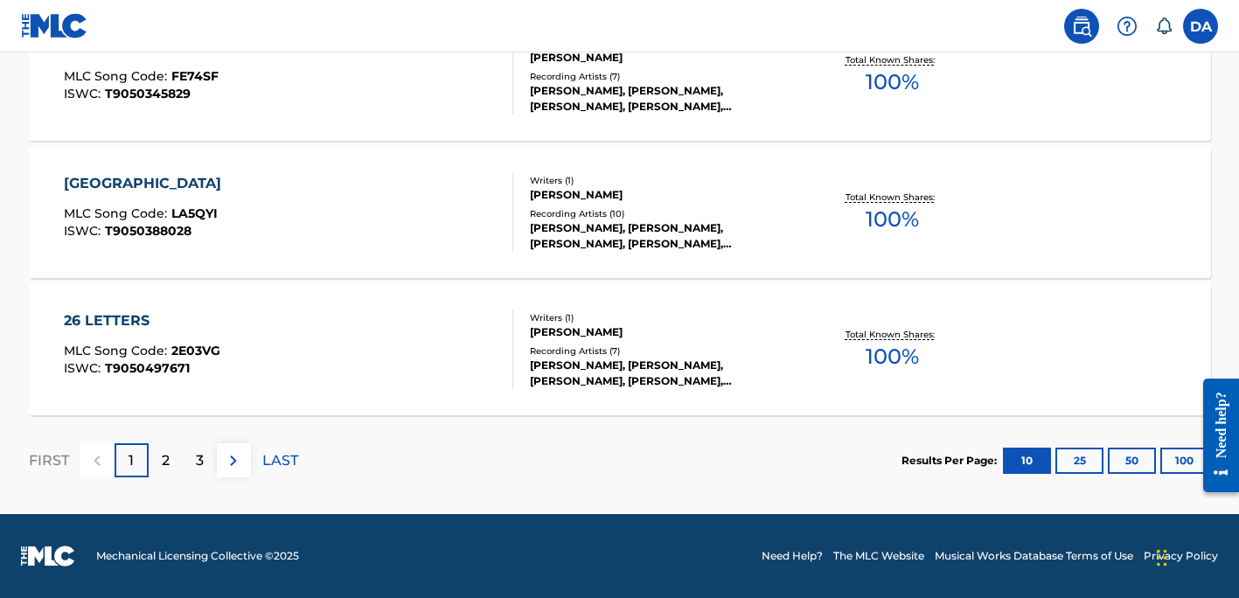
click at [132, 183] on div "[GEOGRAPHIC_DATA]" at bounding box center [147, 183] width 166 height 21
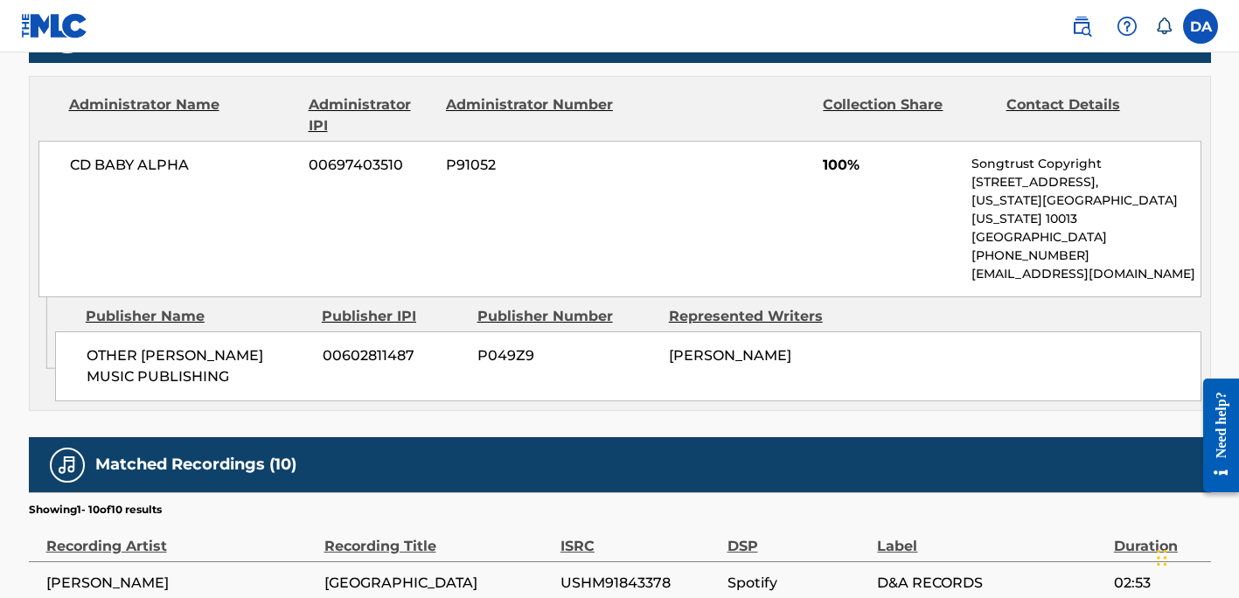
scroll to position [796, 0]
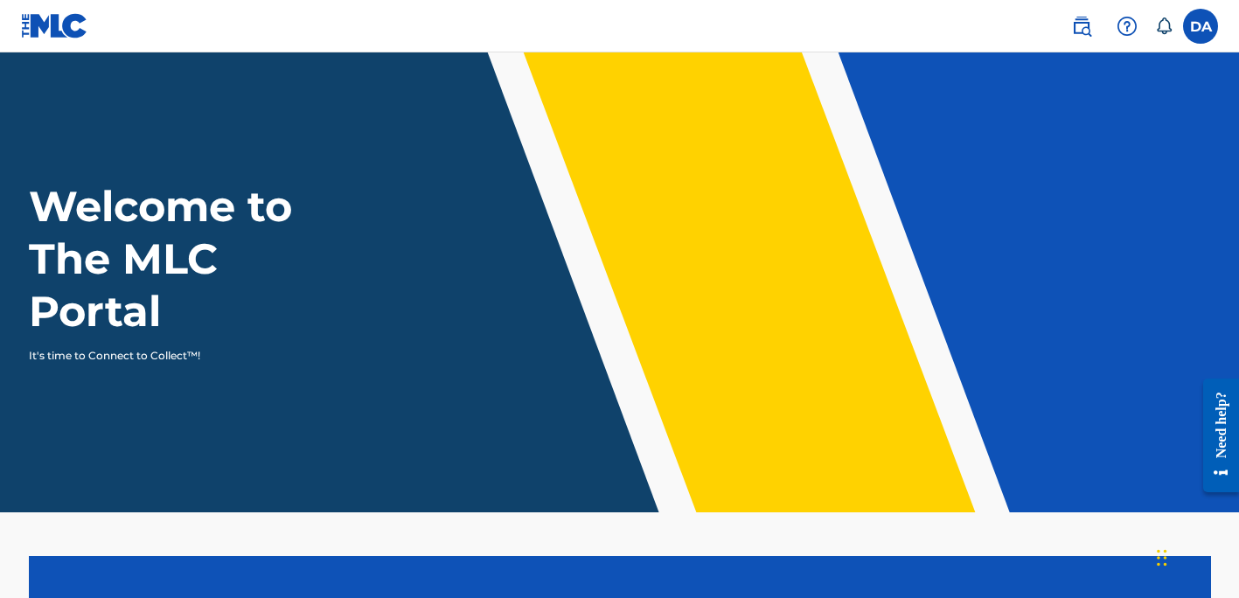
click at [1099, 71] on header "Welcome to The MLC Portal It's time to Connect to Collect™!" at bounding box center [619, 282] width 1239 height 460
